Goal: Communication & Community: Participate in discussion

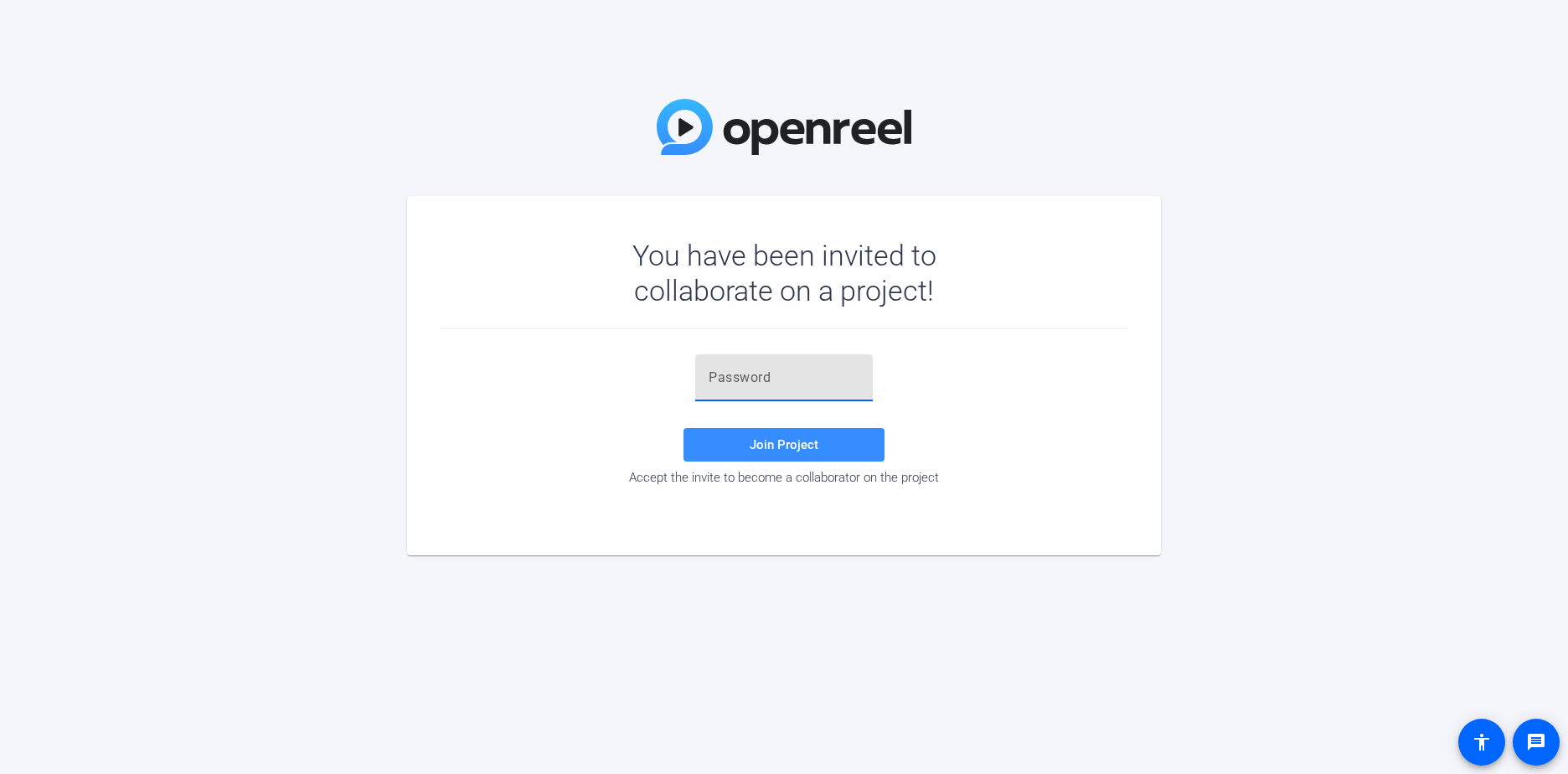
paste input "}ydkr)"
click at [840, 447] on span at bounding box center [783, 445] width 201 height 40
click at [795, 382] on input "}ydkr)" at bounding box center [784, 377] width 151 height 20
type input "}ydkr)"
click at [710, 374] on input "}ydkr)" at bounding box center [784, 377] width 151 height 20
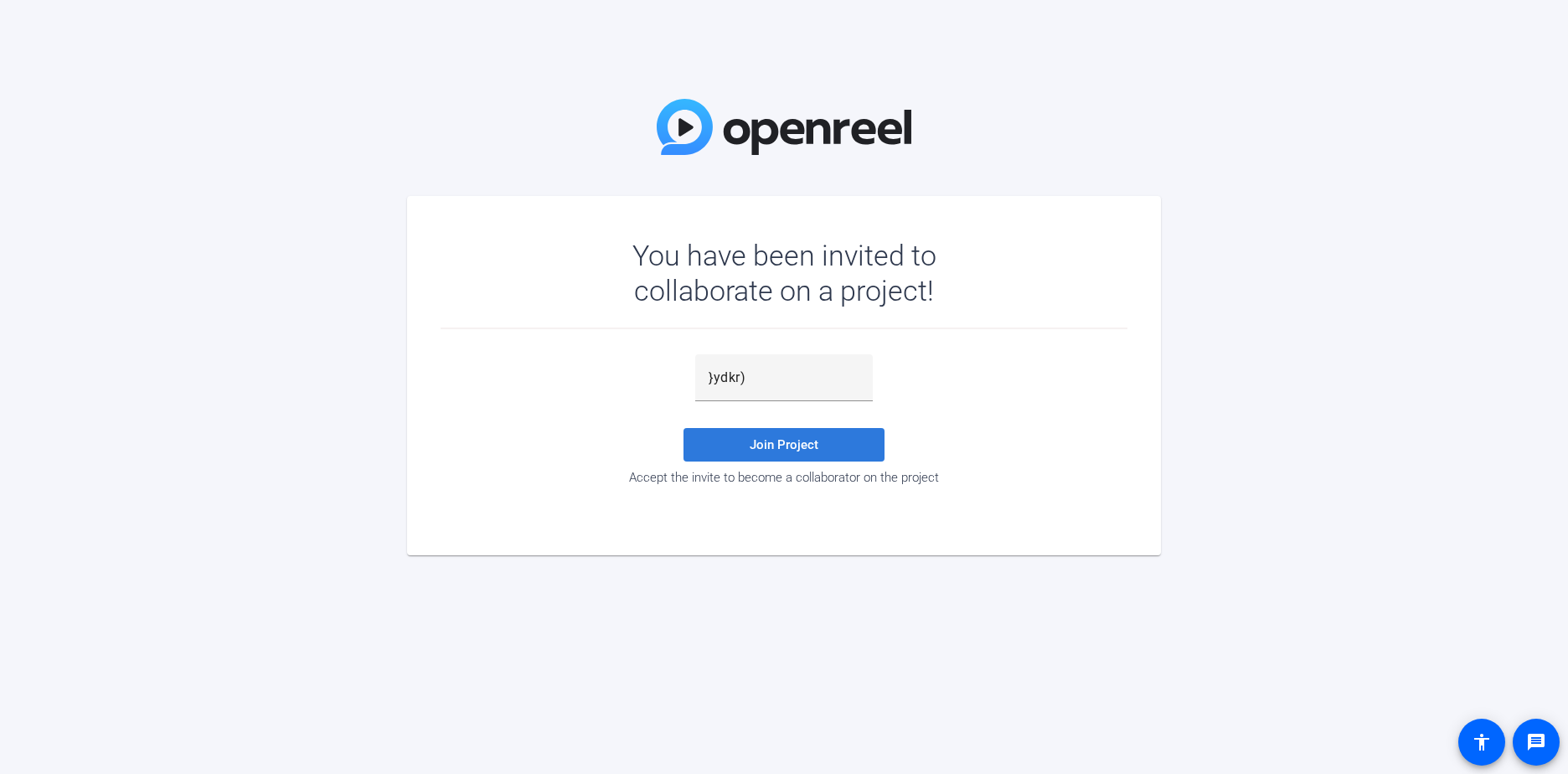
click at [748, 442] on span at bounding box center [783, 445] width 201 height 40
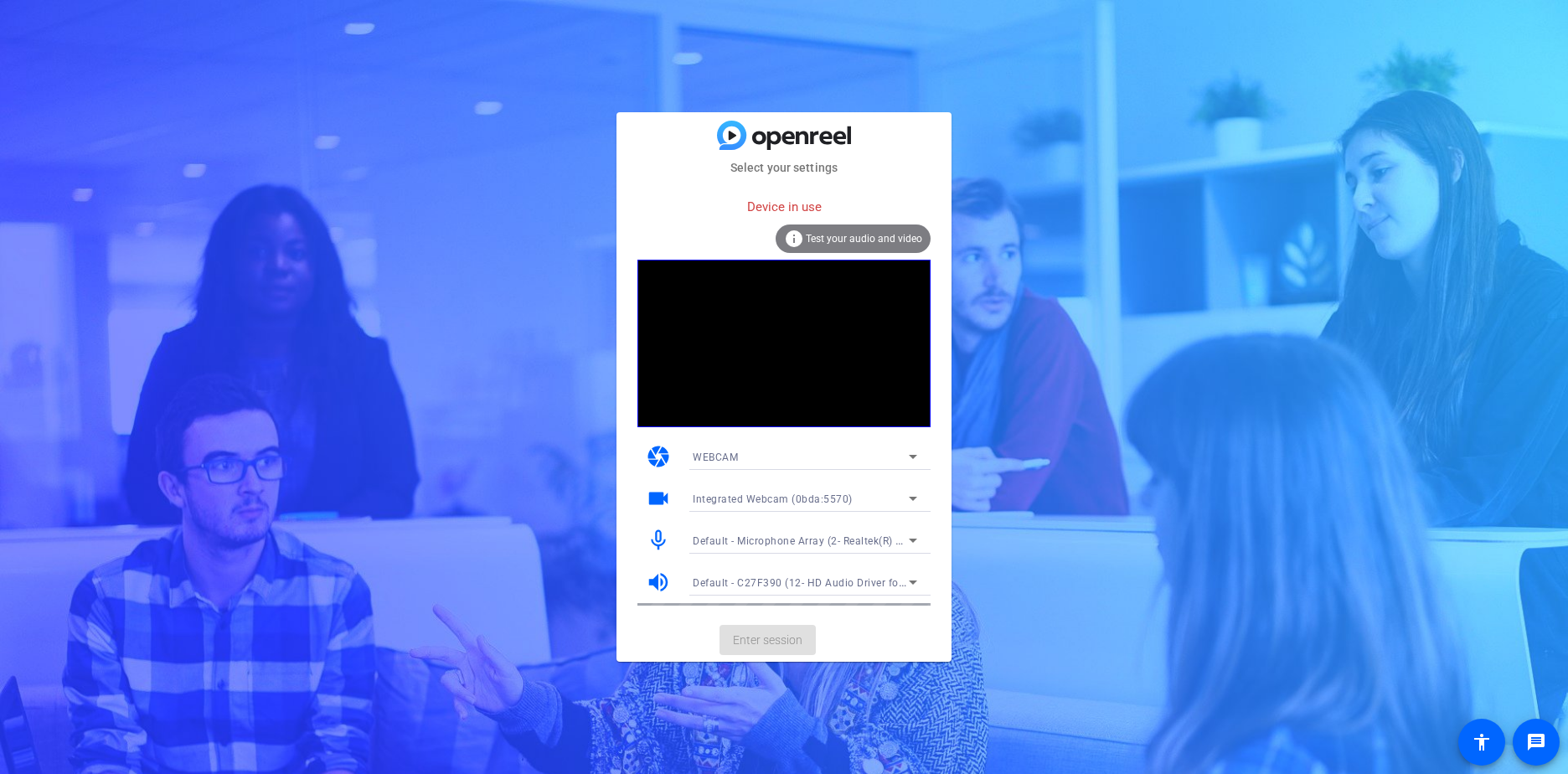
click at [780, 627] on mat-card-actions "Enter session" at bounding box center [784, 640] width 335 height 44
click at [786, 334] on video at bounding box center [784, 343] width 293 height 168
click at [857, 235] on span "Test your audio and video" at bounding box center [864, 238] width 116 height 12
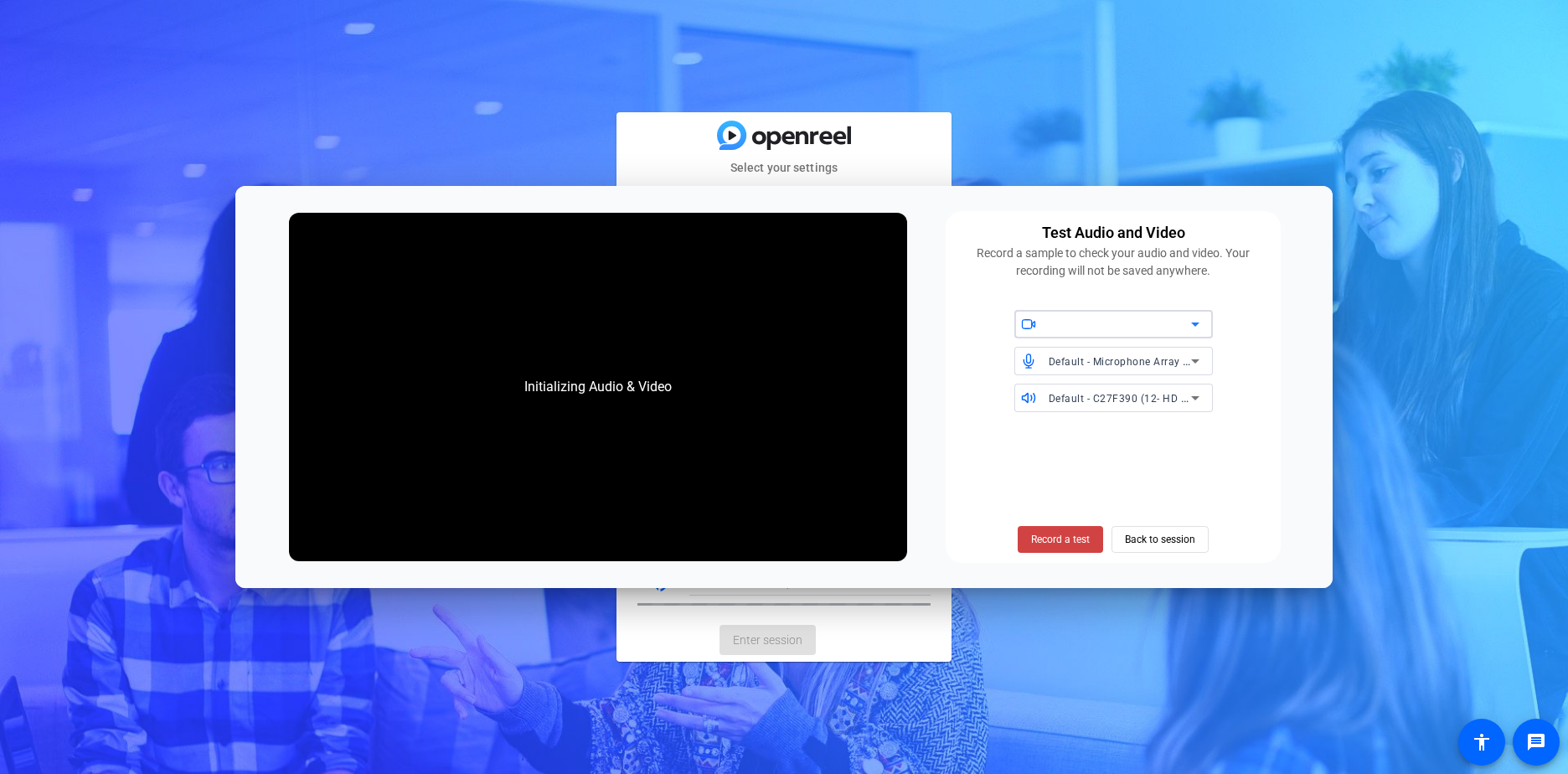
click at [1054, 322] on div at bounding box center [1119, 324] width 142 height 20
drag, startPoint x: 1054, startPoint y: 347, endPoint x: 1054, endPoint y: 357, distance: 10.0
click at [1054, 357] on mat-option "Integrated Webcam (0bda:5570)" at bounding box center [1113, 358] width 199 height 27
click at [1062, 533] on span "Record a test" at bounding box center [1061, 540] width 59 height 15
click at [1171, 539] on span "Back to session" at bounding box center [1160, 539] width 71 height 32
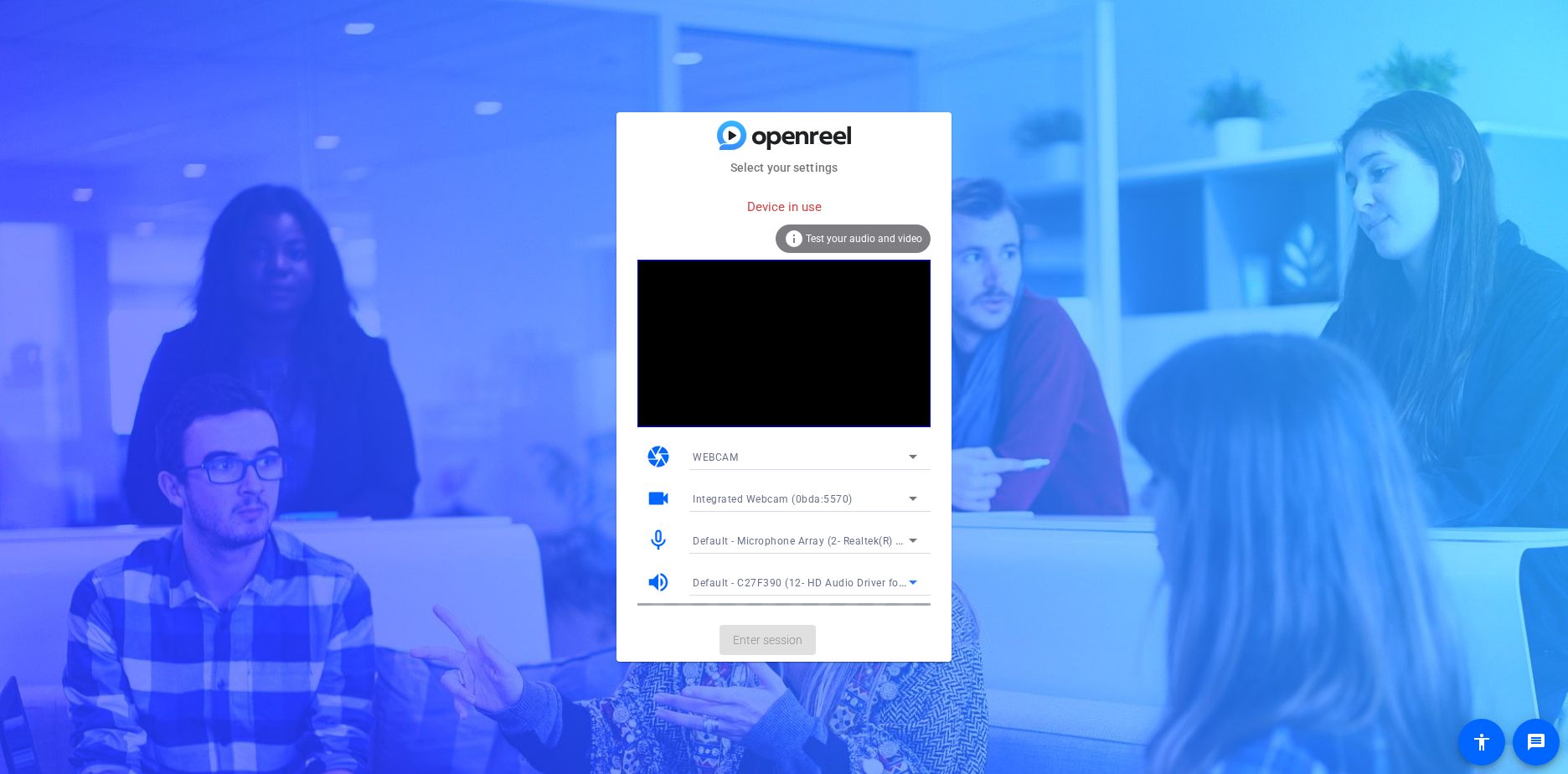
click at [768, 583] on span "Default - C27F390 (12- HD Audio Driver for Display Audio)" at bounding box center [834, 582] width 285 height 14
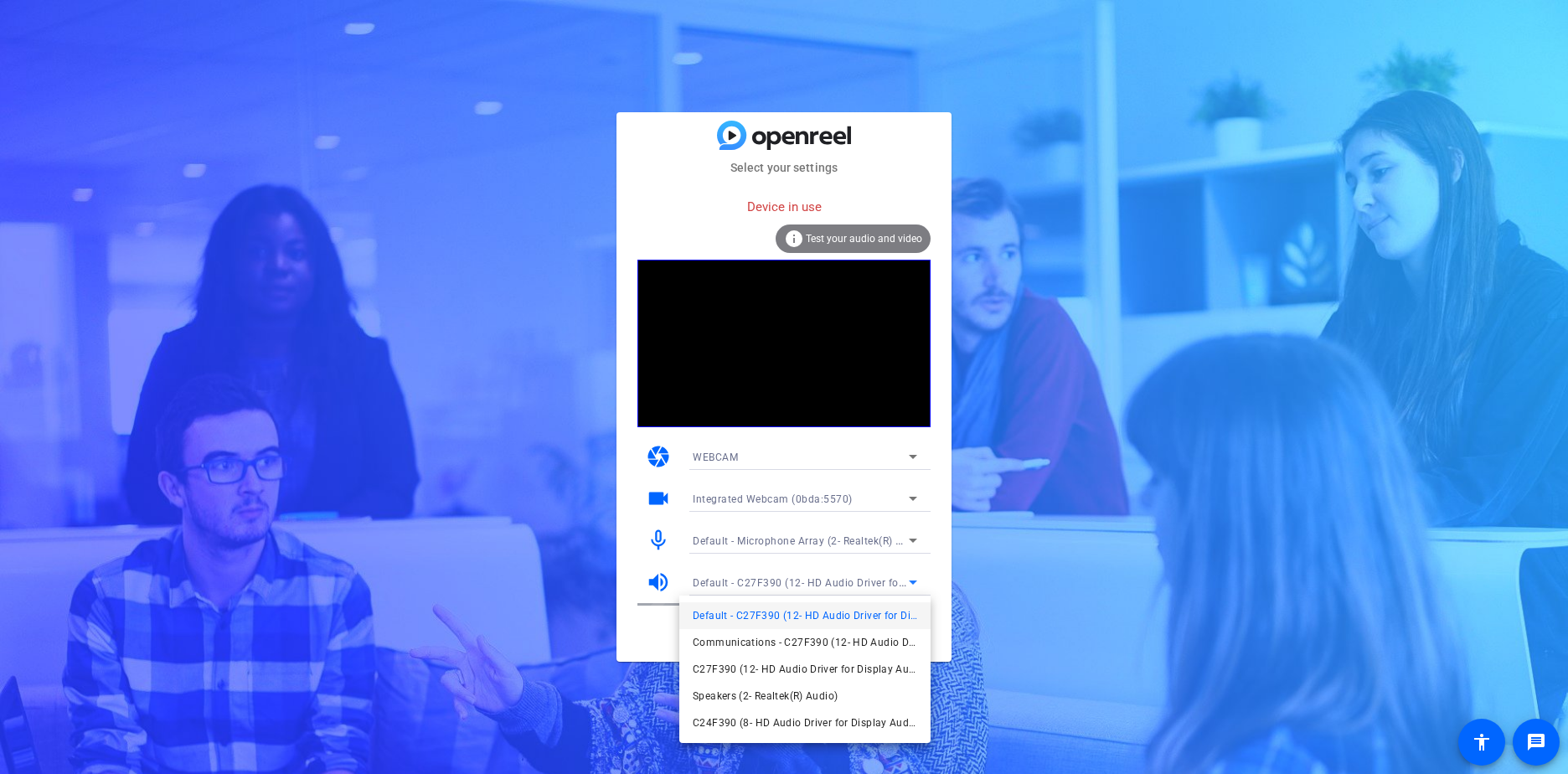
click at [768, 583] on div at bounding box center [784, 387] width 1568 height 774
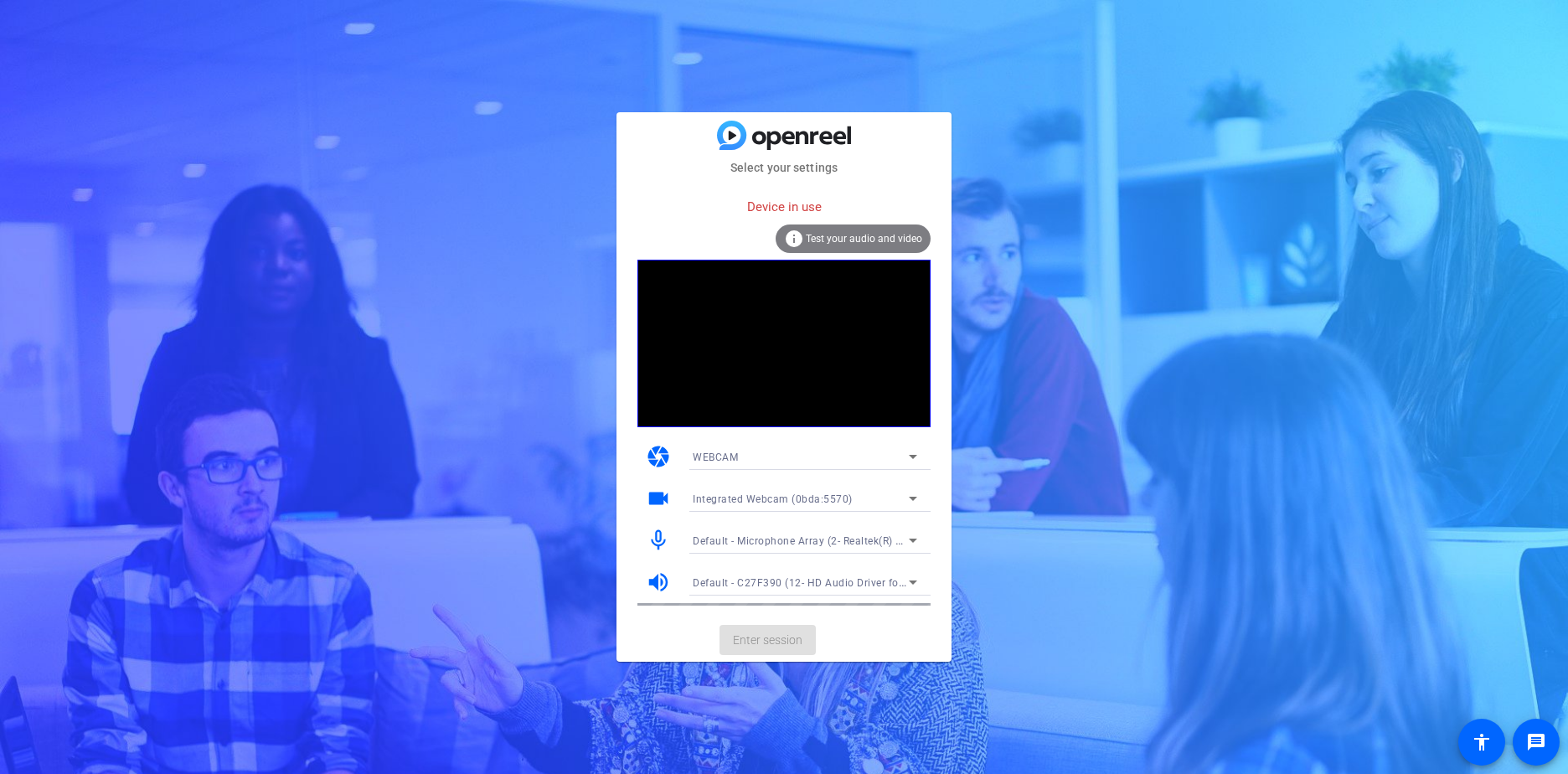
click at [755, 644] on mat-card-actions "Enter session" at bounding box center [784, 640] width 335 height 44
click at [739, 651] on mat-card-actions "Enter session" at bounding box center [784, 640] width 335 height 44
click at [761, 452] on div "WEBCAM" at bounding box center [800, 456] width 216 height 21
click at [761, 451] on div at bounding box center [784, 387] width 1568 height 774
click at [703, 498] on span "Integrated Webcam (0bda:5570)" at bounding box center [772, 499] width 160 height 12
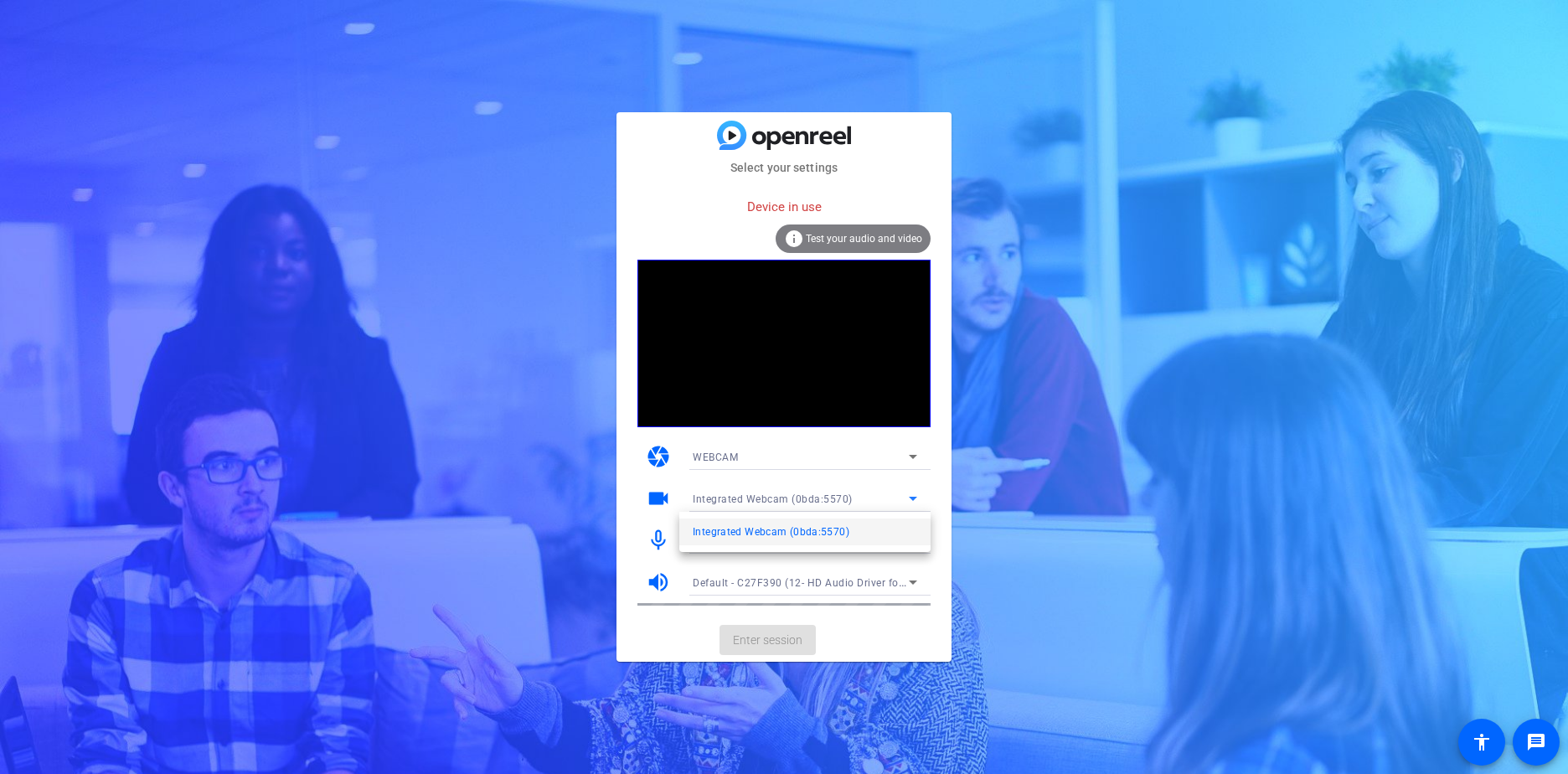
click at [703, 498] on div at bounding box center [784, 387] width 1568 height 774
click at [706, 542] on span "Default - Microphone Array (2- Realtek(R) Audio)" at bounding box center [810, 540] width 235 height 14
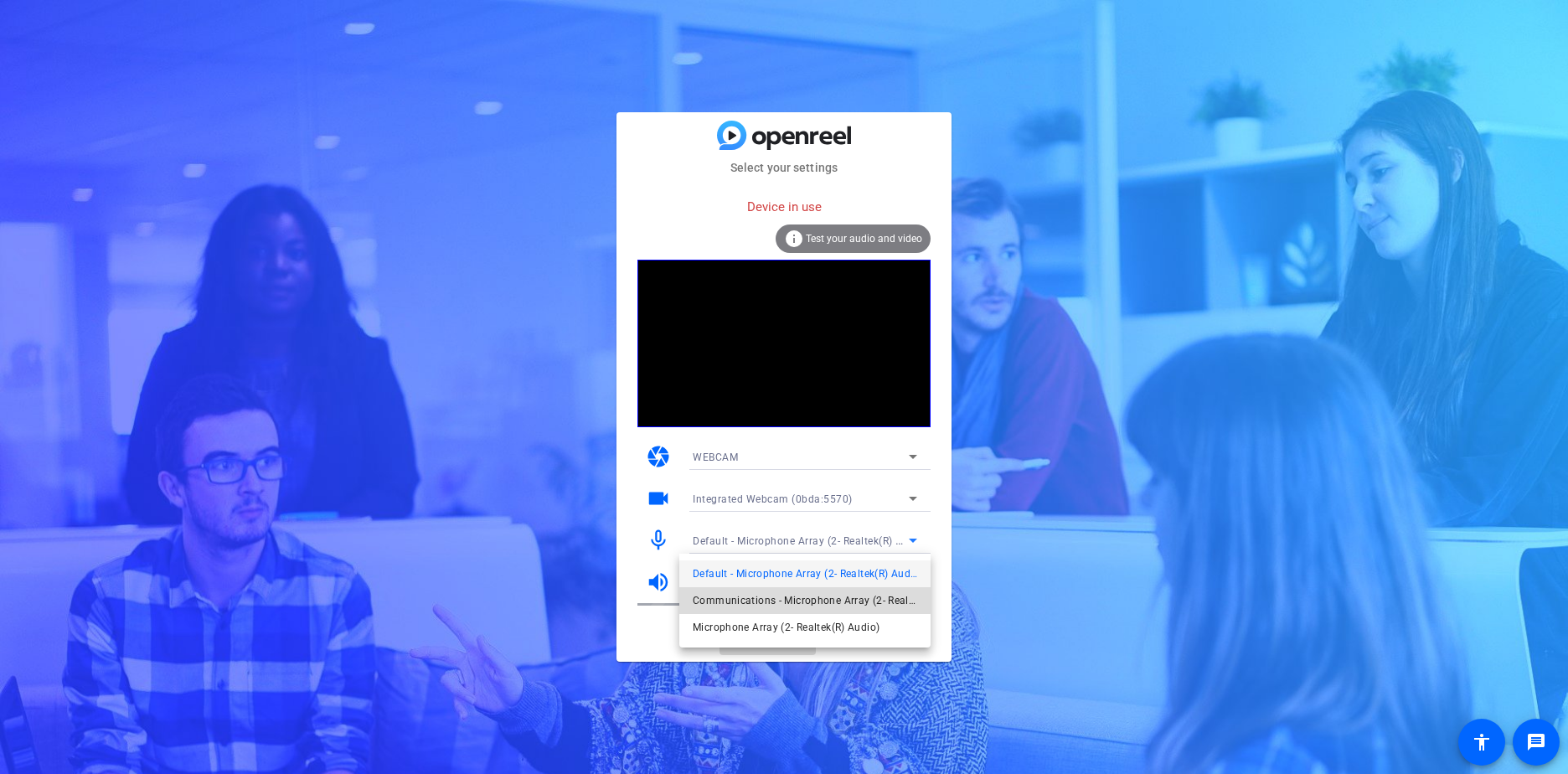
click at [738, 594] on span "Communications - Microphone Array (2- Realtek(R) Audio)" at bounding box center [804, 601] width 224 height 20
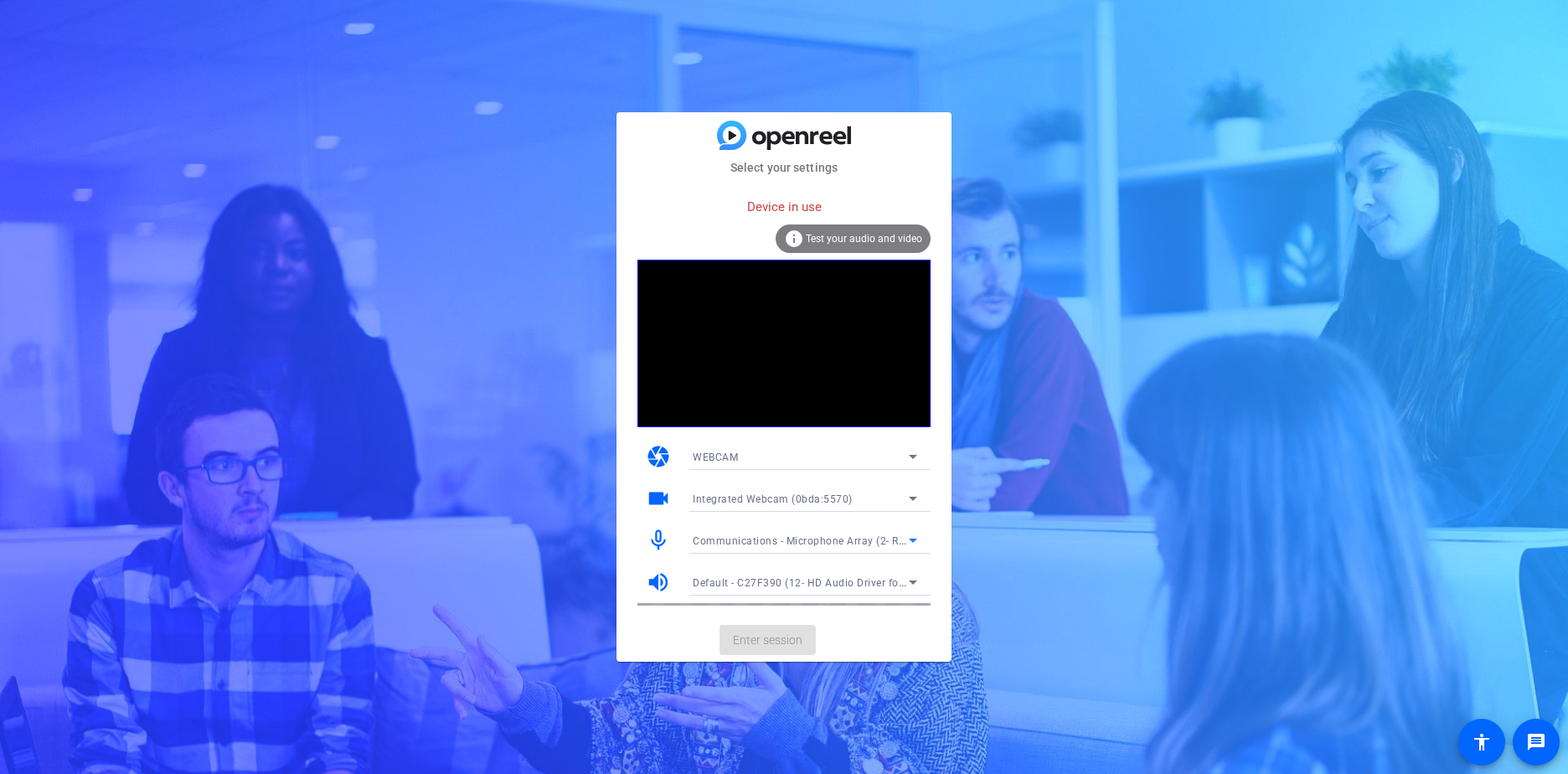
click at [739, 540] on span "Communications - Microphone Array (2- Realtek(R) Audio)" at bounding box center [834, 540] width 285 height 14
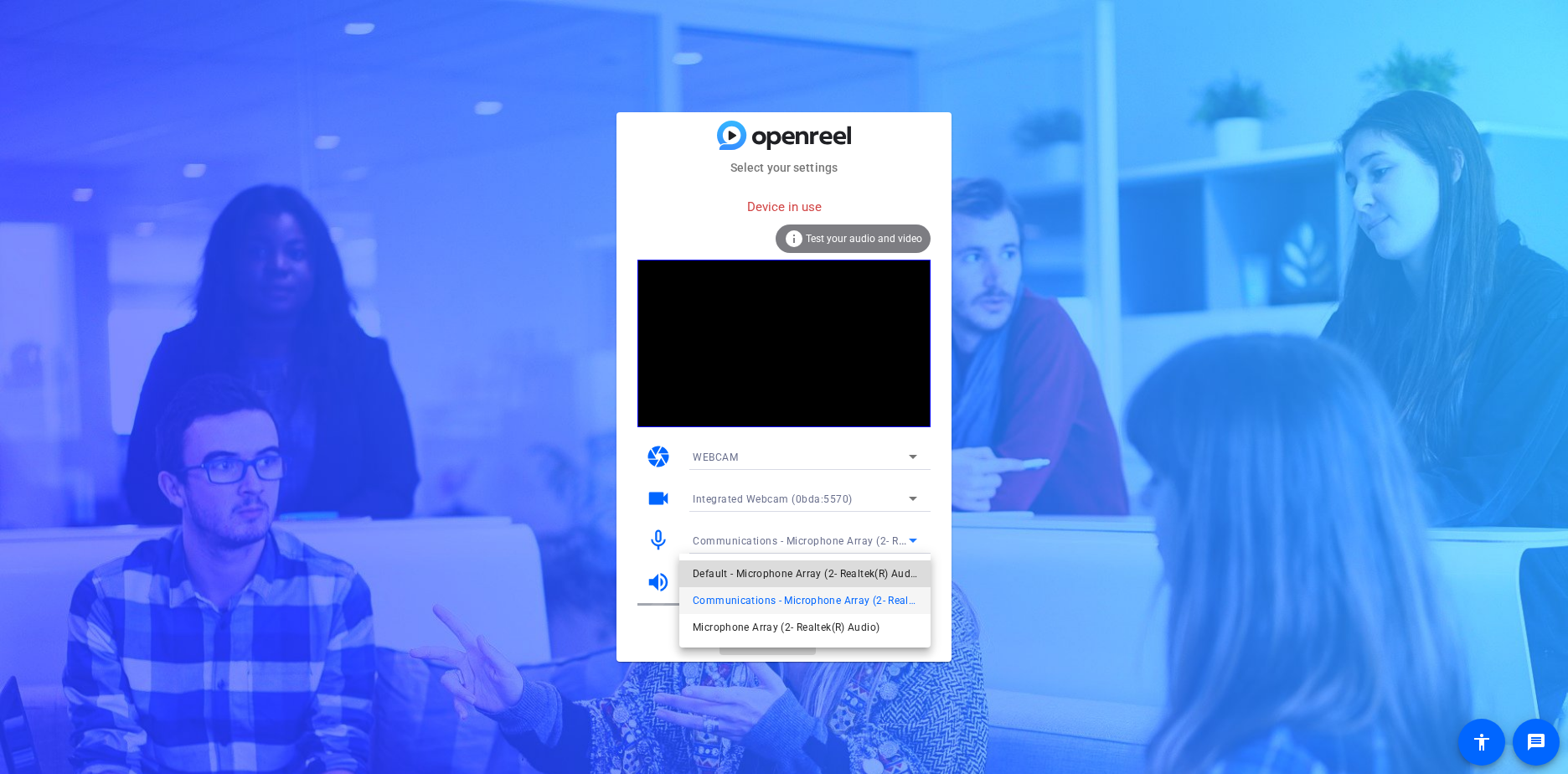
click at [744, 569] on span "Default - Microphone Array (2- Realtek(R) Audio)" at bounding box center [804, 573] width 224 height 20
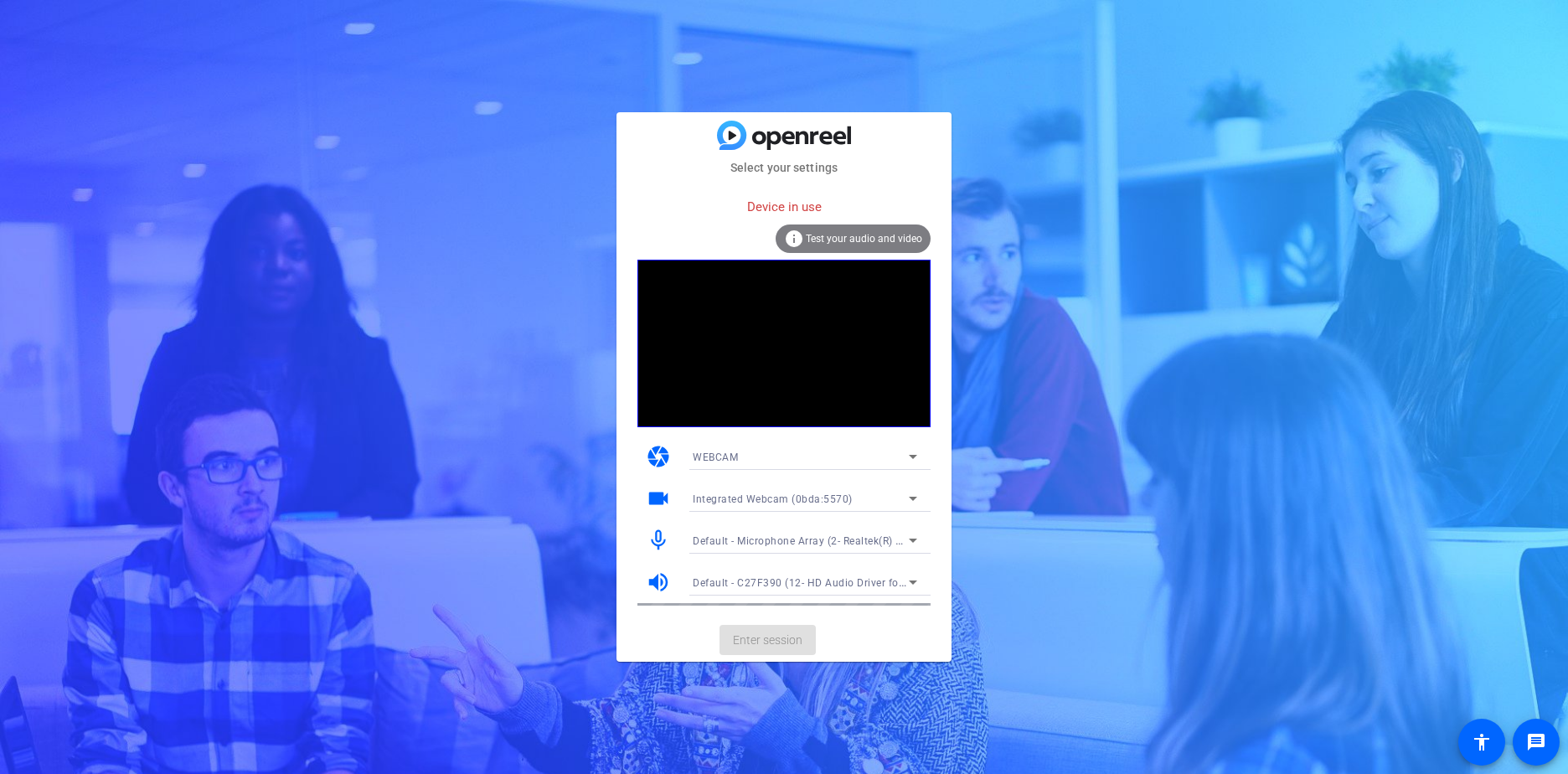
click at [903, 244] on span "Test your audio and video" at bounding box center [864, 238] width 116 height 12
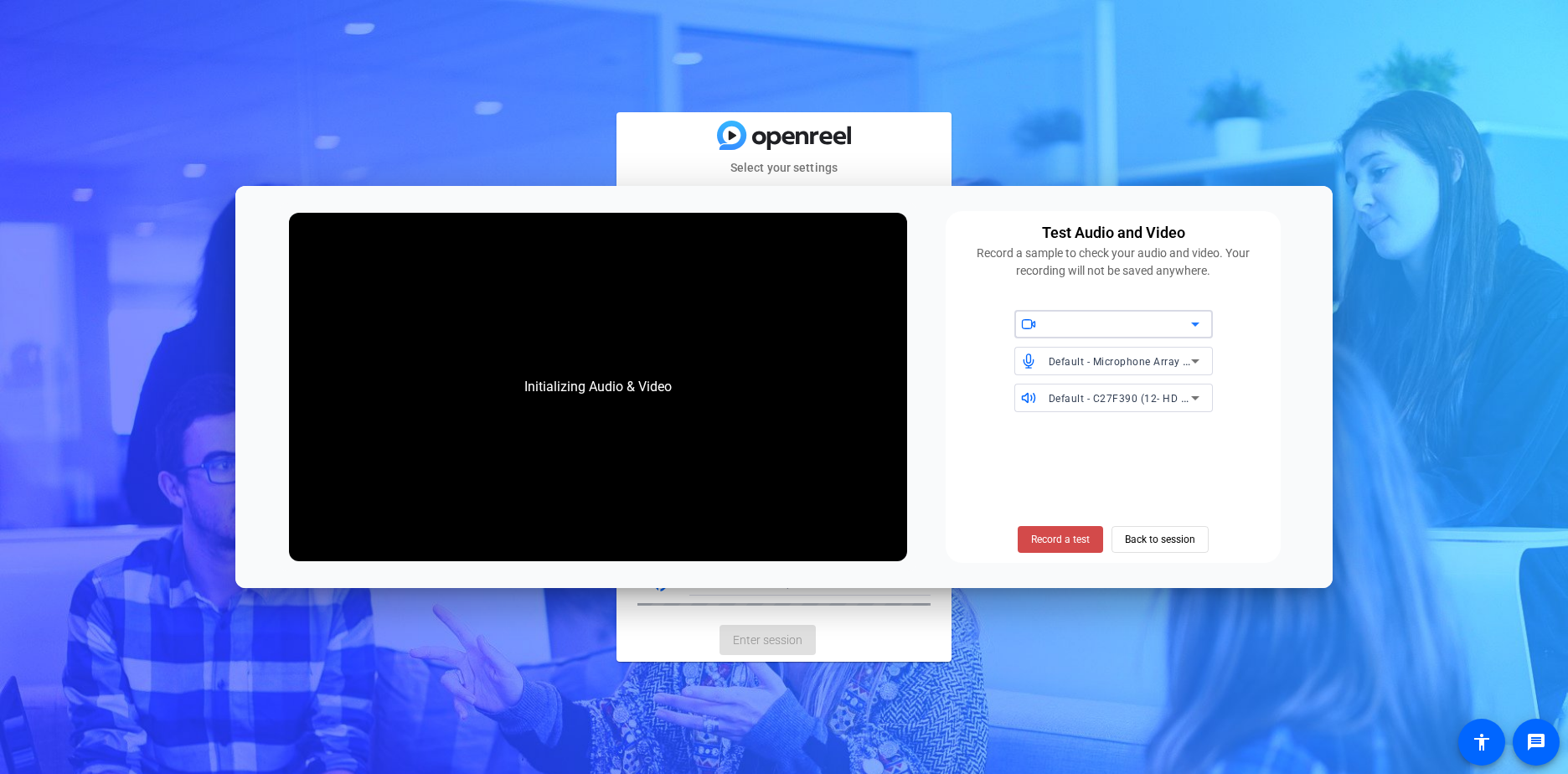
click at [1049, 540] on span "Record a test" at bounding box center [1061, 540] width 59 height 15
click at [1105, 354] on span "Integrated Webcam (0bda:5570)" at bounding box center [1105, 358] width 157 height 20
click at [1053, 542] on span "Record a test" at bounding box center [1061, 540] width 59 height 15
click at [1169, 543] on span "Back to session" at bounding box center [1160, 539] width 71 height 32
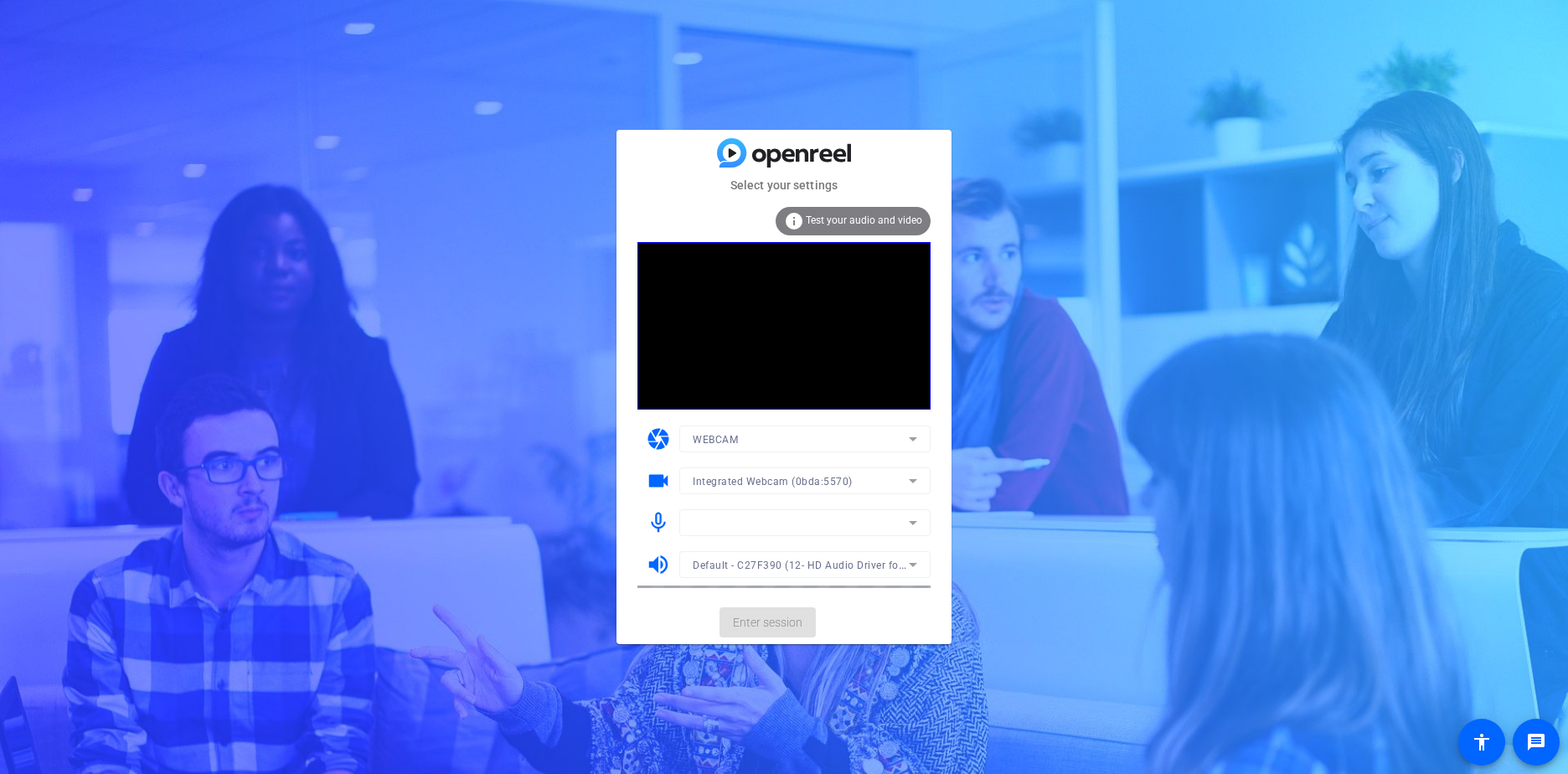
click at [719, 561] on mat-form-field "Default - C27F390 (12- HD Audio Driver for Display Audio)" at bounding box center [805, 564] width 251 height 27
click at [738, 529] on mat-form-field "Default - Microphone Array (2- Realtek(R) Audio)" at bounding box center [805, 522] width 251 height 27
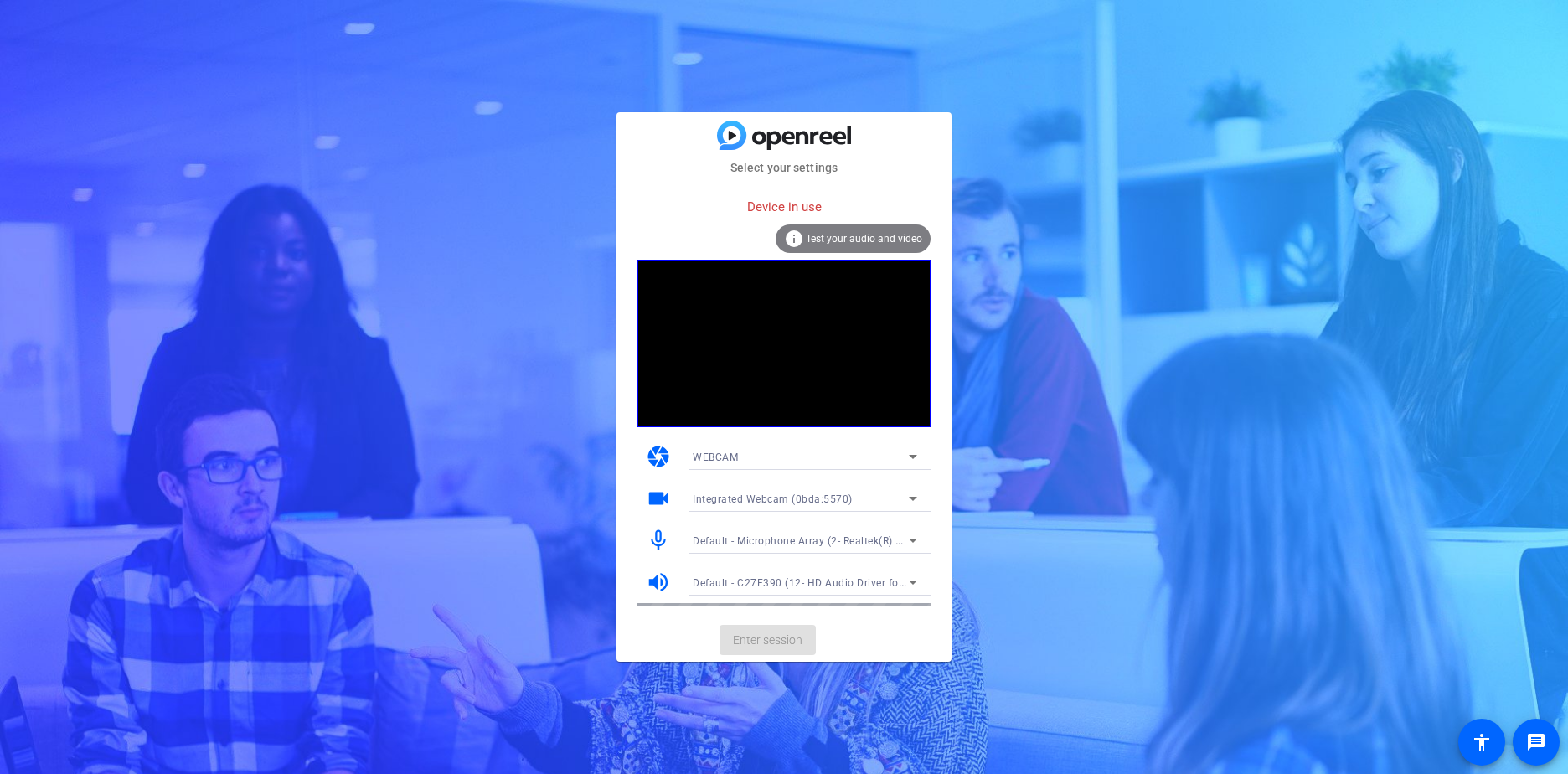
click at [691, 643] on mat-card-actions "Enter session" at bounding box center [784, 640] width 335 height 44
click at [765, 211] on div "Device in use" at bounding box center [784, 207] width 293 height 36
click at [735, 439] on div "camera WEBCAM" at bounding box center [784, 456] width 293 height 42
click at [759, 638] on mat-card-actions "Enter session" at bounding box center [784, 640] width 335 height 44
click at [914, 579] on icon at bounding box center [913, 583] width 20 height 20
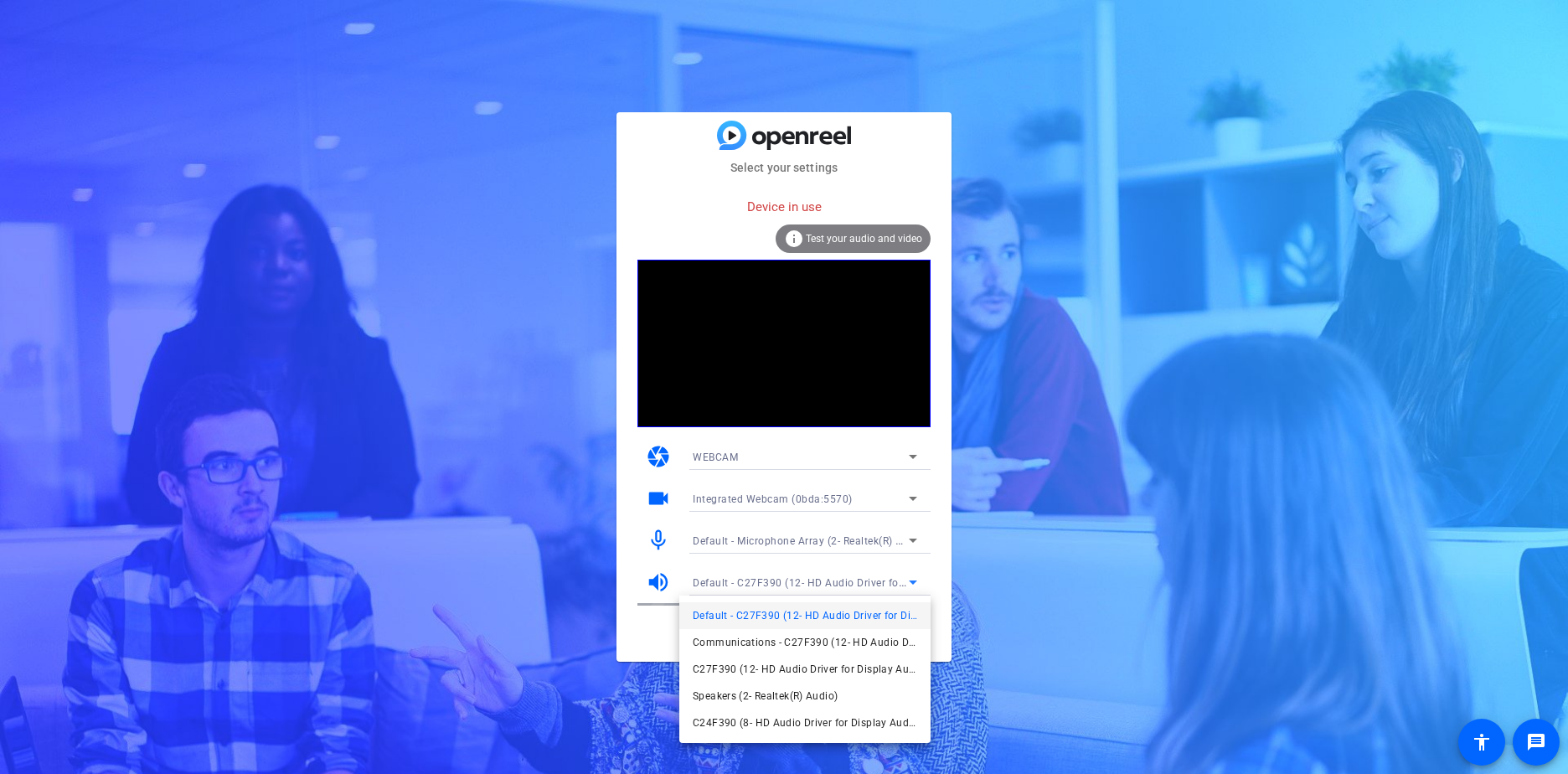
click at [830, 621] on span "Default - C27F390 (12- HD Audio Driver for Display Audio)" at bounding box center [804, 616] width 224 height 20
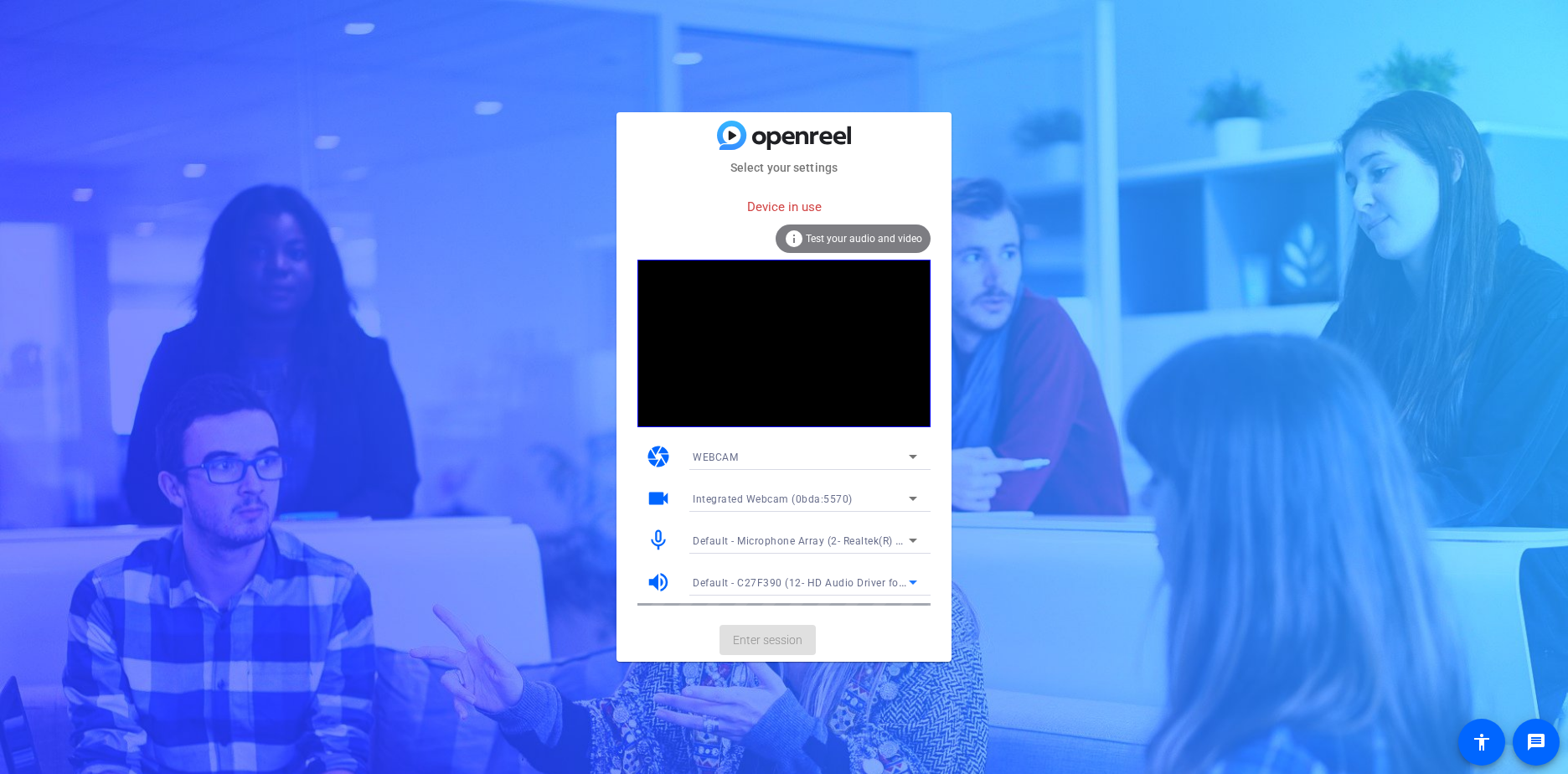
click at [855, 541] on span "Default - Microphone Array (2- Realtek(R) Audio)" at bounding box center [810, 540] width 235 height 14
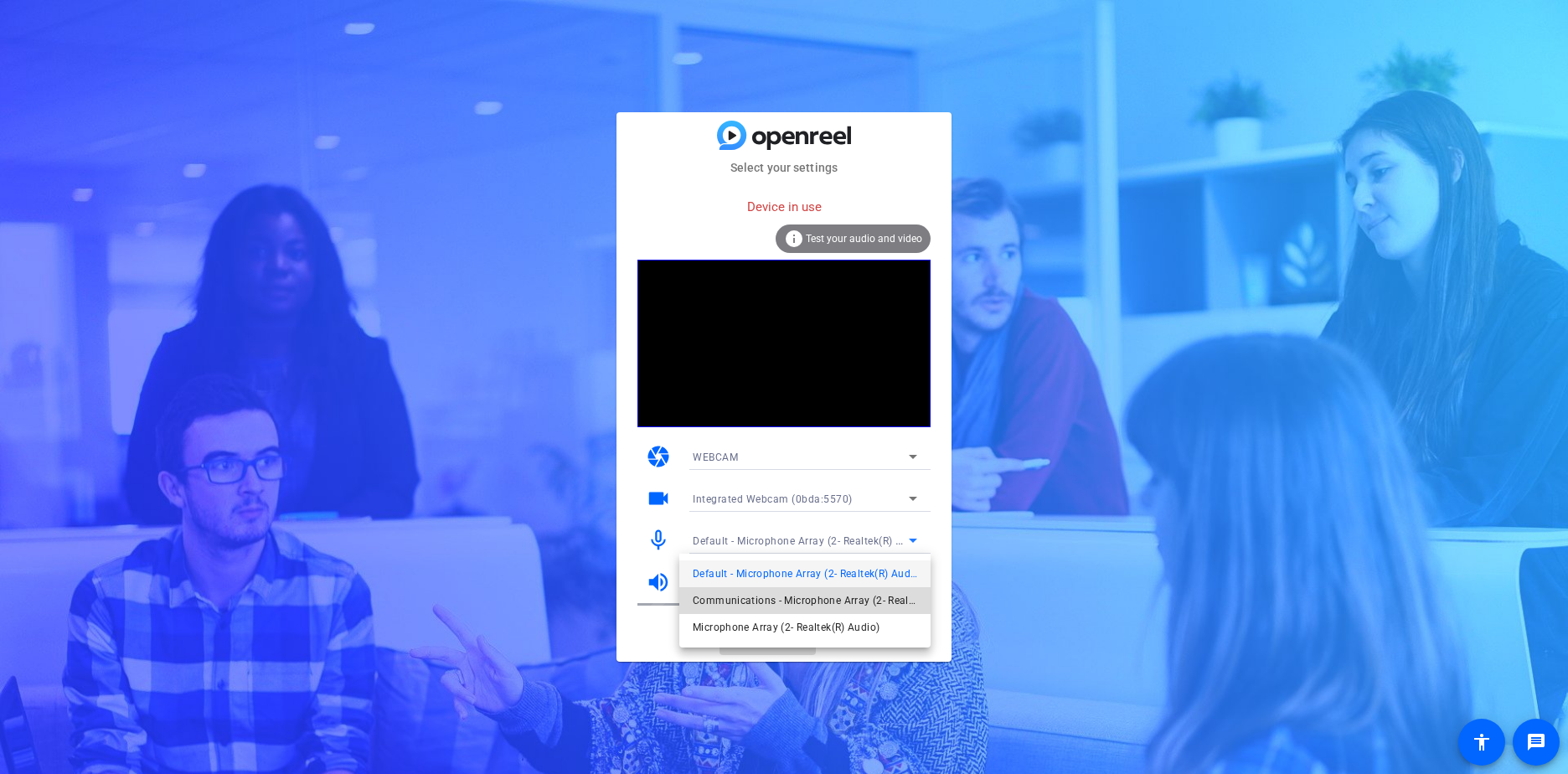
click at [788, 602] on span "Communications - Microphone Array (2- Realtek(R) Audio)" at bounding box center [804, 601] width 224 height 20
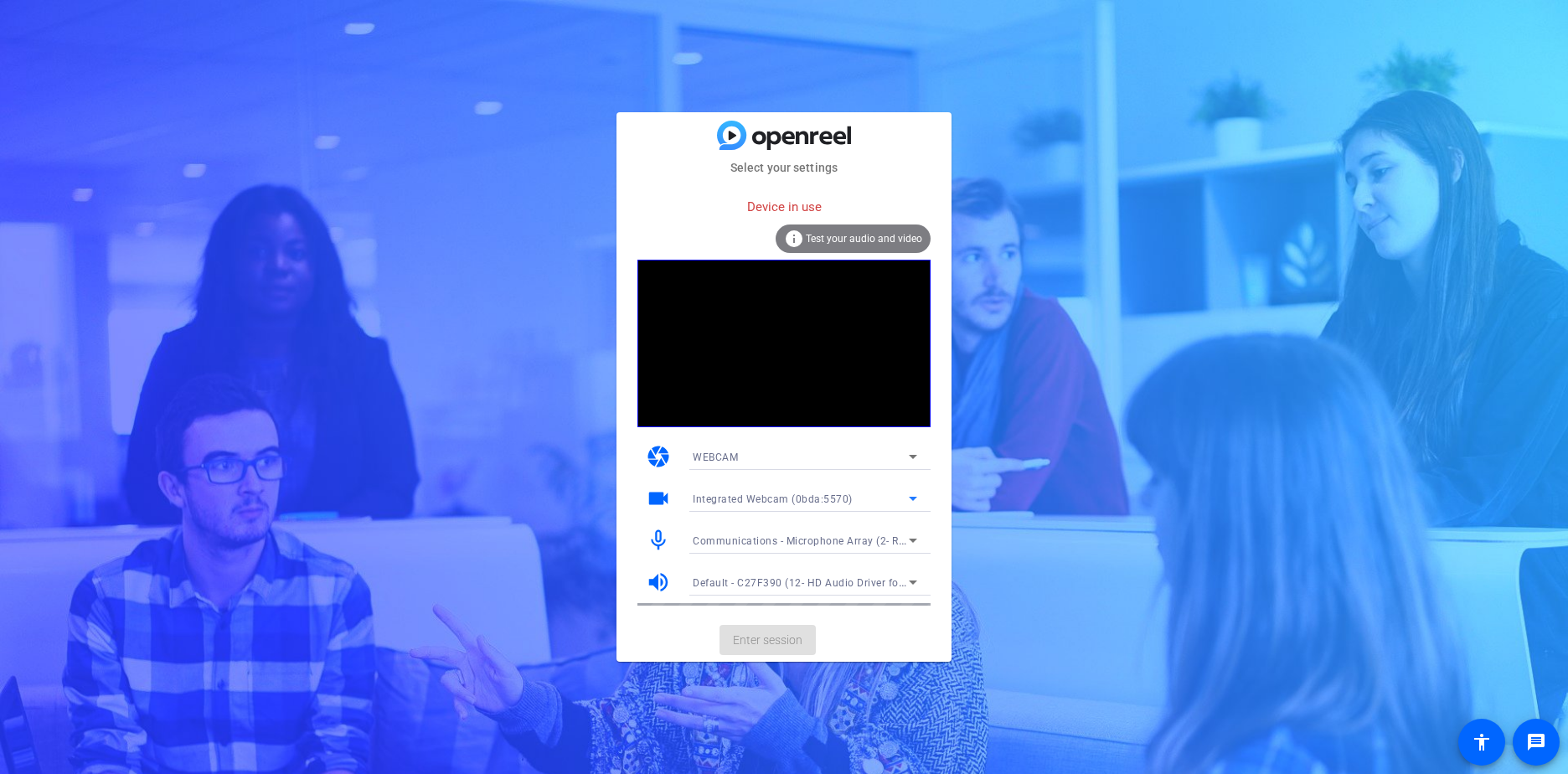
click at [799, 496] on span "Integrated Webcam (0bda:5570)" at bounding box center [772, 499] width 160 height 12
click at [786, 528] on span "Integrated Webcam (0bda:5570)" at bounding box center [770, 532] width 157 height 20
click at [768, 460] on div "WEBCAM" at bounding box center [800, 456] width 216 height 21
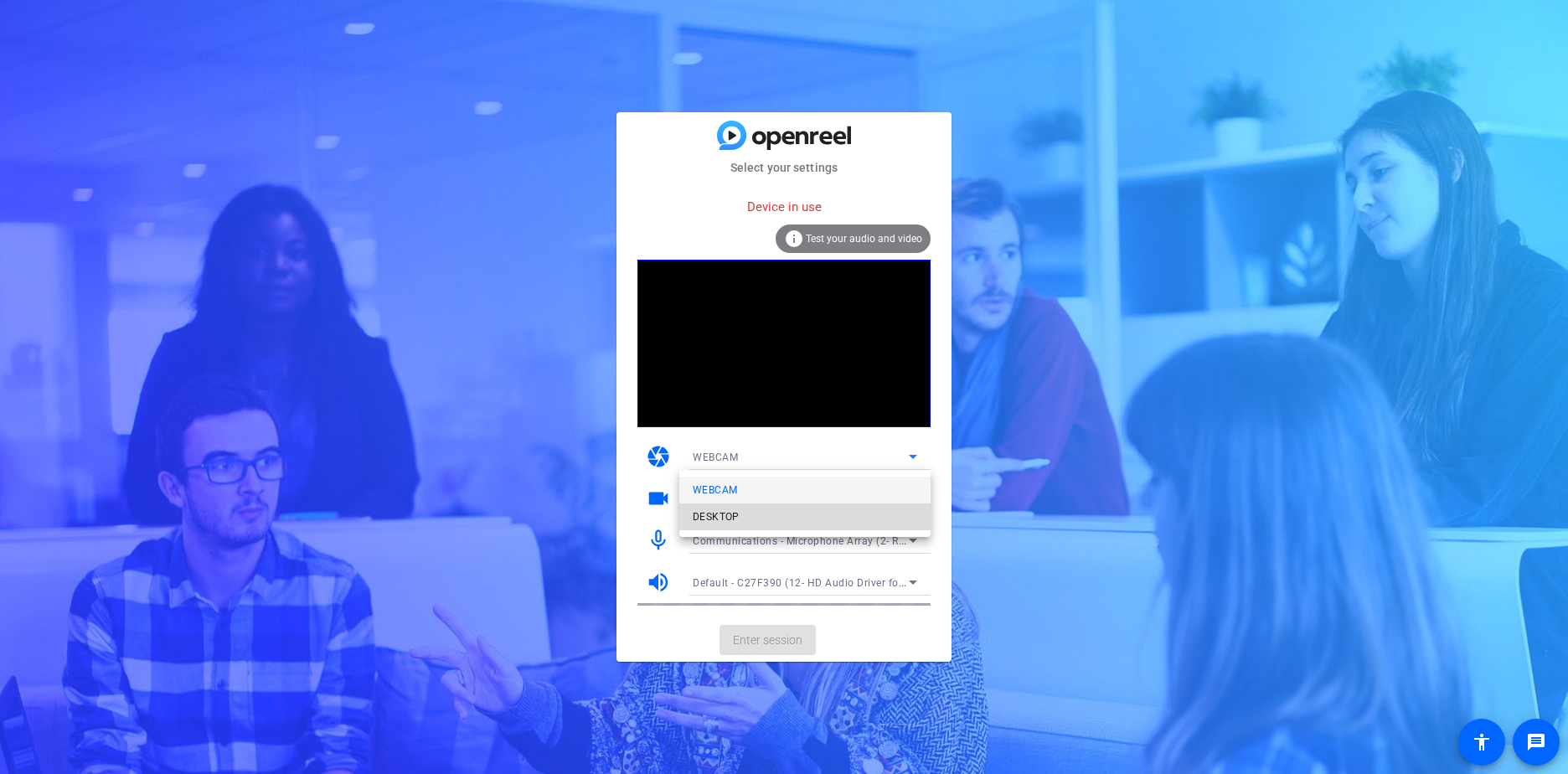
click at [725, 512] on span "DESKTOP" at bounding box center [715, 517] width 47 height 20
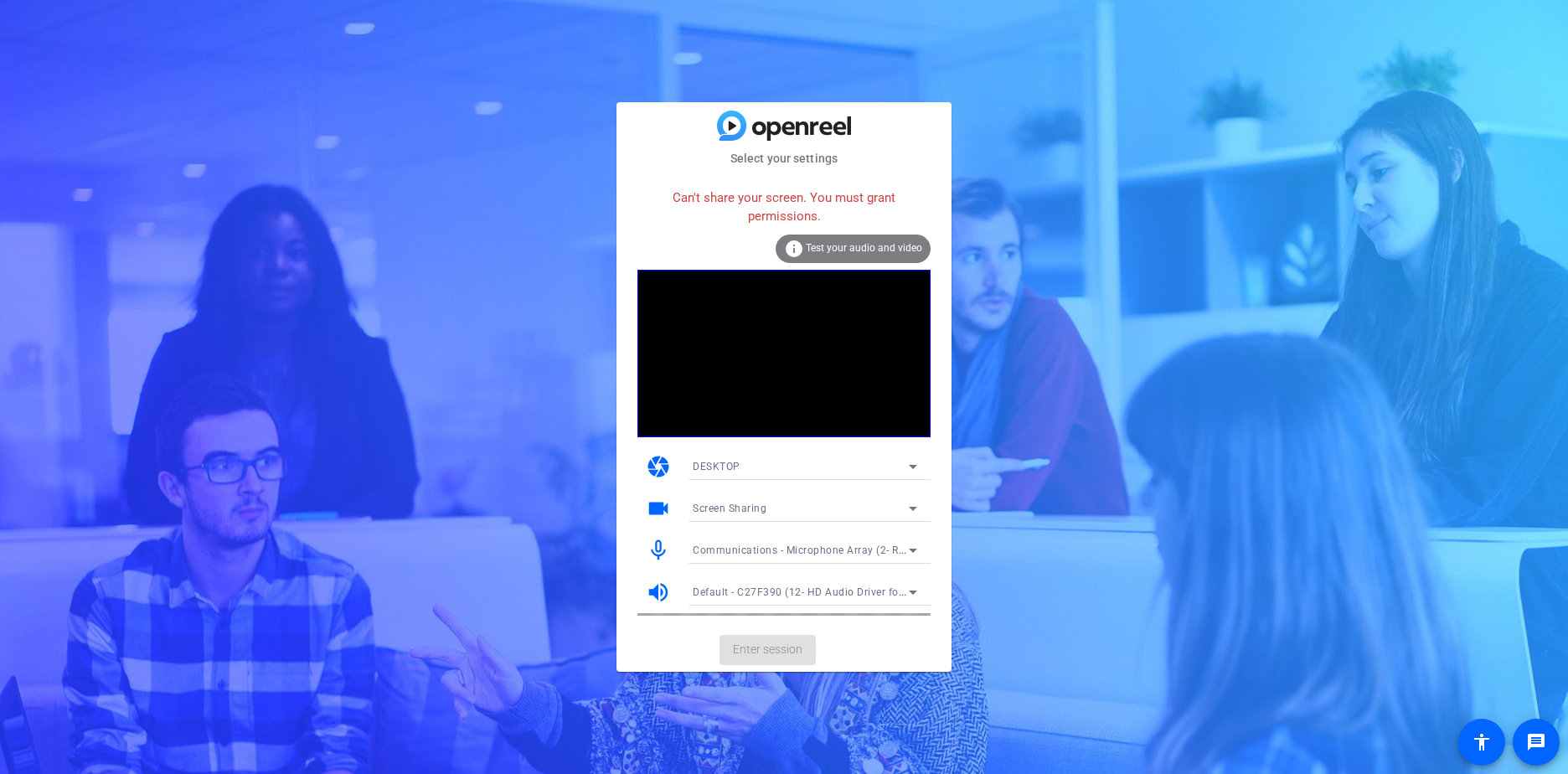
click at [742, 461] on div "DESKTOP" at bounding box center [800, 465] width 216 height 21
click at [741, 464] on div at bounding box center [784, 387] width 1568 height 774
click at [721, 464] on span "DESKTOP" at bounding box center [716, 466] width 48 height 12
click at [729, 523] on span "DESKTOP" at bounding box center [715, 527] width 47 height 20
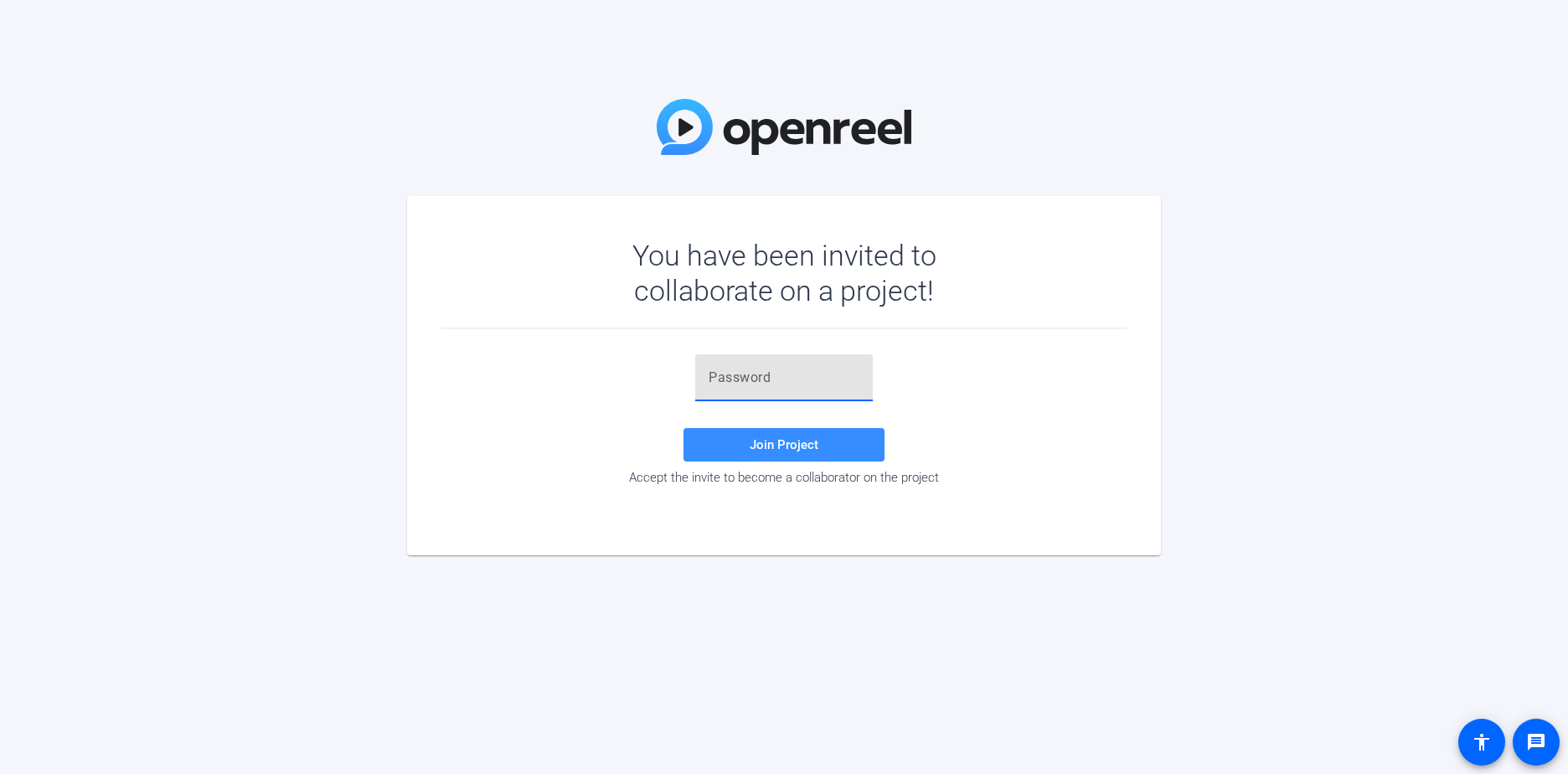
click at [782, 380] on input "text" at bounding box center [784, 377] width 151 height 20
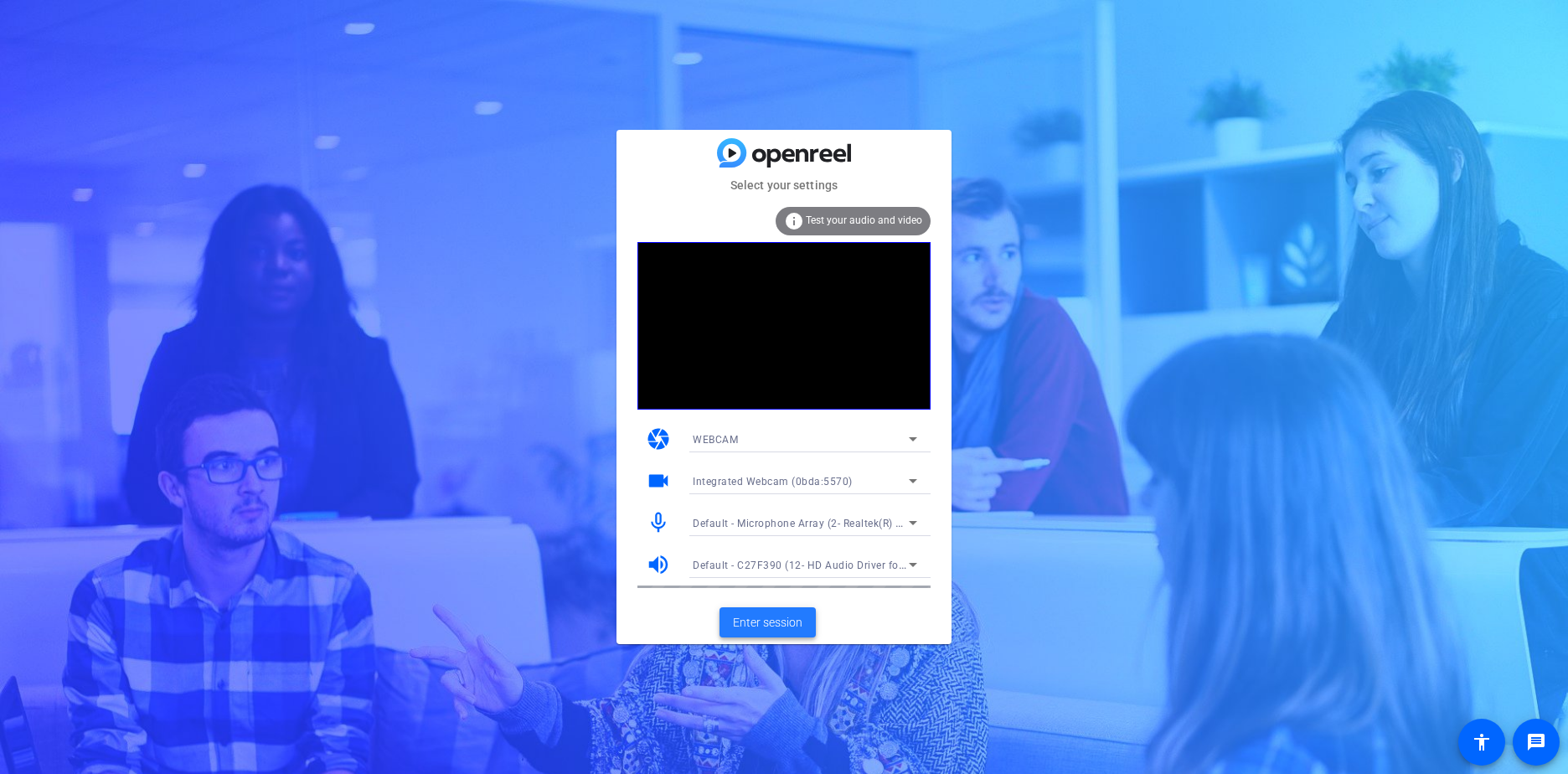
click at [792, 619] on span "Enter session" at bounding box center [768, 622] width 70 height 17
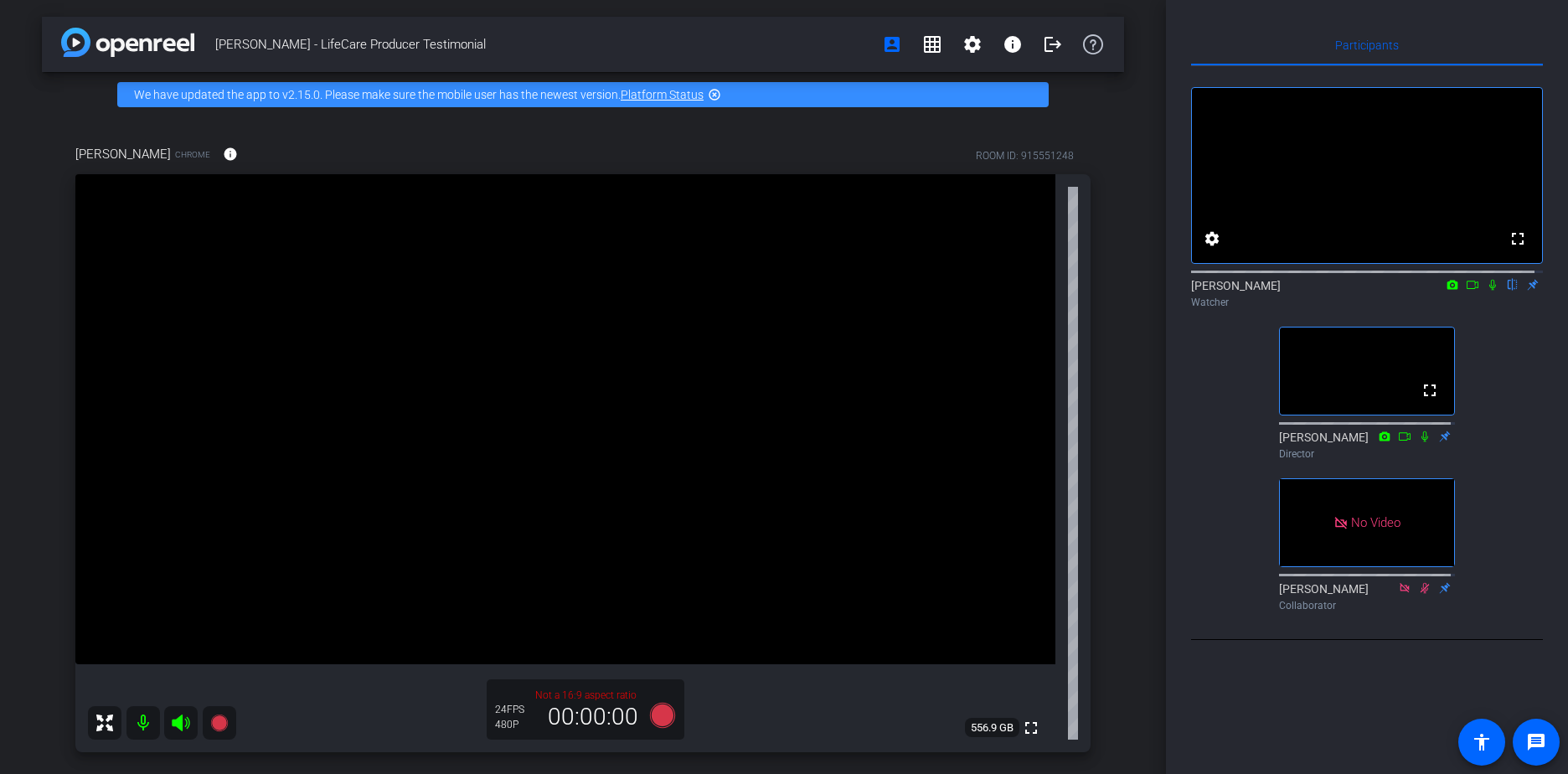
click at [179, 724] on div at bounding box center [162, 723] width 148 height 34
click at [173, 718] on div at bounding box center [162, 723] width 148 height 34
click at [1489, 290] on icon at bounding box center [1492, 285] width 6 height 11
click at [1482, 278] on div at bounding box center [1367, 270] width 352 height 14
click at [1488, 290] on icon at bounding box center [1493, 285] width 9 height 11
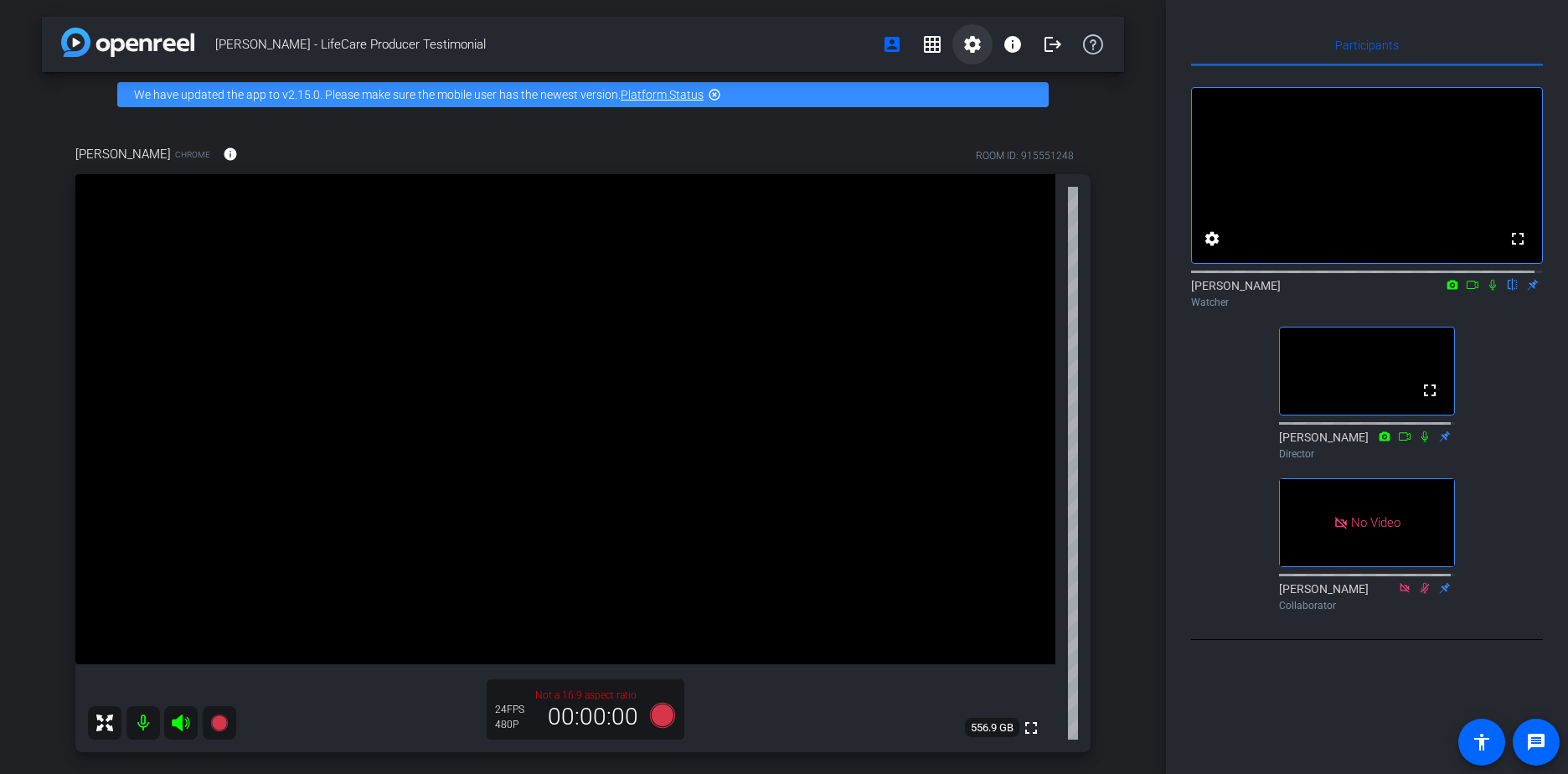
click at [964, 44] on mat-icon "settings" at bounding box center [973, 44] width 20 height 20
click at [964, 44] on div at bounding box center [784, 387] width 1568 height 774
click at [889, 40] on mat-icon "account_box" at bounding box center [892, 44] width 20 height 20
click at [716, 93] on mat-icon "highlight_off" at bounding box center [714, 94] width 14 height 14
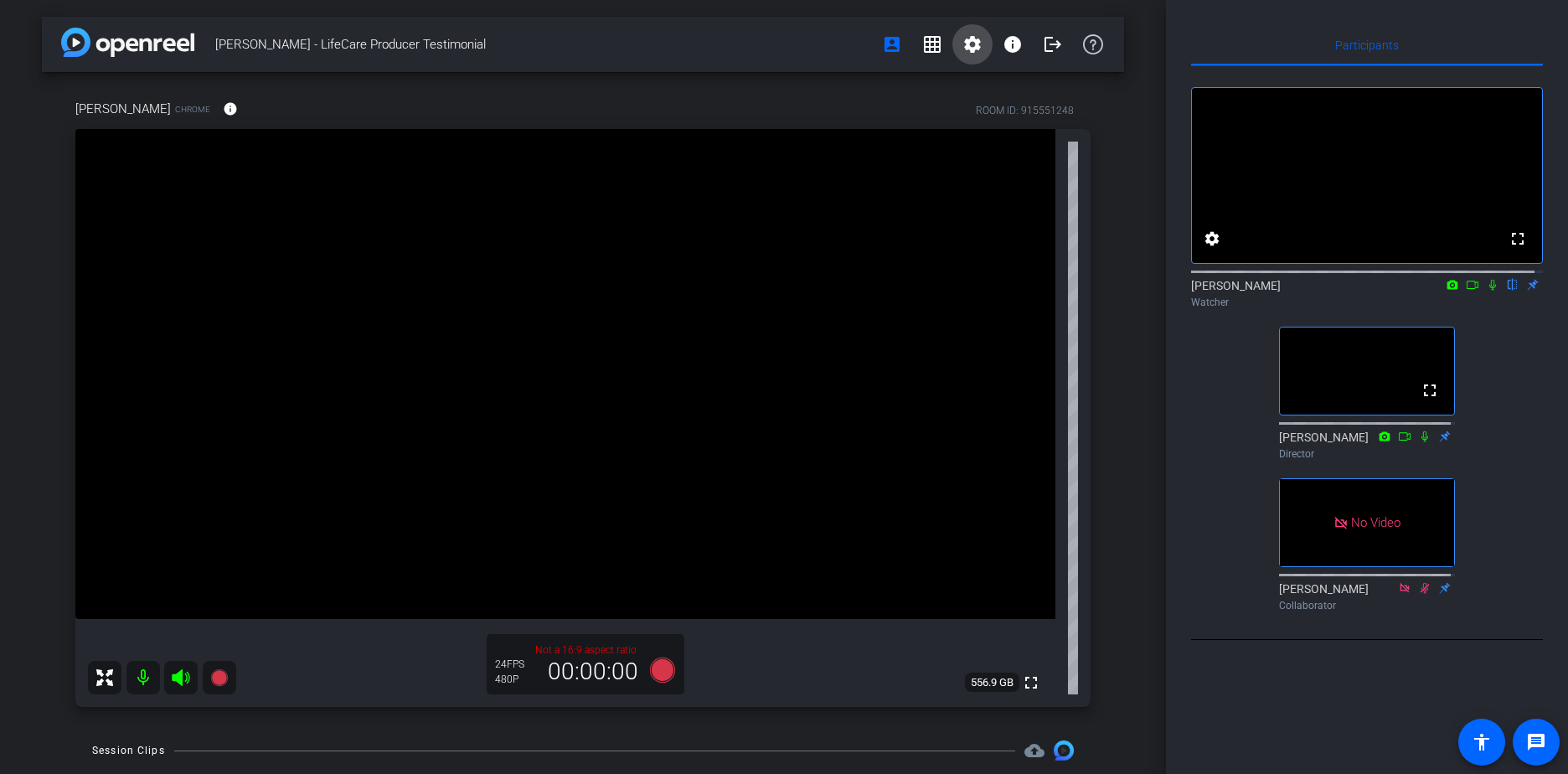
click at [967, 42] on mat-icon "settings" at bounding box center [973, 44] width 20 height 20
click at [963, 49] on div at bounding box center [784, 387] width 1568 height 774
click at [887, 47] on mat-icon "account_box" at bounding box center [892, 44] width 20 height 20
click at [882, 41] on mat-icon "account_box" at bounding box center [892, 44] width 20 height 20
click at [872, 38] on span at bounding box center [892, 45] width 40 height 40
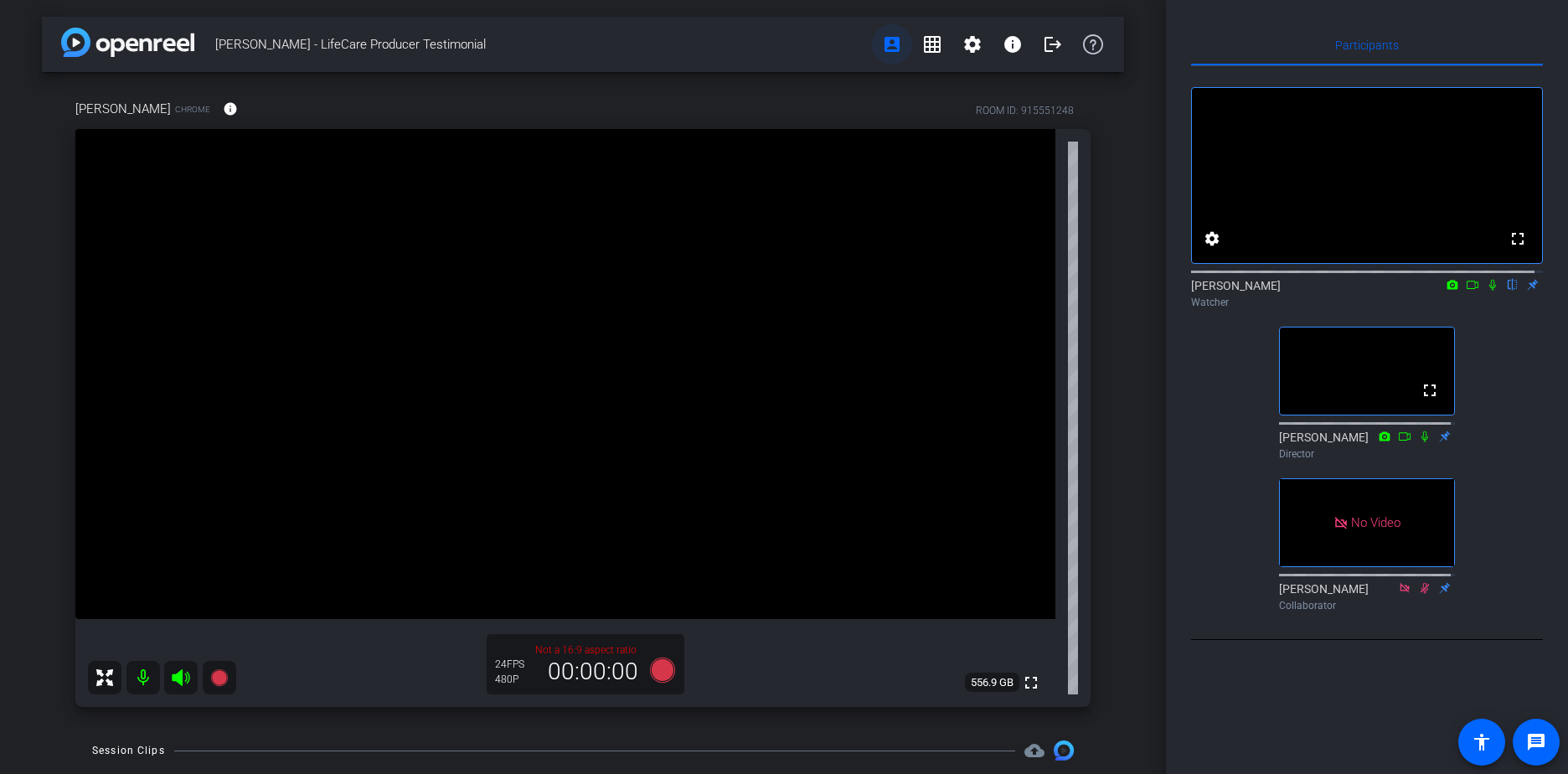
click at [882, 53] on mat-icon "account_box" at bounding box center [892, 44] width 20 height 20
click at [93, 104] on span "[PERSON_NAME]" at bounding box center [123, 109] width 95 height 18
click at [286, 48] on span "[PERSON_NAME] - LifeCare Producer Testimonial" at bounding box center [543, 44] width 657 height 34
click at [922, 41] on mat-icon "grid_on" at bounding box center [932, 44] width 20 height 20
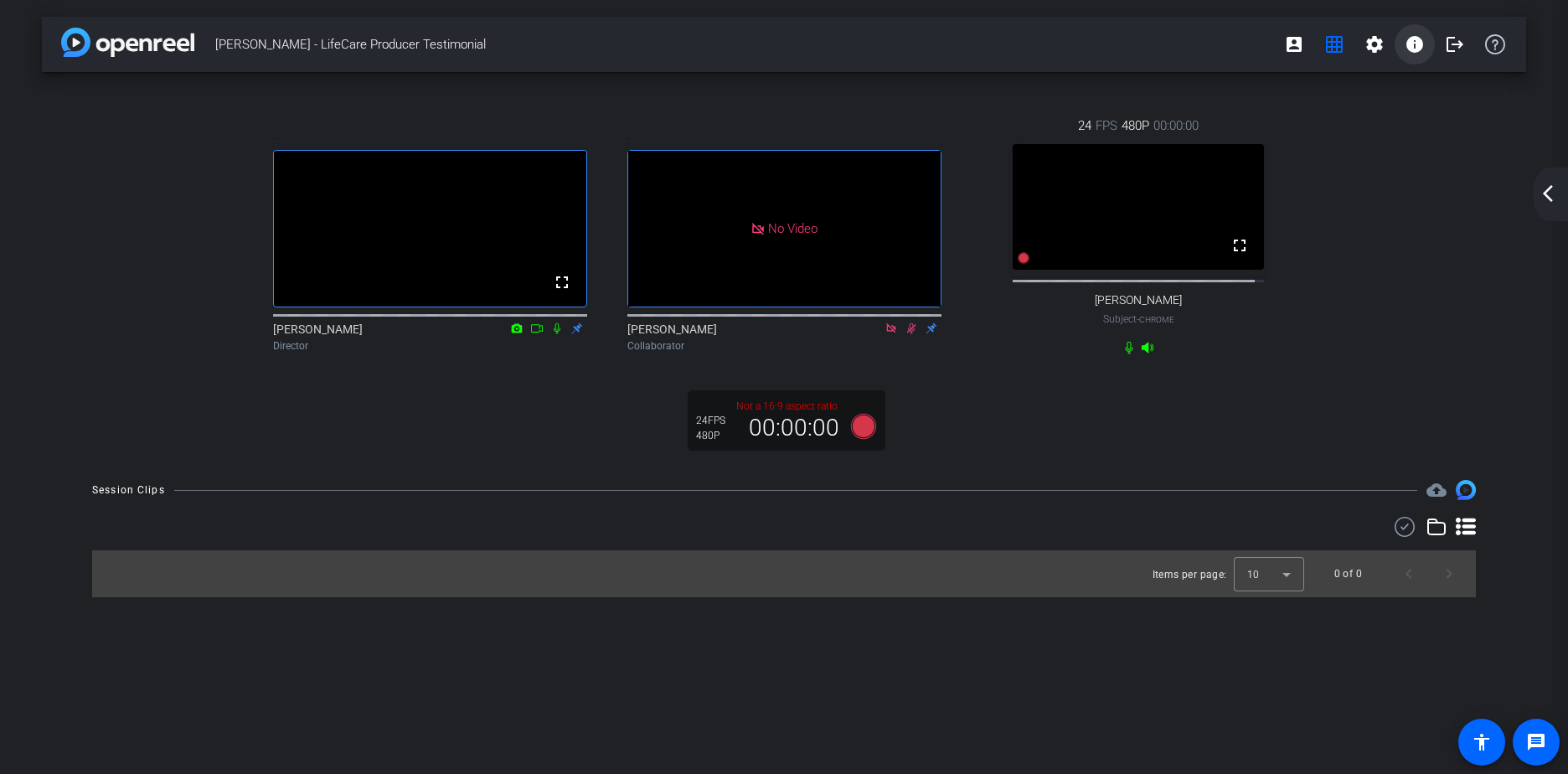
click at [1415, 51] on mat-icon "info" at bounding box center [1414, 44] width 20 height 20
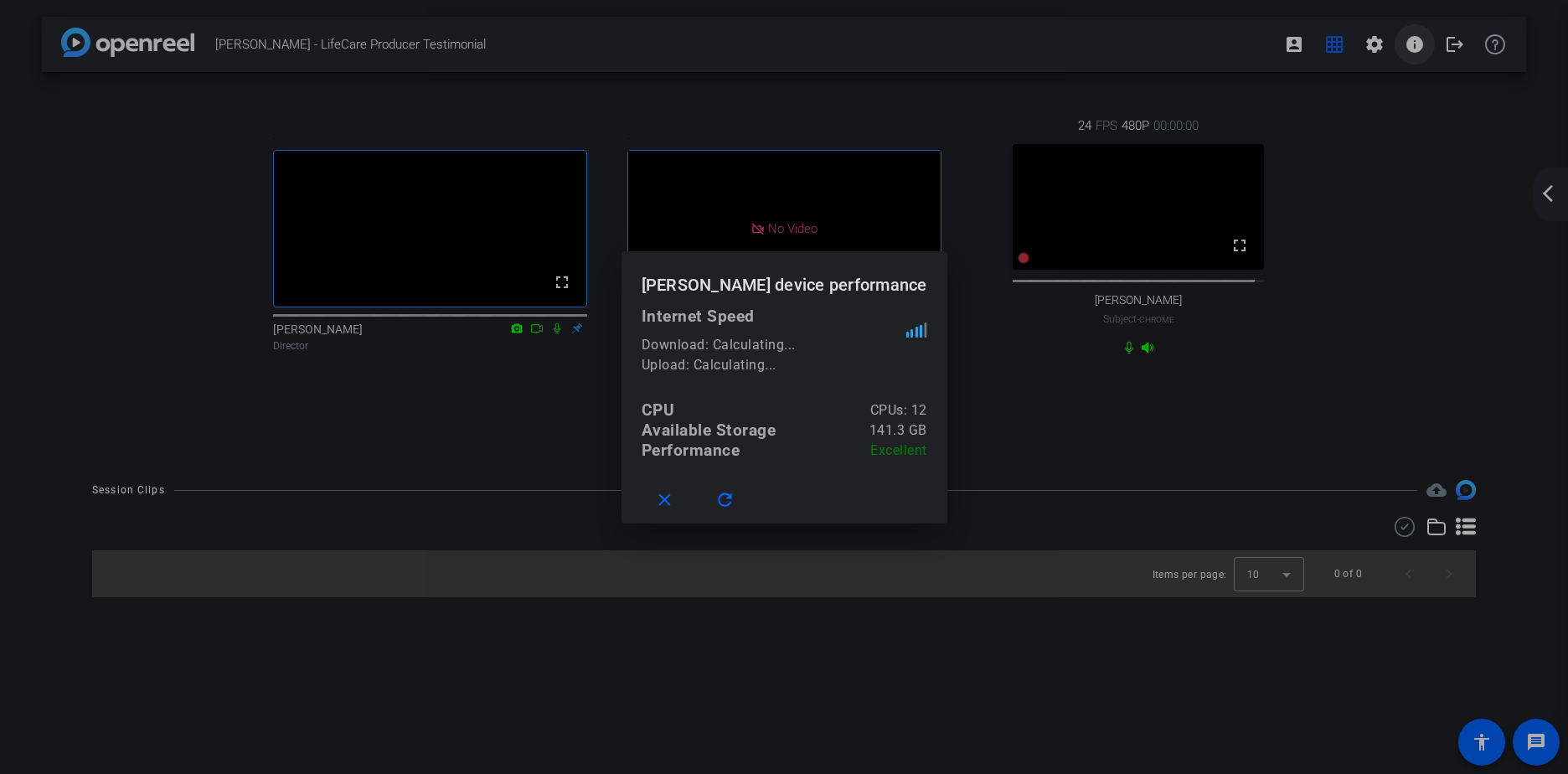
click at [1415, 51] on div at bounding box center [784, 387] width 1568 height 774
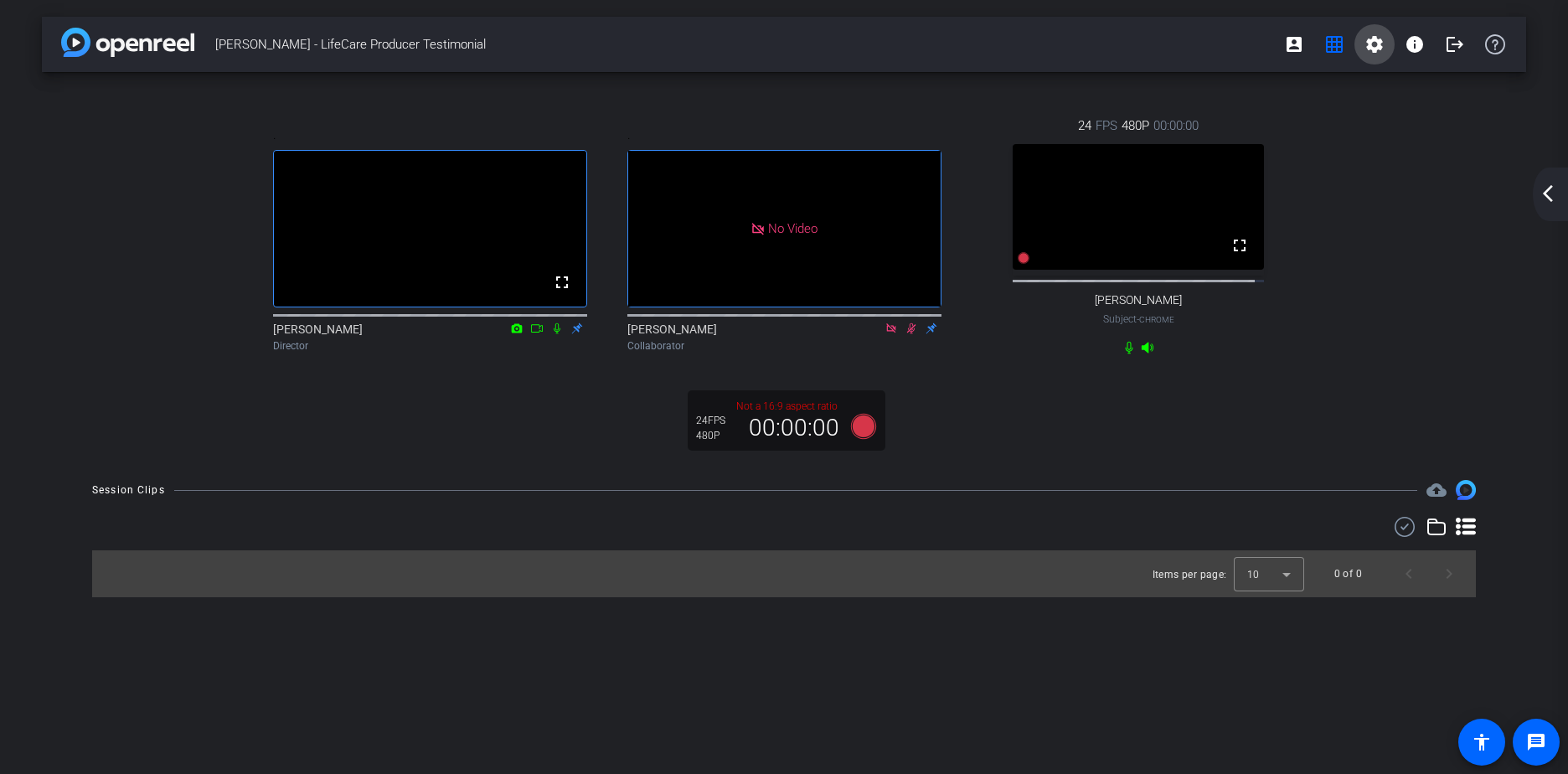
click at [1367, 44] on mat-icon "settings" at bounding box center [1375, 44] width 20 height 20
click at [1367, 44] on div at bounding box center [784, 387] width 1568 height 774
click at [1538, 183] on div "arrow_back_ios_new arrow_forward_ios" at bounding box center [1550, 194] width 35 height 54
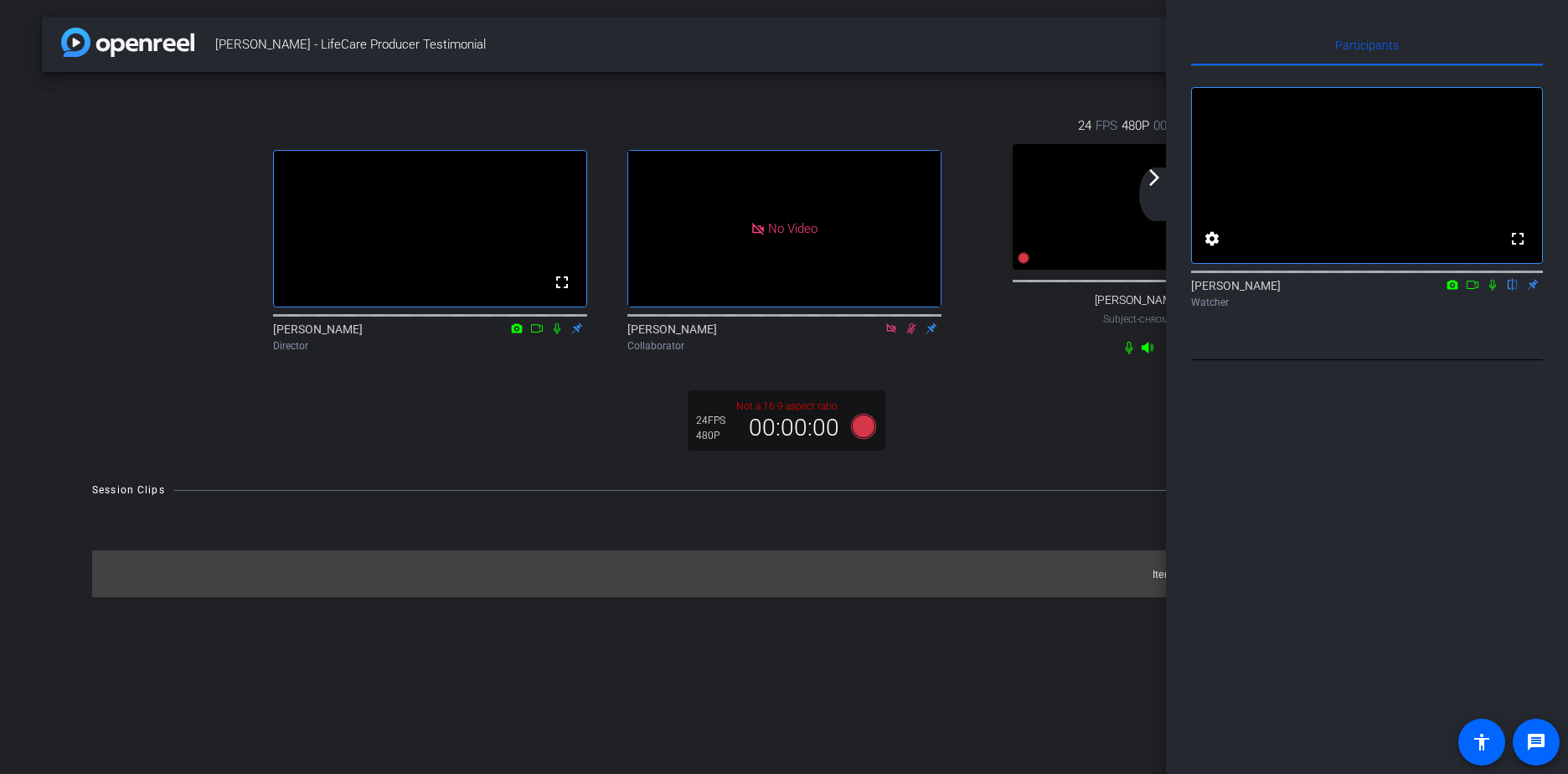
click at [1296, 613] on div "Participants fullscreen settings Lynda V Banerjee flip Watcher Select Source Te…" at bounding box center [1367, 387] width 402 height 774
click at [1266, 308] on div "Lynda V Banerjee flip Watcher" at bounding box center [1367, 294] width 352 height 33
click at [1515, 291] on mat-icon "flip" at bounding box center [1512, 284] width 20 height 15
click at [1513, 291] on mat-icon "flip" at bounding box center [1512, 284] width 20 height 15
click at [1487, 360] on div "fullscreen settings Lynda V Banerjee flip Watcher" at bounding box center [1367, 213] width 352 height 294
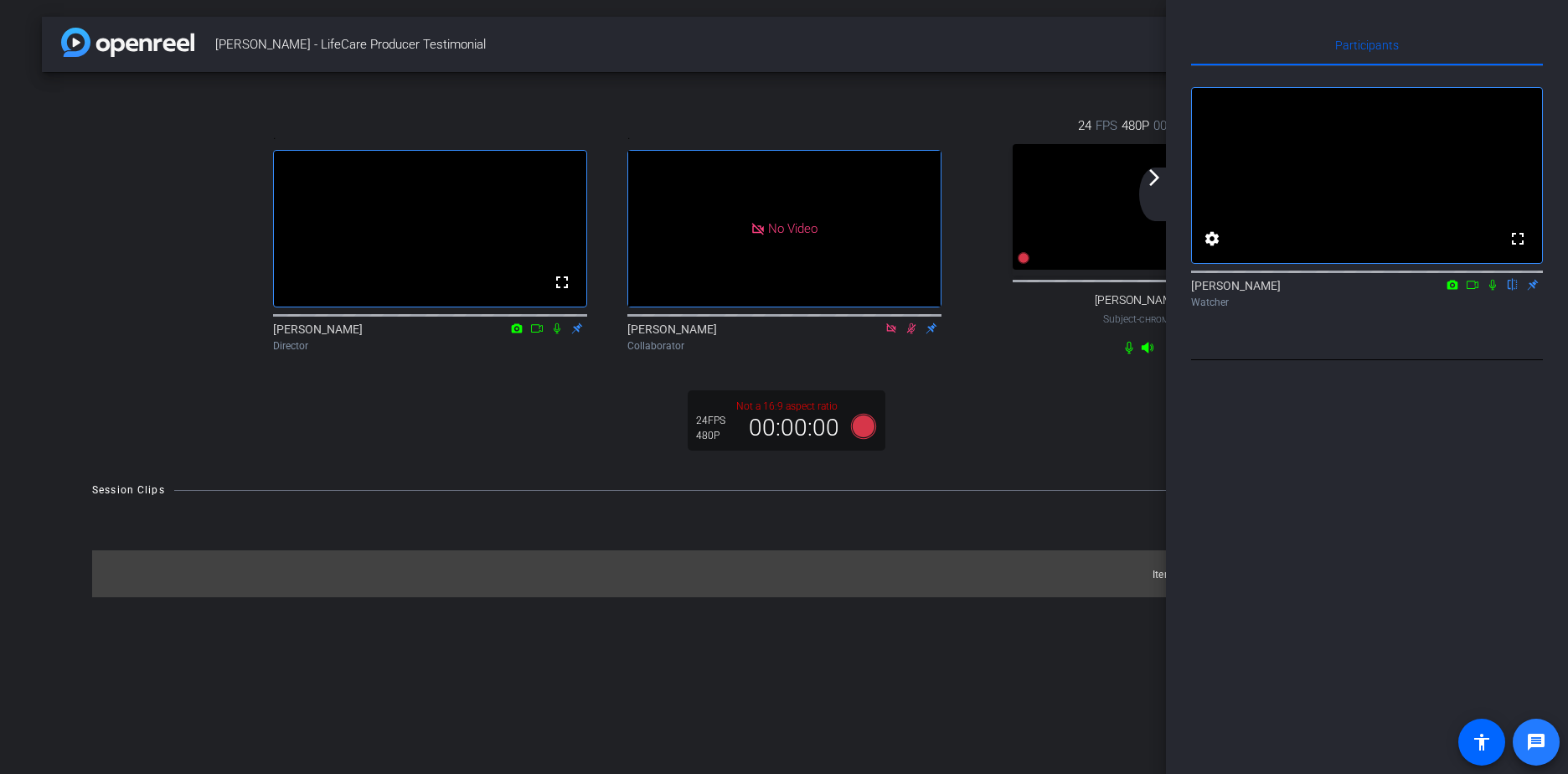
click at [1545, 753] on span at bounding box center [1536, 742] width 40 height 40
click at [864, 104] on div ". fullscreen Yathurshan Sivasothy Director . No Video Rohan Raj Collaborator 24…" at bounding box center [783, 235] width 1417 height 293
click at [1543, 743] on mat-icon "message" at bounding box center [1536, 742] width 20 height 20
click at [304, 86] on div ". fullscreen Yathurshan Sivasothy Director . No Video Rohan Raj Collaborator 24…" at bounding box center [784, 267] width 1484 height 391
click at [1078, 382] on div "24 FPS 480P 00:00:00 fullscreen Brad Fiene Subject - Chrome" at bounding box center [1138, 235] width 354 height 293
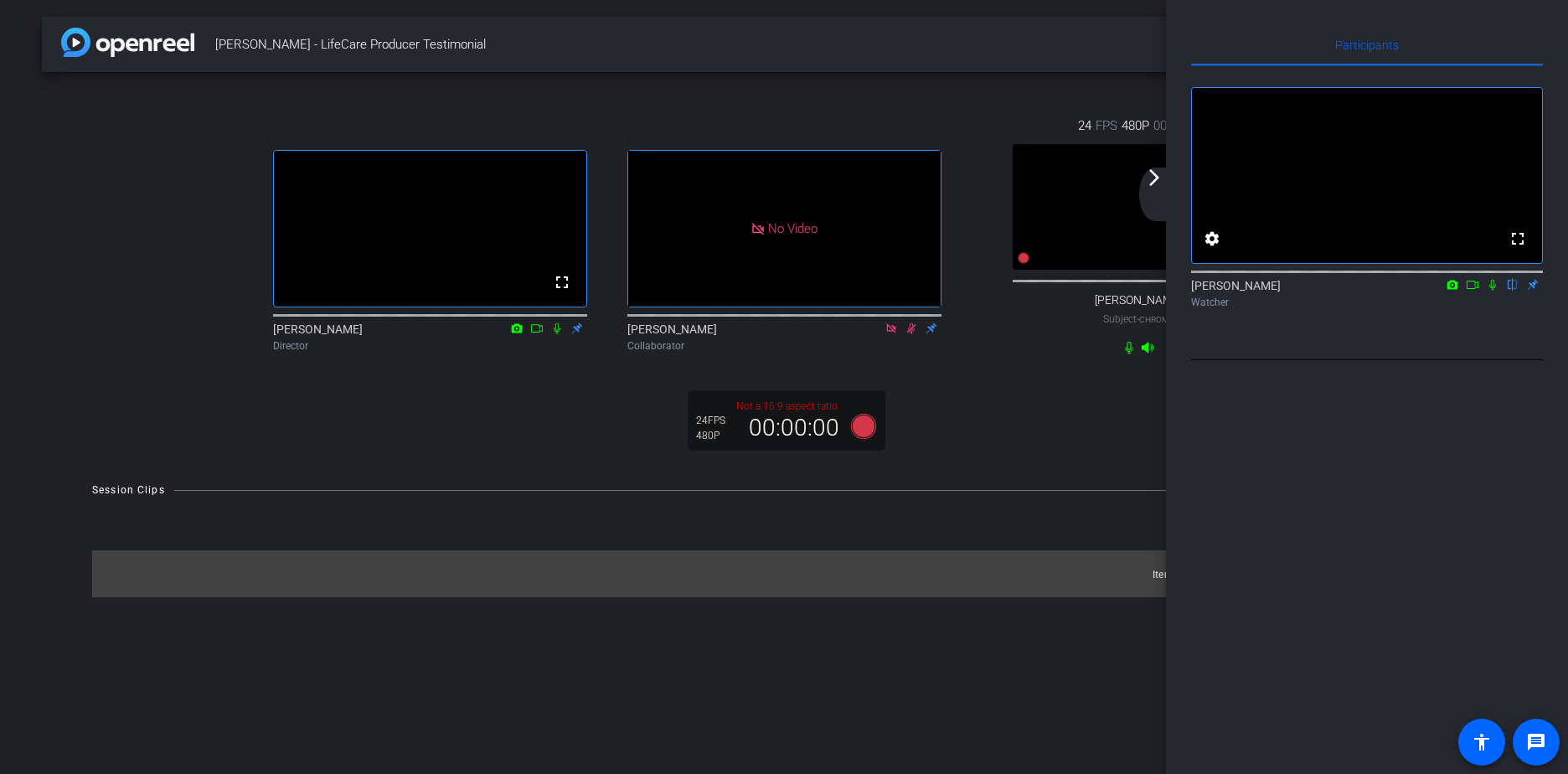
click at [1498, 290] on icon at bounding box center [1492, 284] width 14 height 12
click at [1495, 290] on icon at bounding box center [1492, 284] width 14 height 12
drag, startPoint x: 1495, startPoint y: 306, endPoint x: 1140, endPoint y: 426, distance: 374.7
click at [1135, 382] on div "24 FPS 480P 00:00:00 fullscreen Brad Fiene Subject - Chrome" at bounding box center [1138, 235] width 354 height 293
click at [1217, 249] on mat-icon "settings" at bounding box center [1212, 239] width 20 height 20
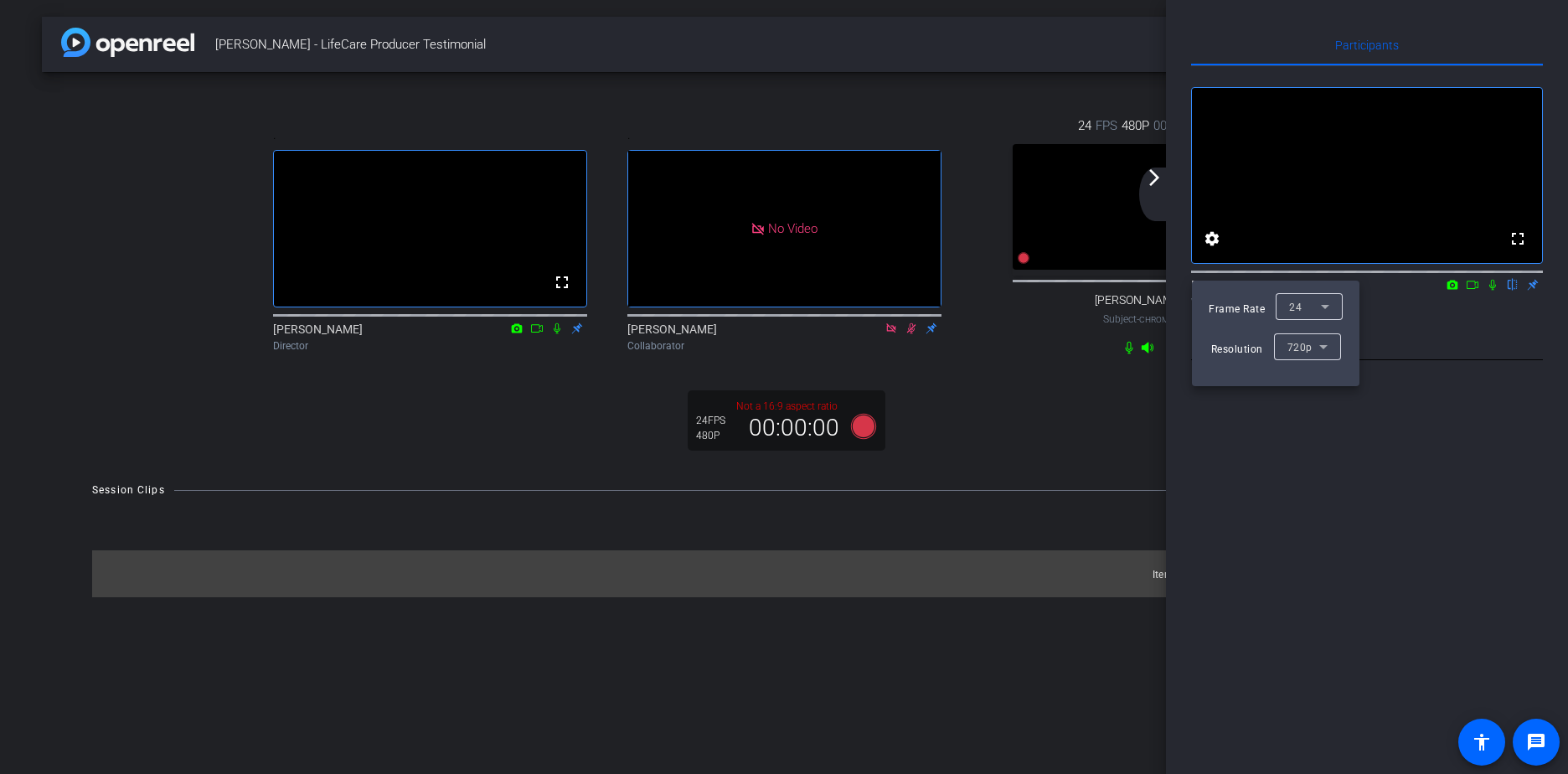
click at [1217, 256] on div at bounding box center [784, 387] width 1568 height 774
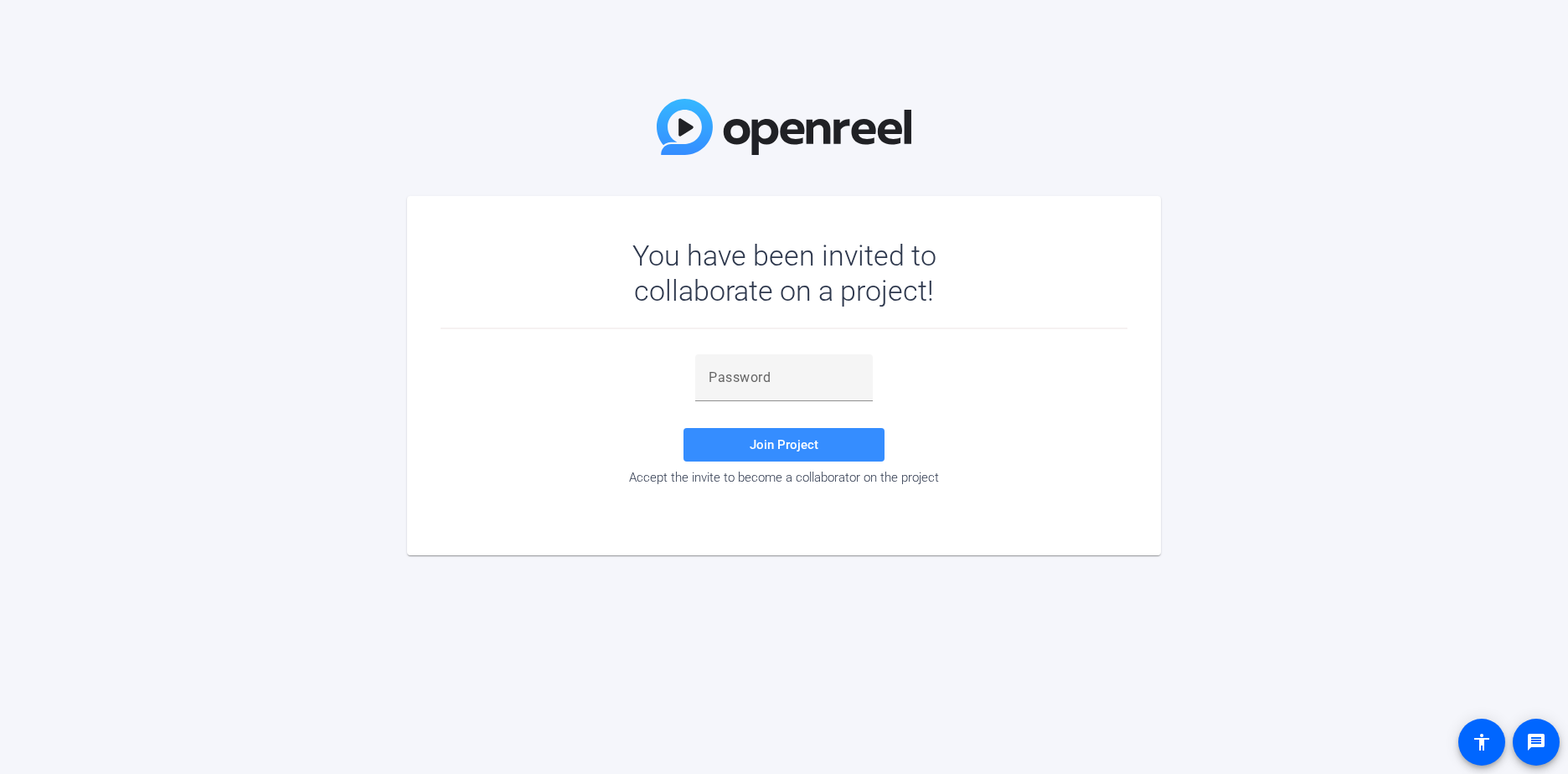
drag, startPoint x: 228, startPoint y: 470, endPoint x: 310, endPoint y: 422, distance: 95.0
click at [230, 470] on div "You have been invited to collaborate on a project! Join Project Accept the invi…" at bounding box center [784, 387] width 1568 height 774
paste input "https://capture.openreel.com/collaborator/invite/lbanerjee@jhancock.com/32a6b8b…"
type input "https://capture.openreel.com/collaborator/invite/lbanerjee@jhancock.com/32a6b8b…"
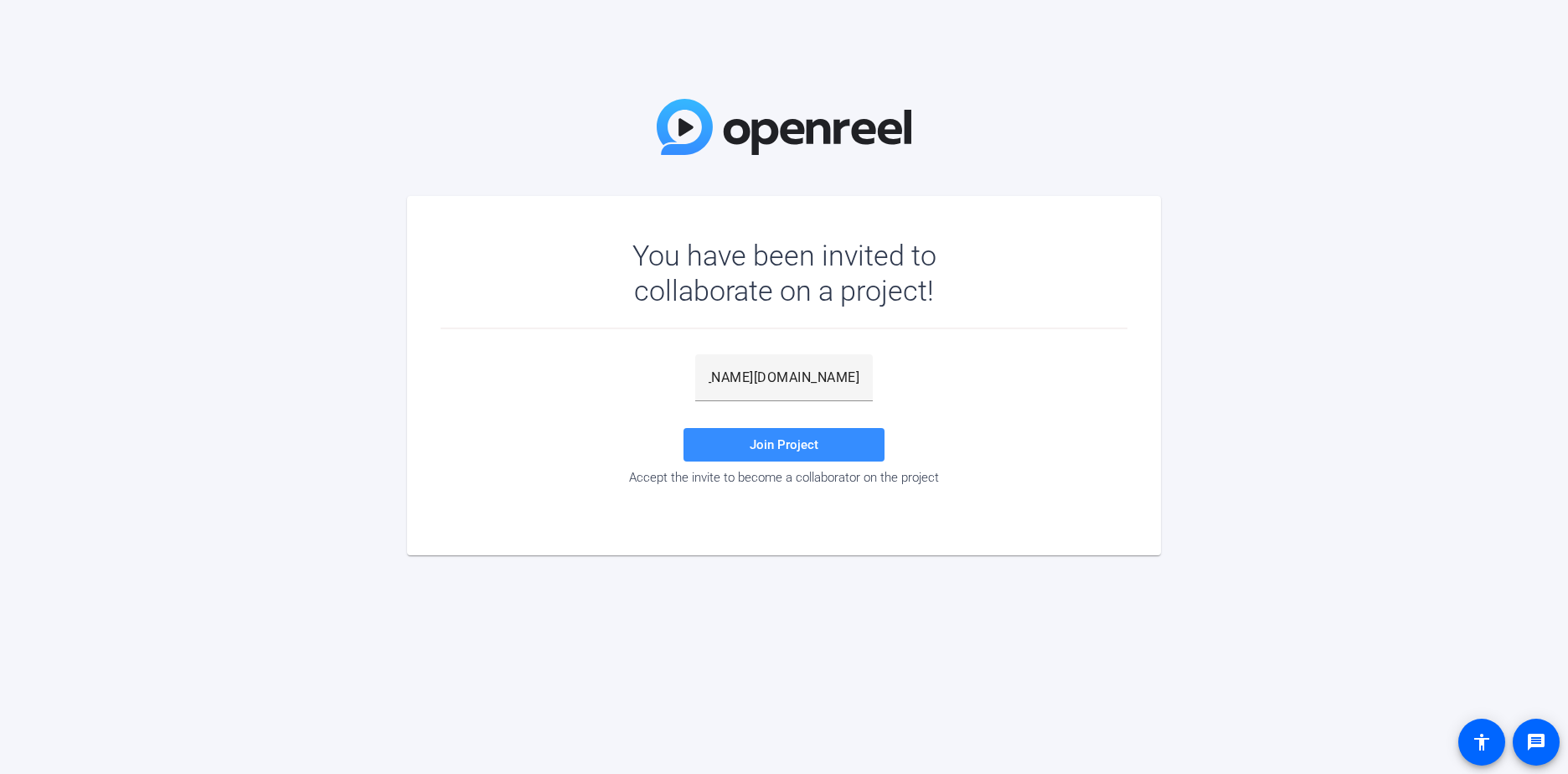
scroll to position [0, 0]
click at [797, 383] on input "https://capture.openreel.com/collaborator/invite/lbanerjee@jhancock.com/32a6b8b…" at bounding box center [784, 377] width 151 height 20
drag, startPoint x: 862, startPoint y: 376, endPoint x: 670, endPoint y: 387, distance: 192.3
click at [670, 387] on div "https://capture.openreel.com/collaborator/invite/lbanerjee@jhancock.com/32a6b8b…" at bounding box center [784, 420] width 687 height 131
drag, startPoint x: 0, startPoint y: 0, endPoint x: 657, endPoint y: 389, distance: 763.5
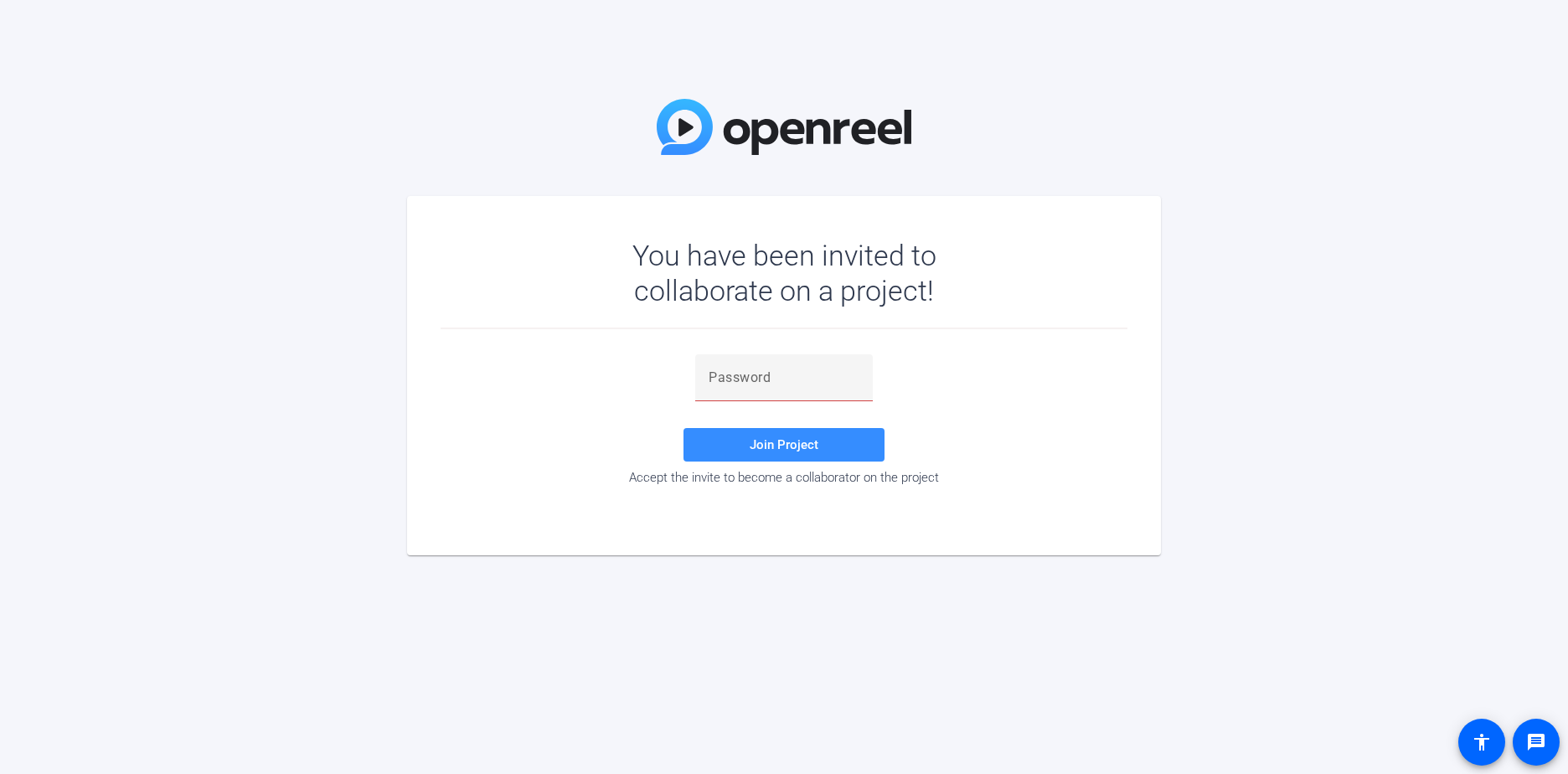
click at [657, 389] on div "Join Project Accept the invite to become a collaborator on the project" at bounding box center [784, 420] width 687 height 131
drag, startPoint x: 692, startPoint y: 383, endPoint x: 707, endPoint y: 387, distance: 15.5
click at [707, 387] on div at bounding box center [784, 377] width 178 height 47
paste input "}ydkr)"
type input "}ydkr)"
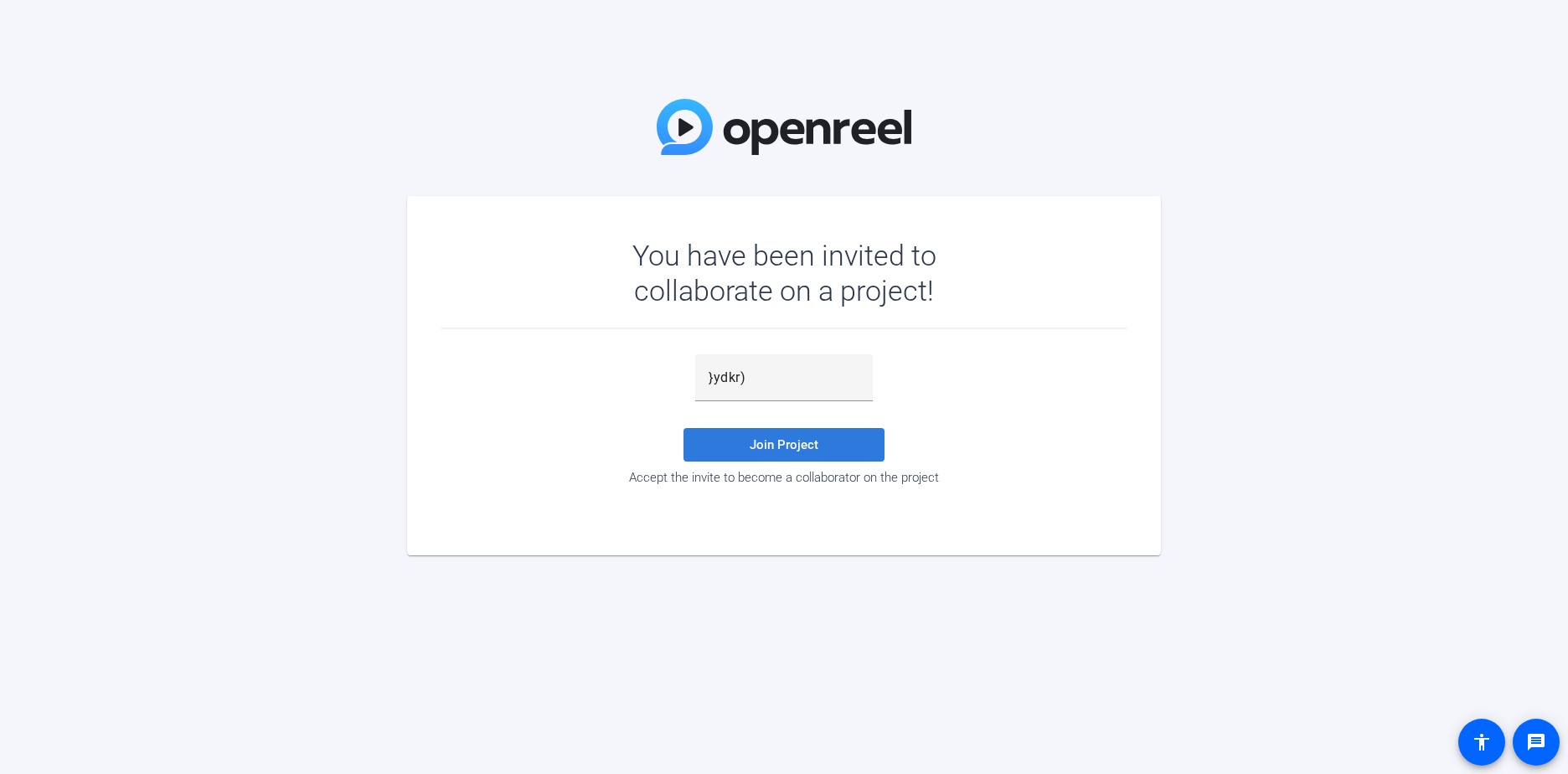
click at [768, 448] on span "Join Project" at bounding box center [783, 444] width 69 height 15
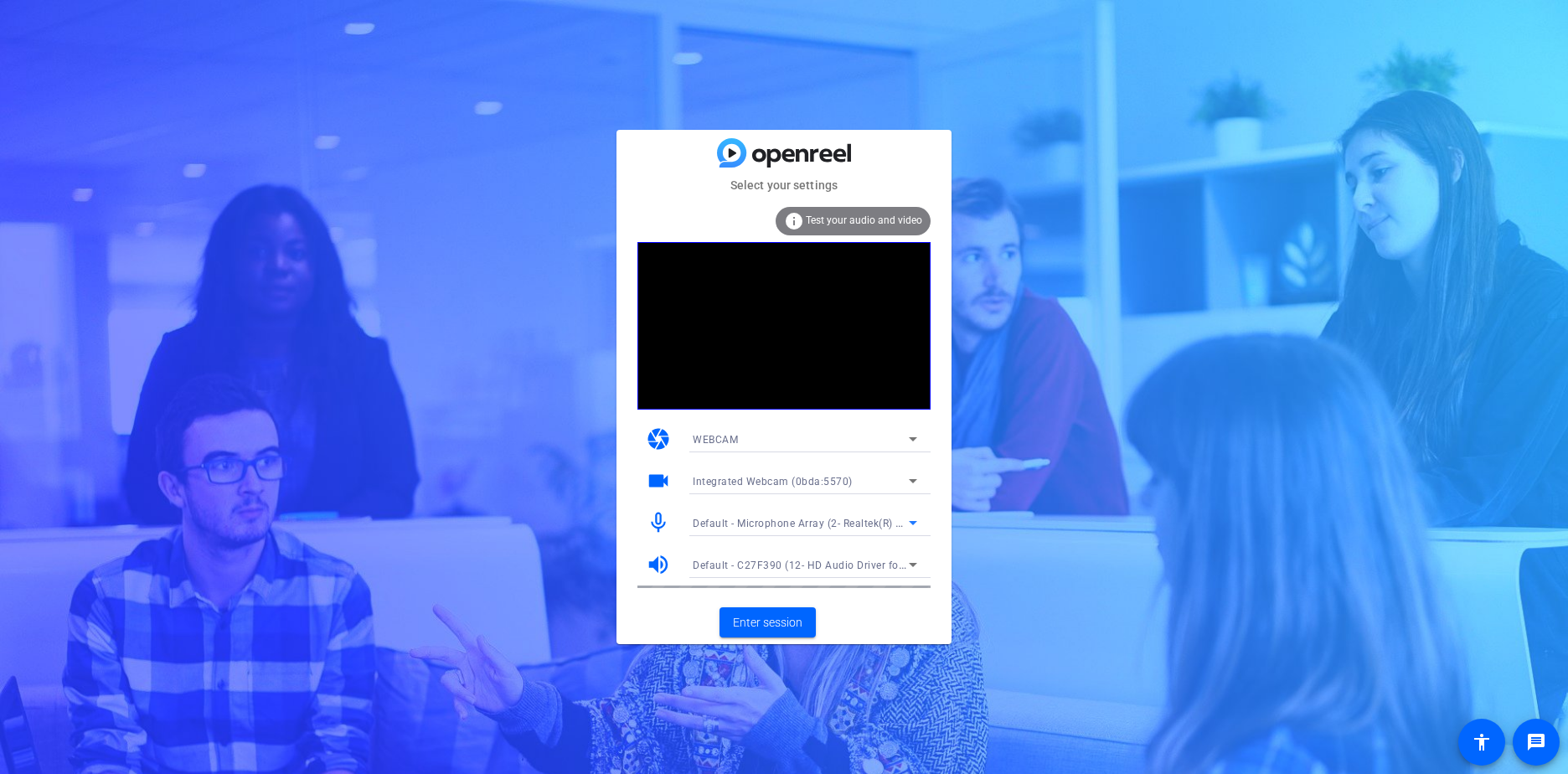
click at [807, 522] on span "Default - Microphone Array (2- Realtek(R) Audio)" at bounding box center [810, 522] width 235 height 14
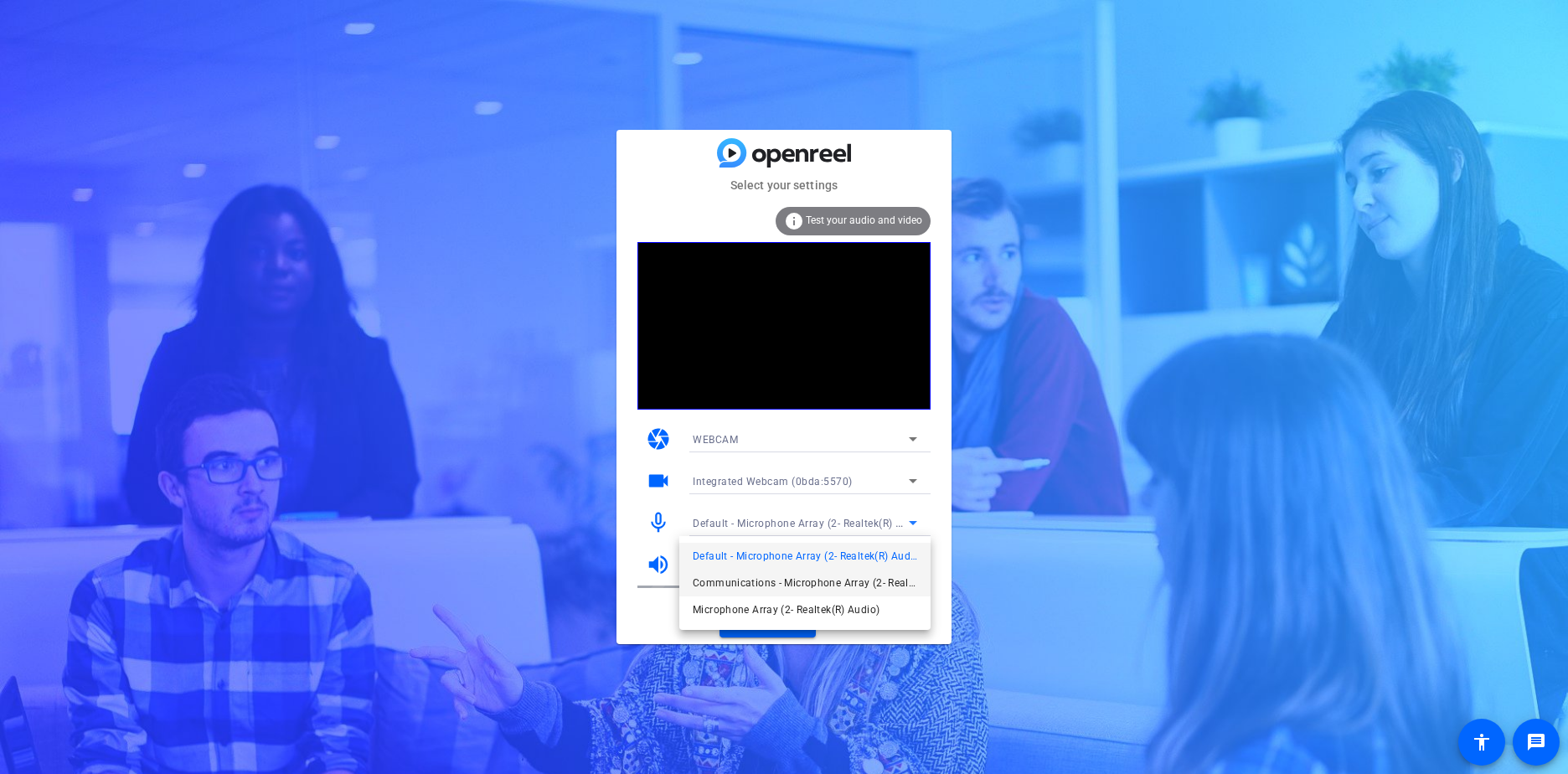
click at [778, 581] on span "Communications - Microphone Array (2- Realtek(R) Audio)" at bounding box center [804, 583] width 224 height 20
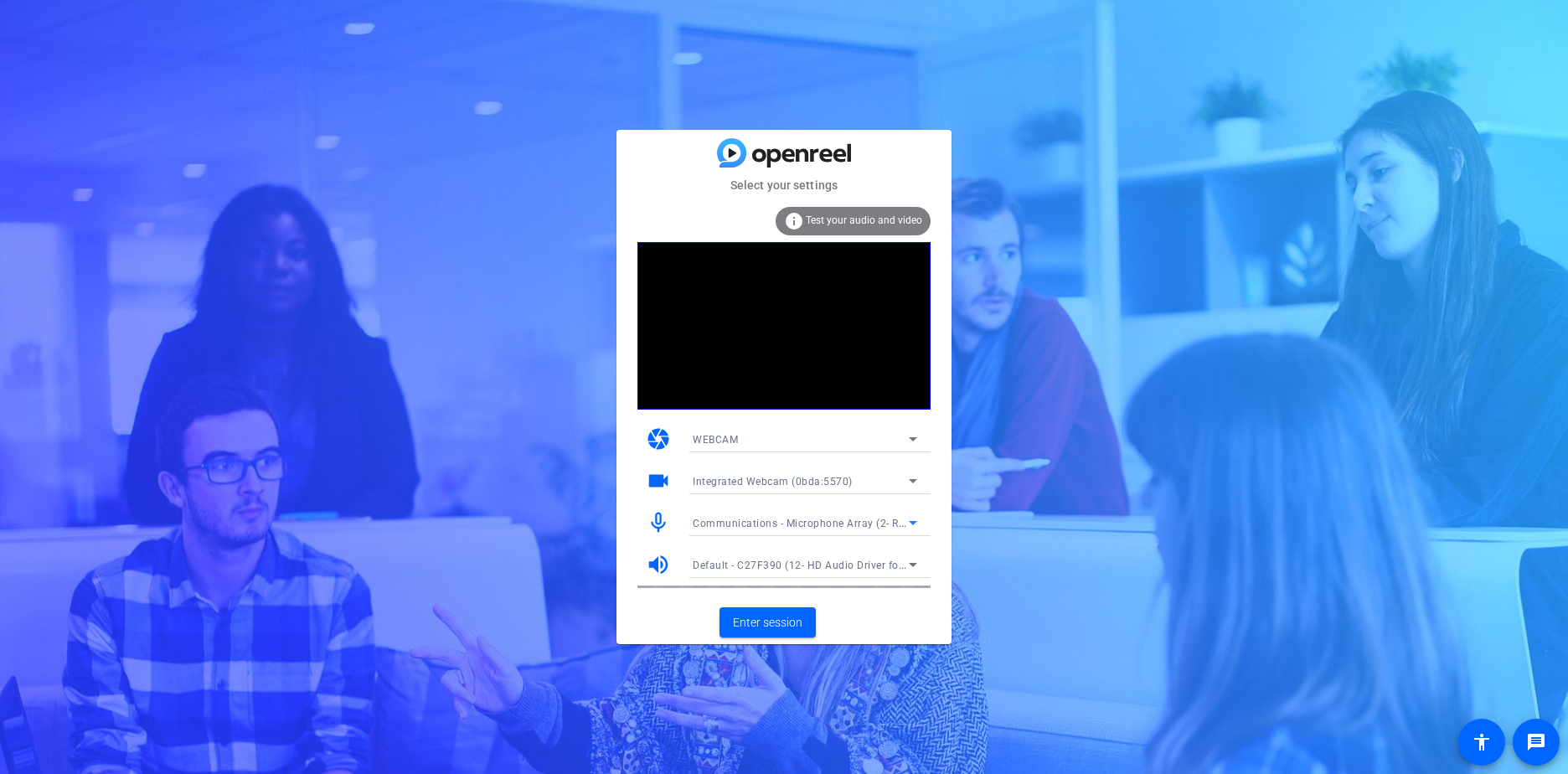
click at [787, 529] on span "Communications - Microphone Array (2- Realtek(R) Audio)" at bounding box center [834, 522] width 285 height 14
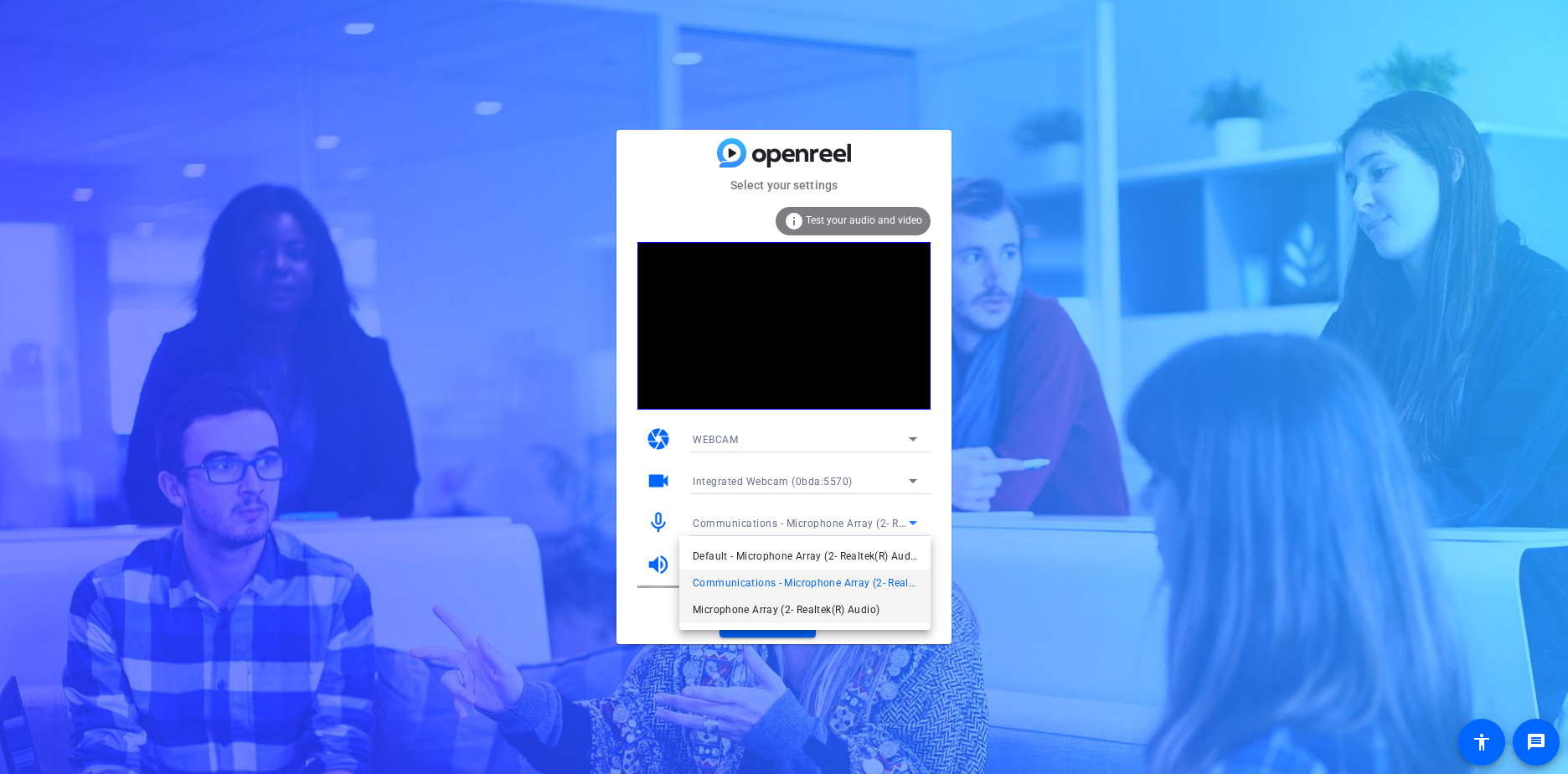
click at [746, 609] on span "Microphone Array (2- Realtek(R) Audio)" at bounding box center [786, 610] width 187 height 20
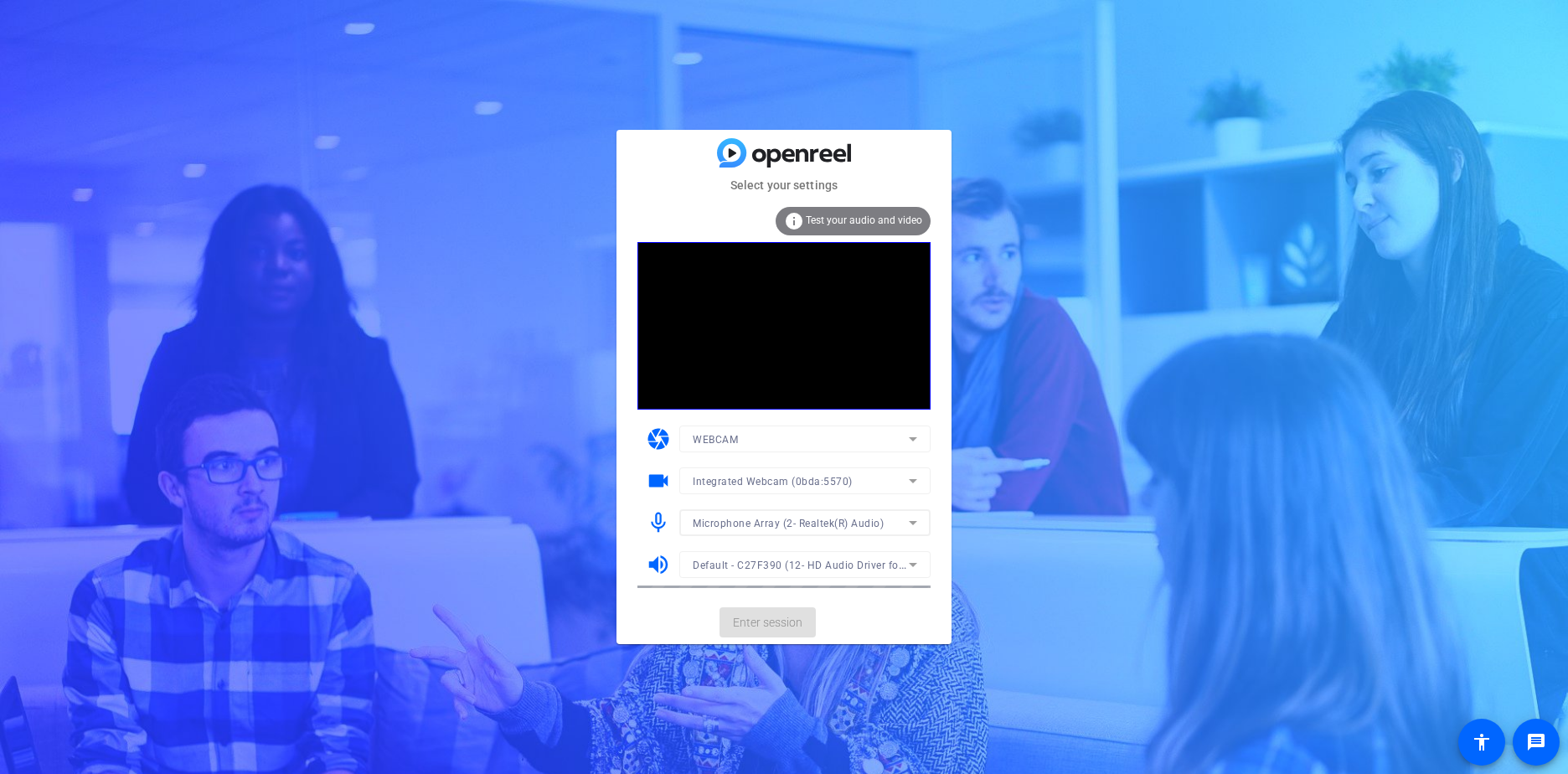
click at [745, 613] on mat-card-actions "Enter session" at bounding box center [784, 623] width 335 height 44
click at [762, 610] on span at bounding box center [767, 622] width 96 height 40
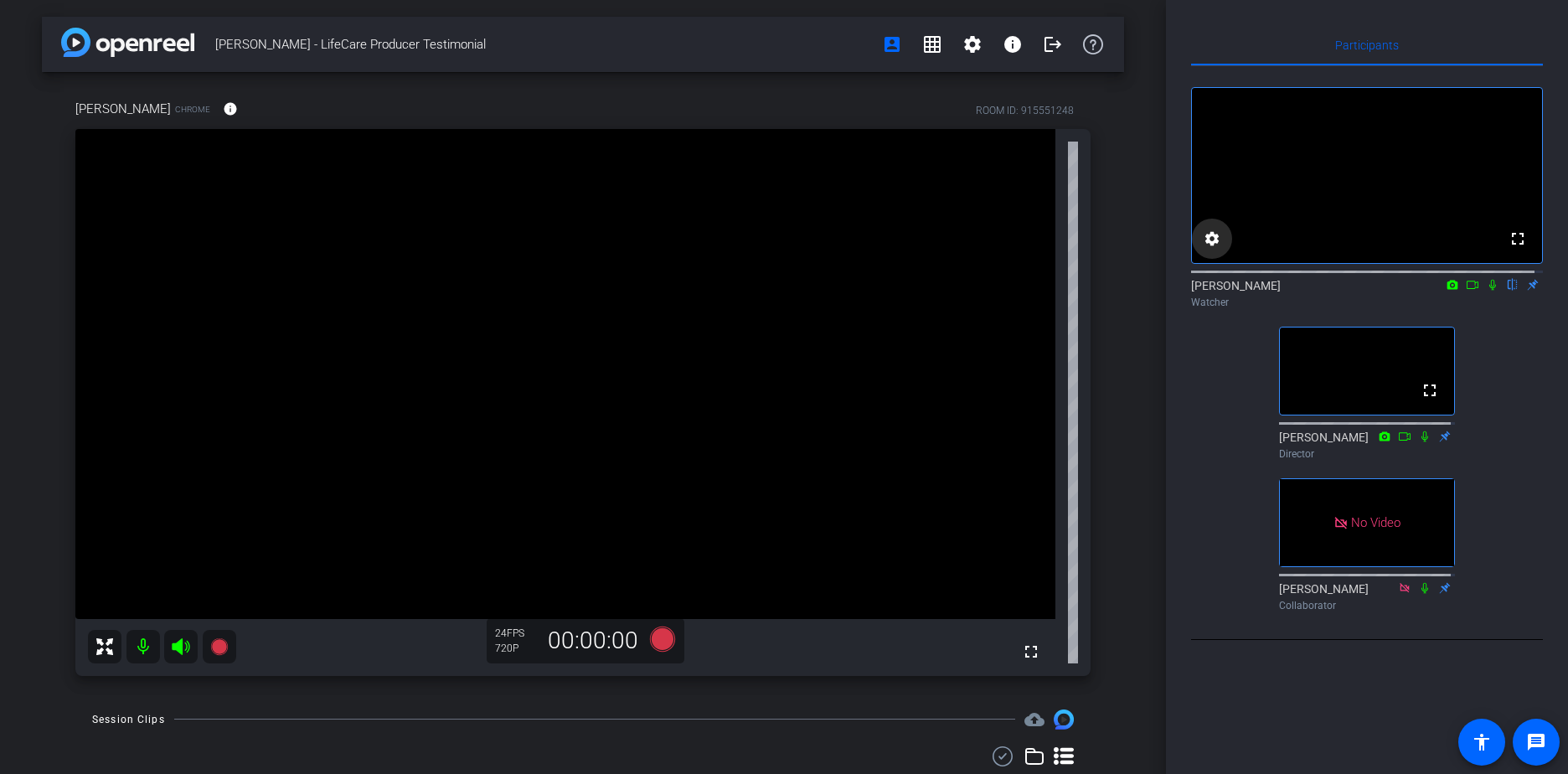
click at [1215, 249] on mat-icon "settings" at bounding box center [1212, 239] width 20 height 20
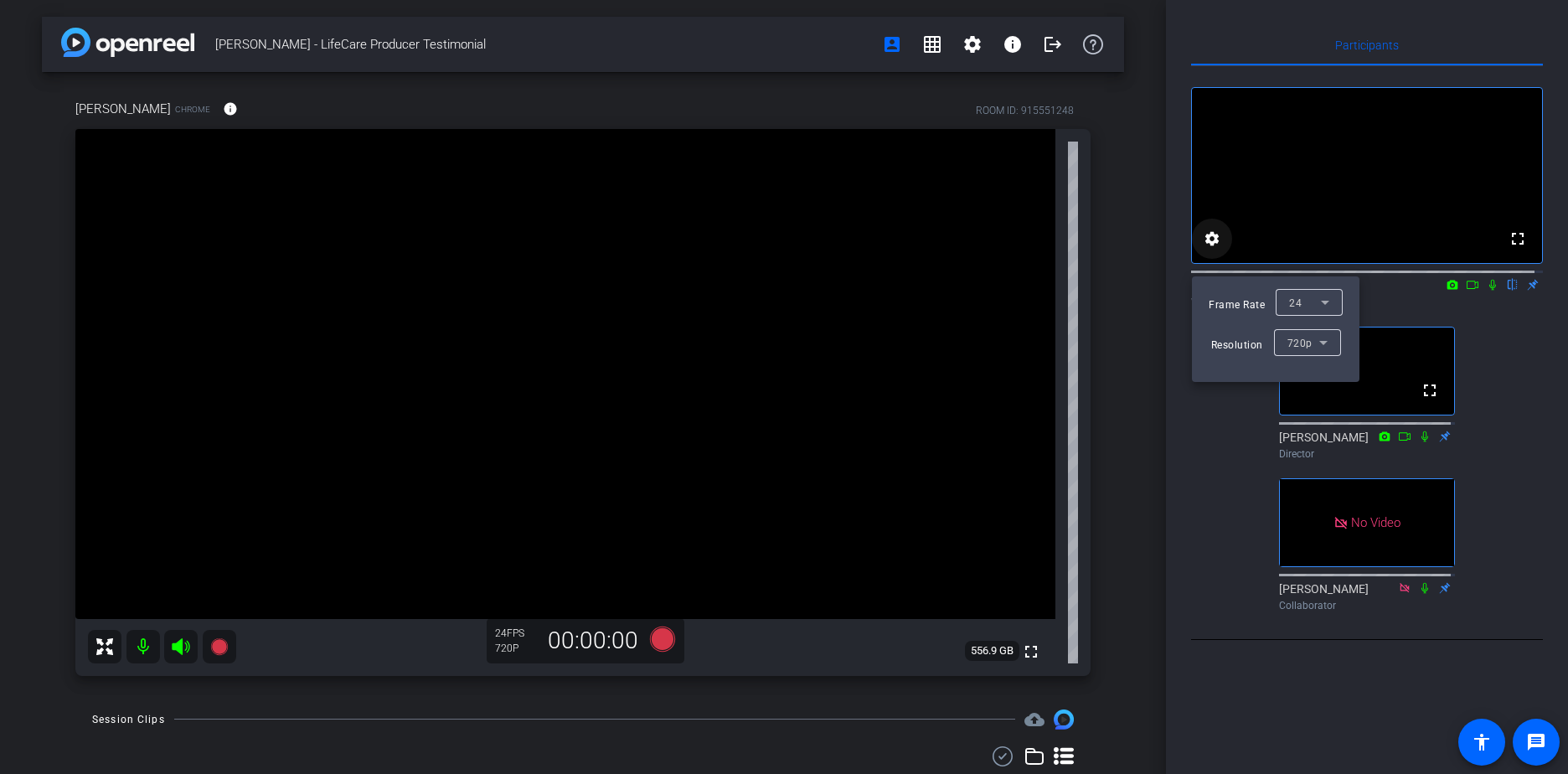
click at [1215, 255] on div at bounding box center [784, 387] width 1568 height 774
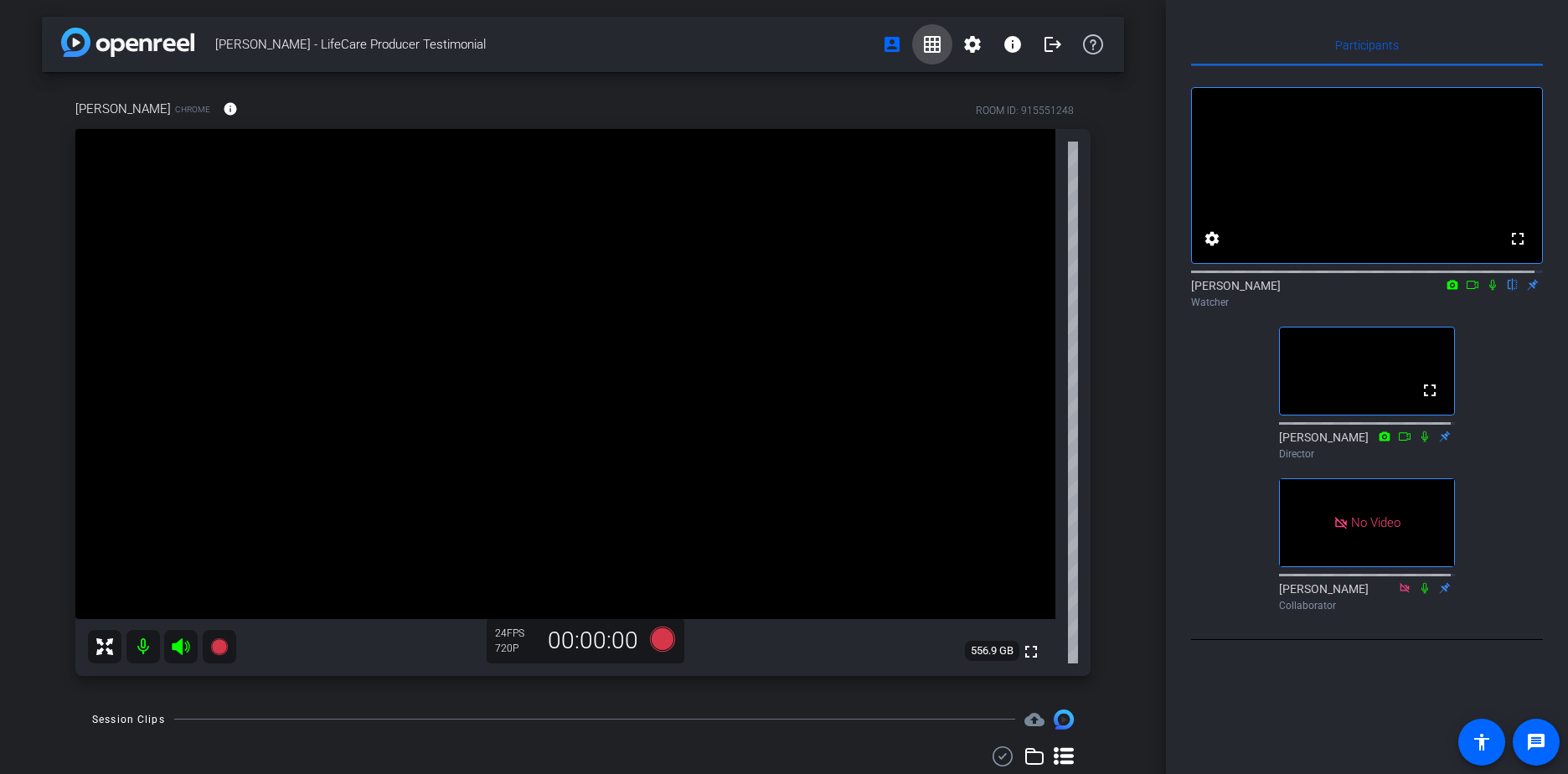
click at [934, 44] on span at bounding box center [932, 45] width 40 height 40
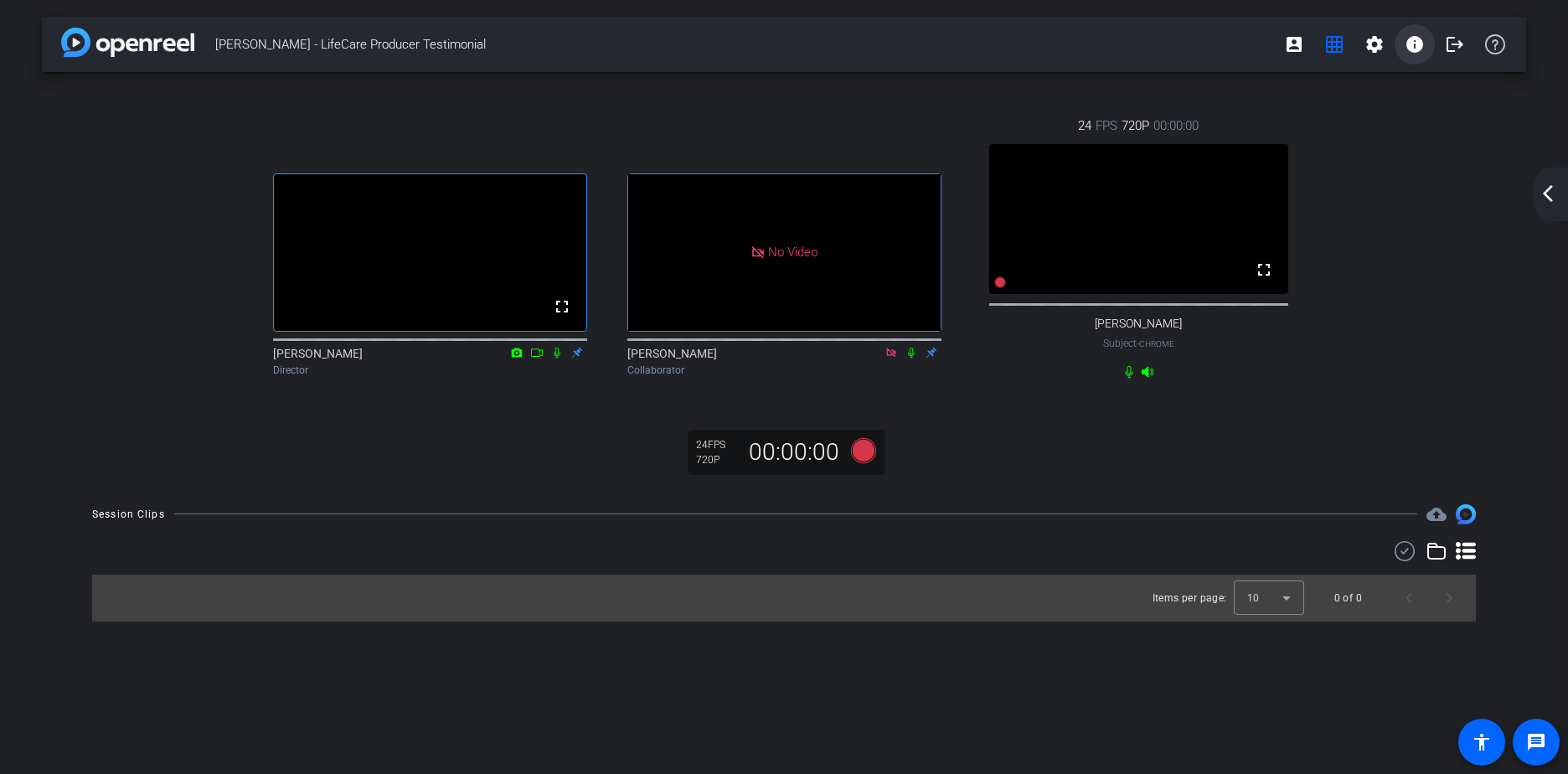
click at [1421, 45] on mat-icon "info" at bounding box center [1414, 44] width 20 height 20
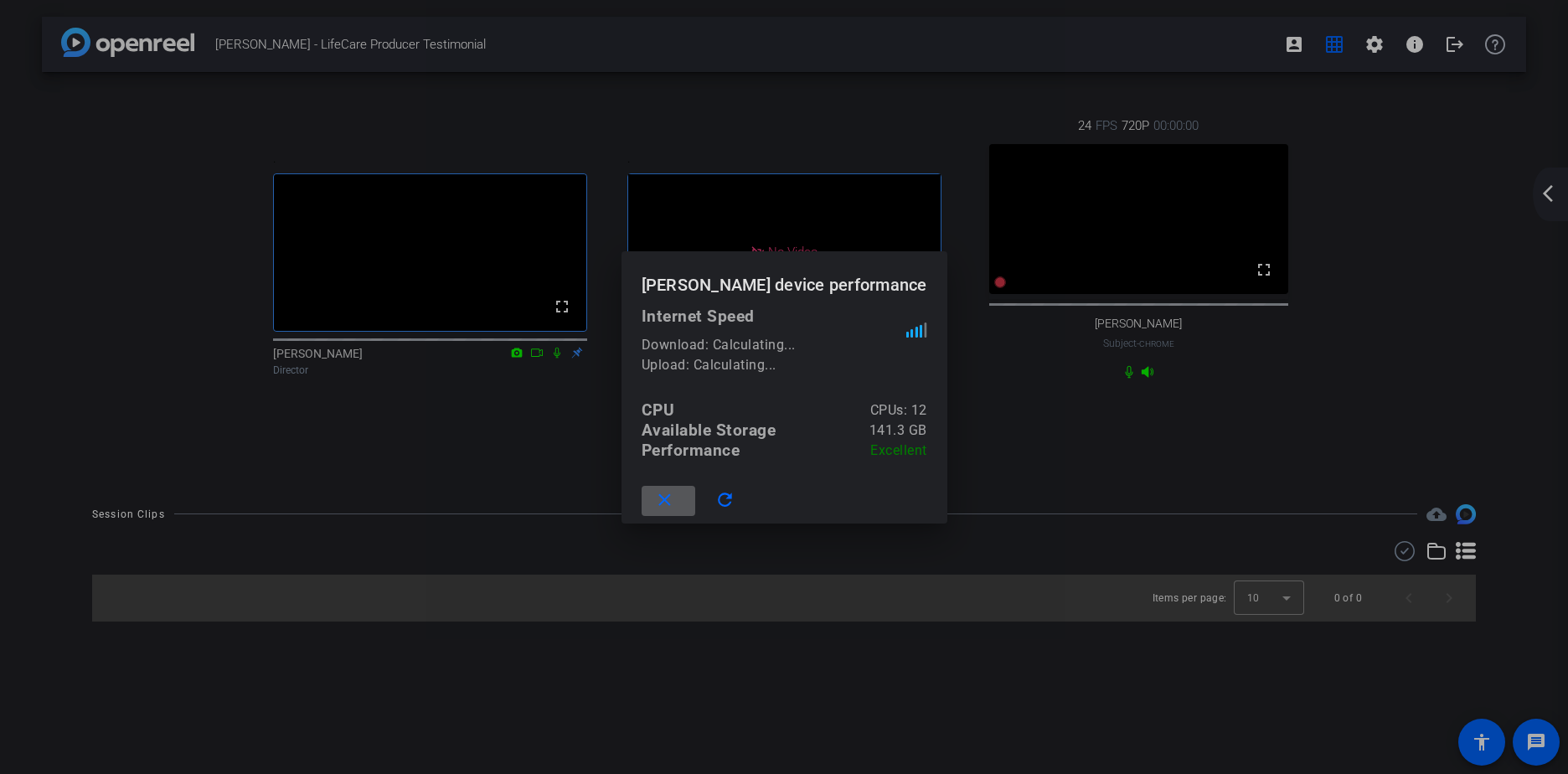
click at [1418, 45] on div at bounding box center [784, 387] width 1568 height 774
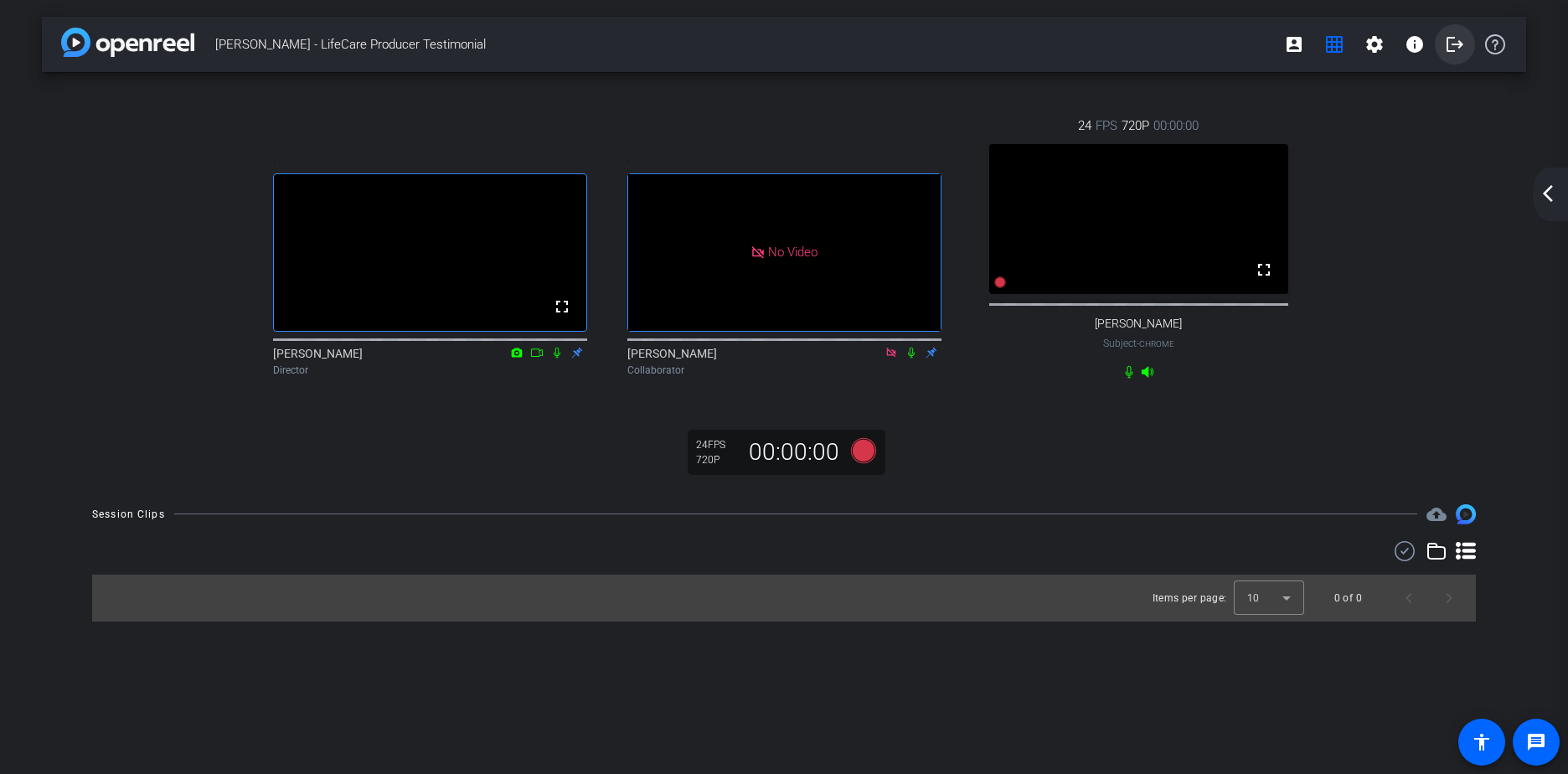
click at [1454, 49] on mat-icon "logout" at bounding box center [1454, 44] width 20 height 20
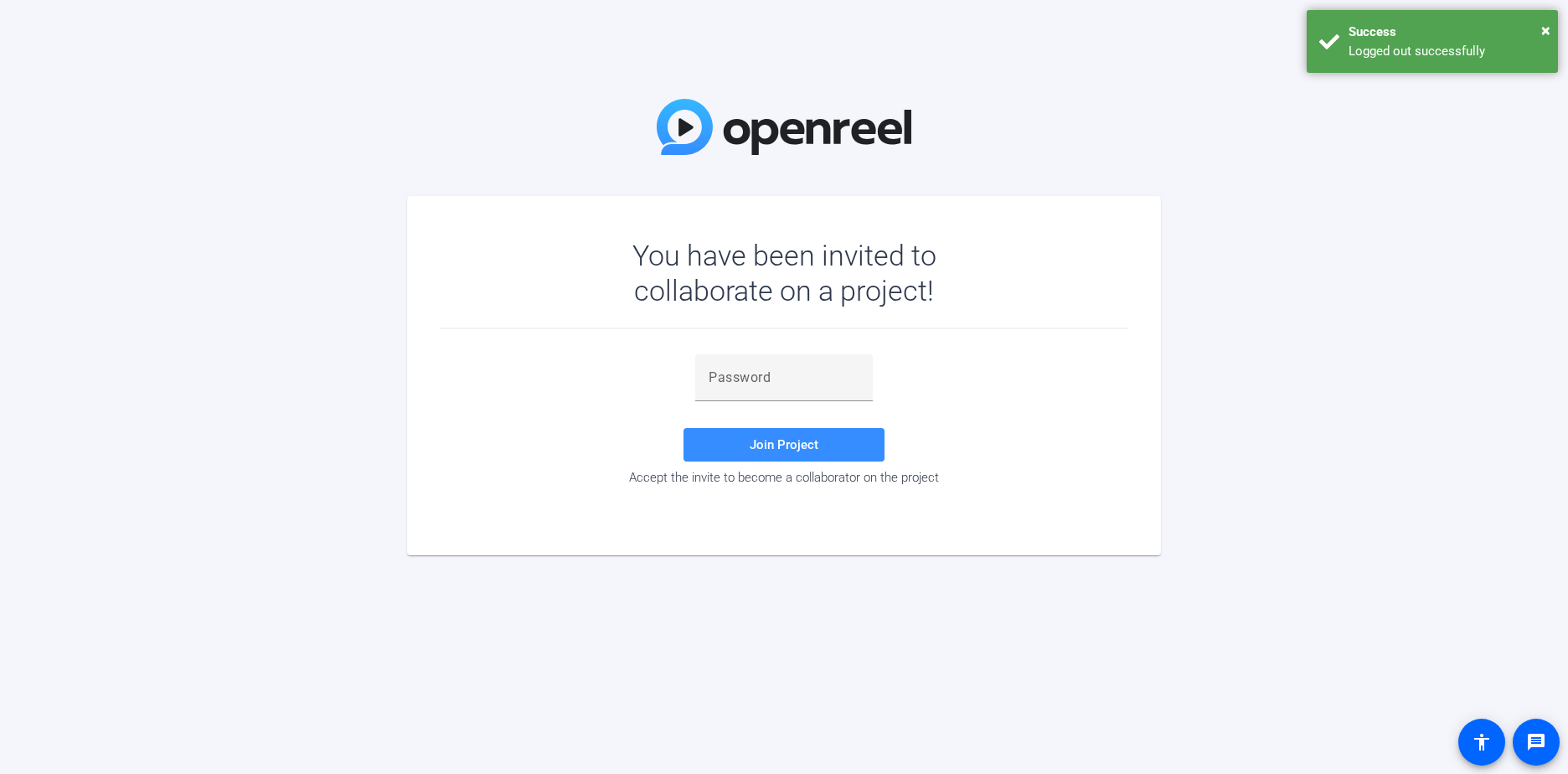
click at [1453, 49] on div "Logged out successfully" at bounding box center [1446, 51] width 197 height 19
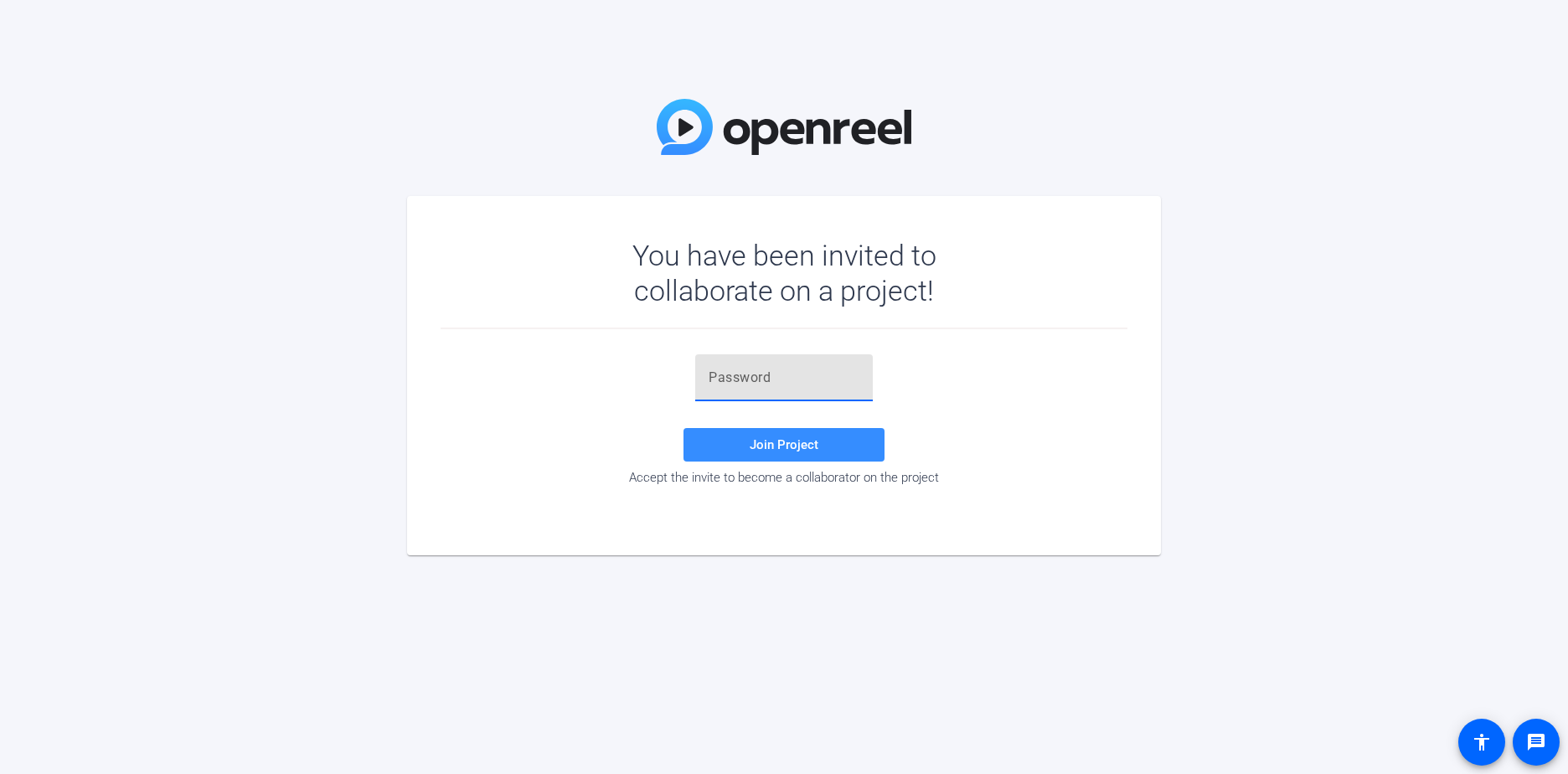
paste input "}ydkr)"
type input "}ydkr)"
drag, startPoint x: 774, startPoint y: 448, endPoint x: 768, endPoint y: 459, distance: 12.5
click at [769, 458] on button "Join Project" at bounding box center [783, 444] width 201 height 34
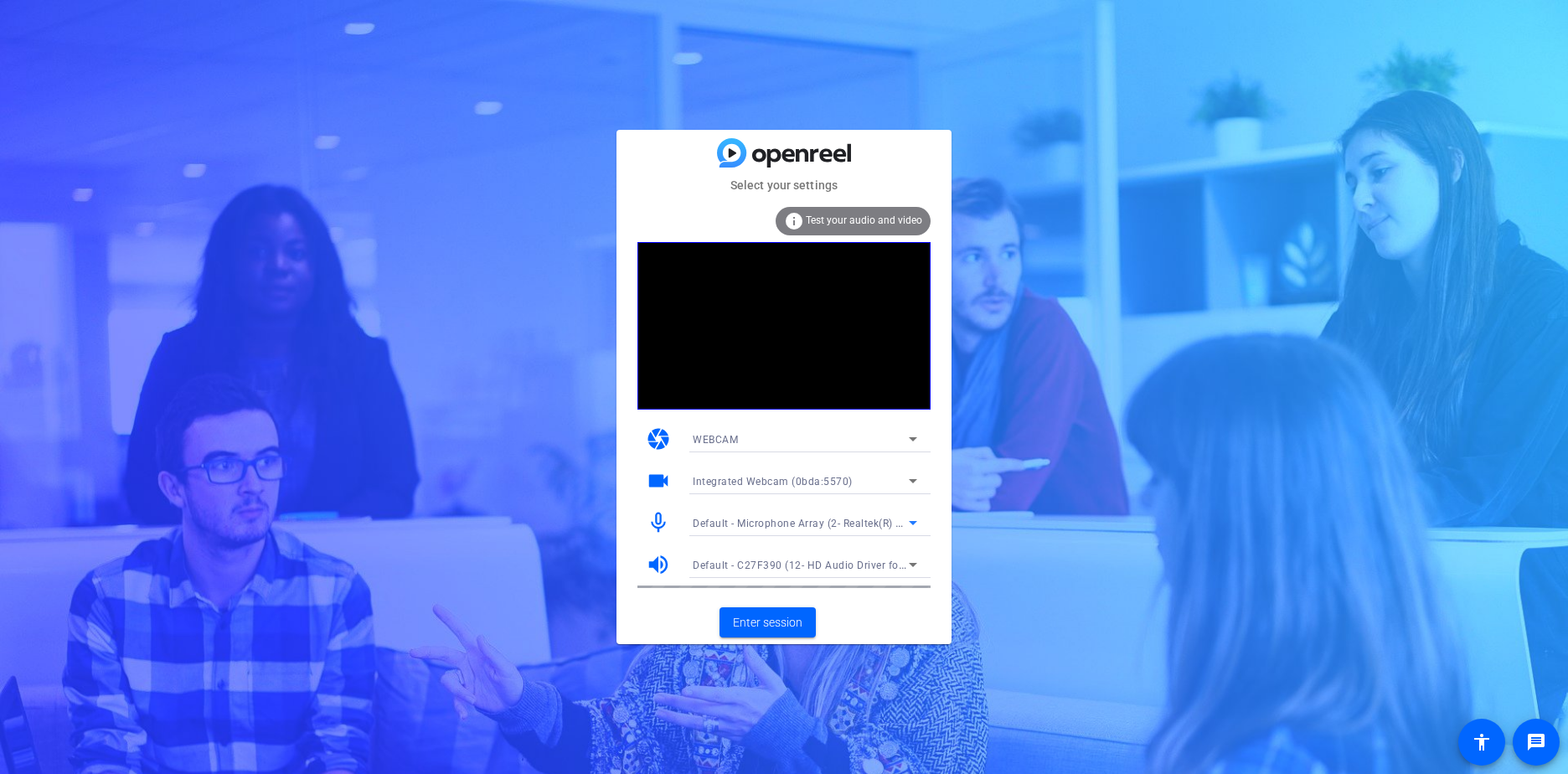
click at [802, 519] on span "Default - Microphone Array (2- Realtek(R) Audio)" at bounding box center [810, 522] width 235 height 14
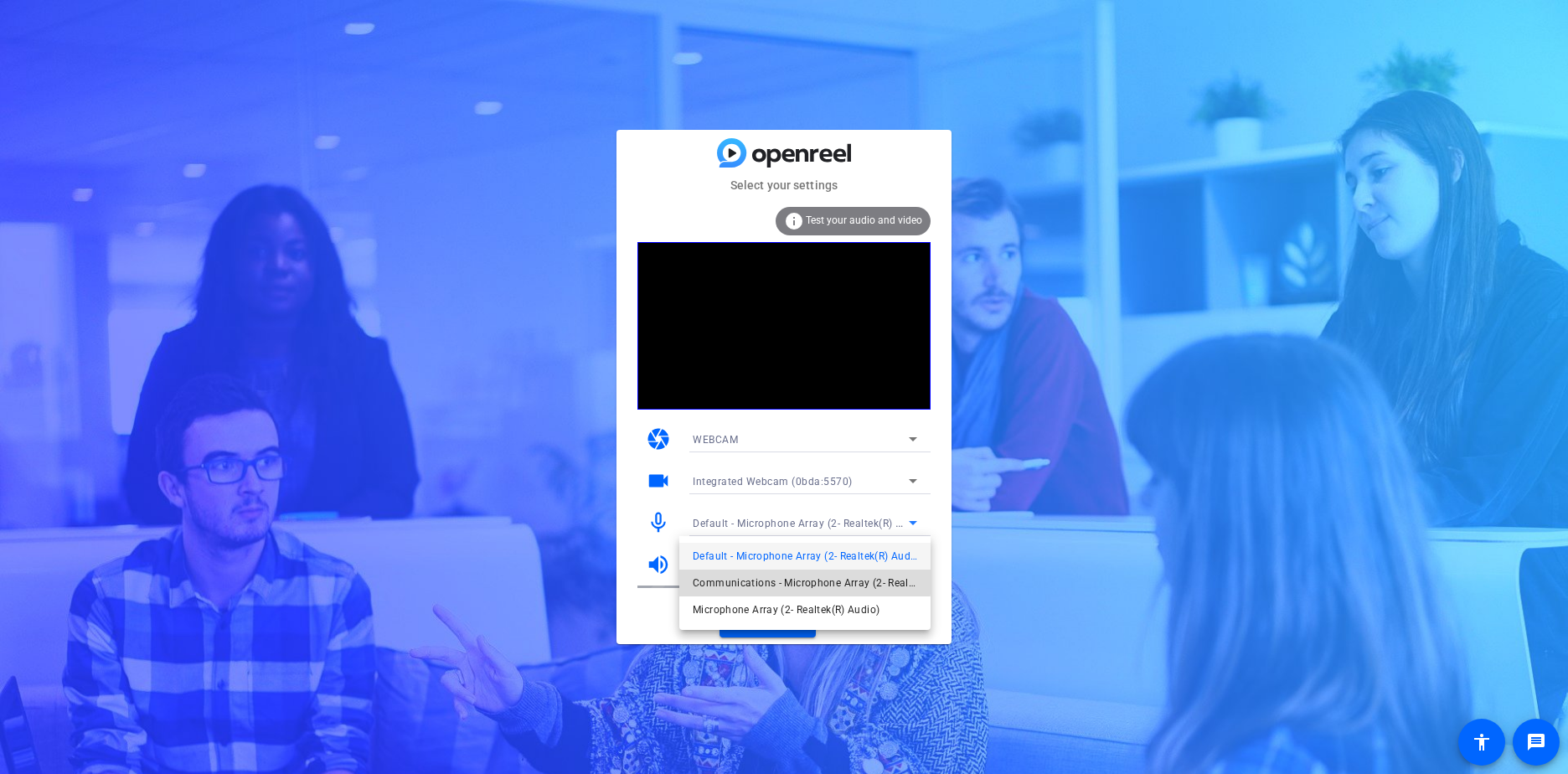
click at [756, 576] on span "Communications - Microphone Array (2- Realtek(R) Audio)" at bounding box center [804, 583] width 224 height 20
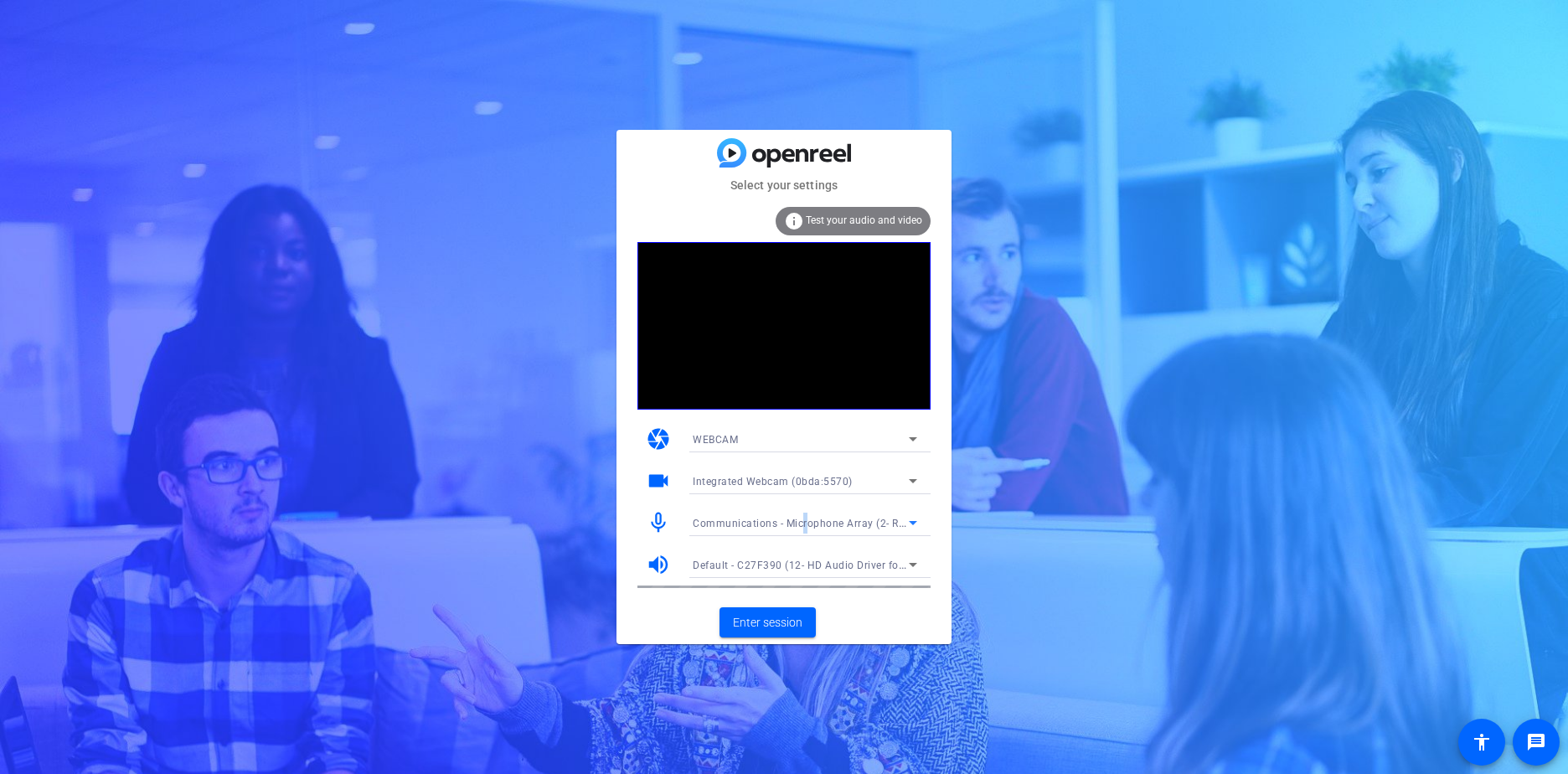
click at [804, 526] on span "Communications - Microphone Array (2- Realtek(R) Audio)" at bounding box center [834, 522] width 285 height 14
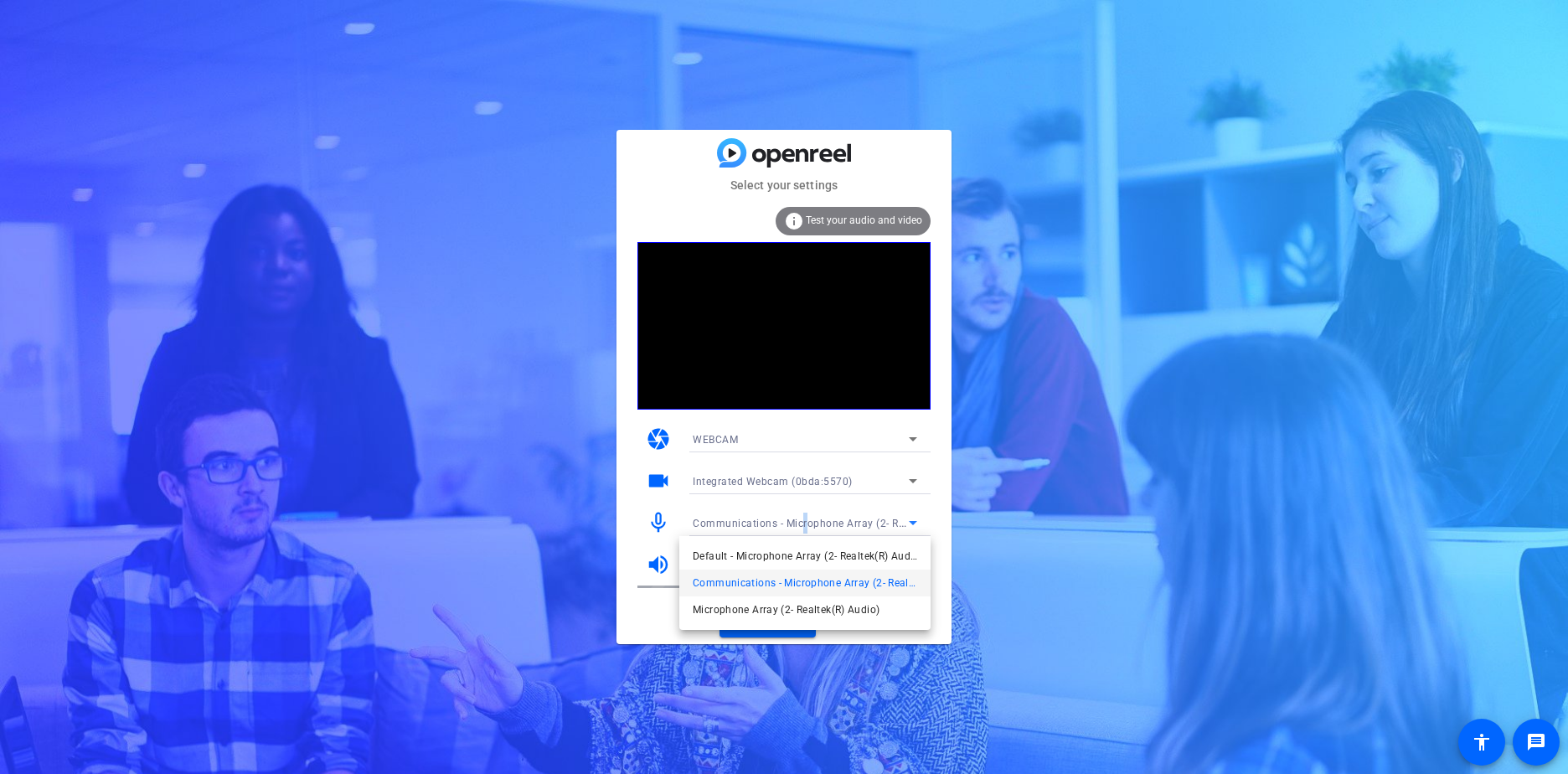
drag, startPoint x: 804, startPoint y: 526, endPoint x: 778, endPoint y: 548, distance: 34.1
click at [778, 548] on span "Default - Microphone Array (2- Realtek(R) Audio)" at bounding box center [804, 556] width 224 height 20
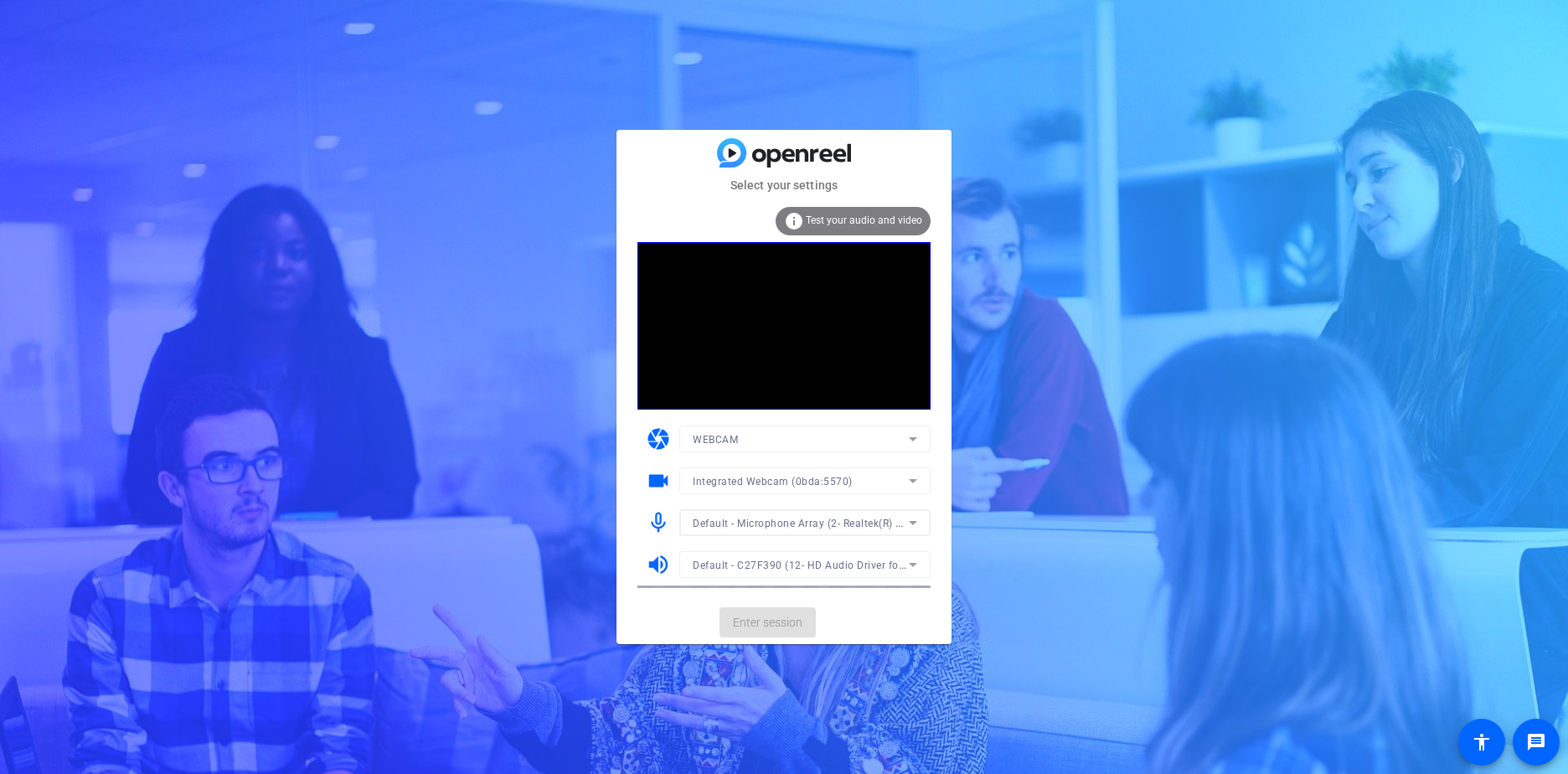
click at [759, 561] on mat-form-field "Default - C27F390 (12- HD Audio Driver for Display Audio)" at bounding box center [805, 564] width 251 height 27
click at [748, 569] on mat-form-field "Default - C27F390 (12- HD Audio Driver for Display Audio)" at bounding box center [805, 564] width 251 height 27
click at [914, 558] on icon at bounding box center [913, 564] width 20 height 20
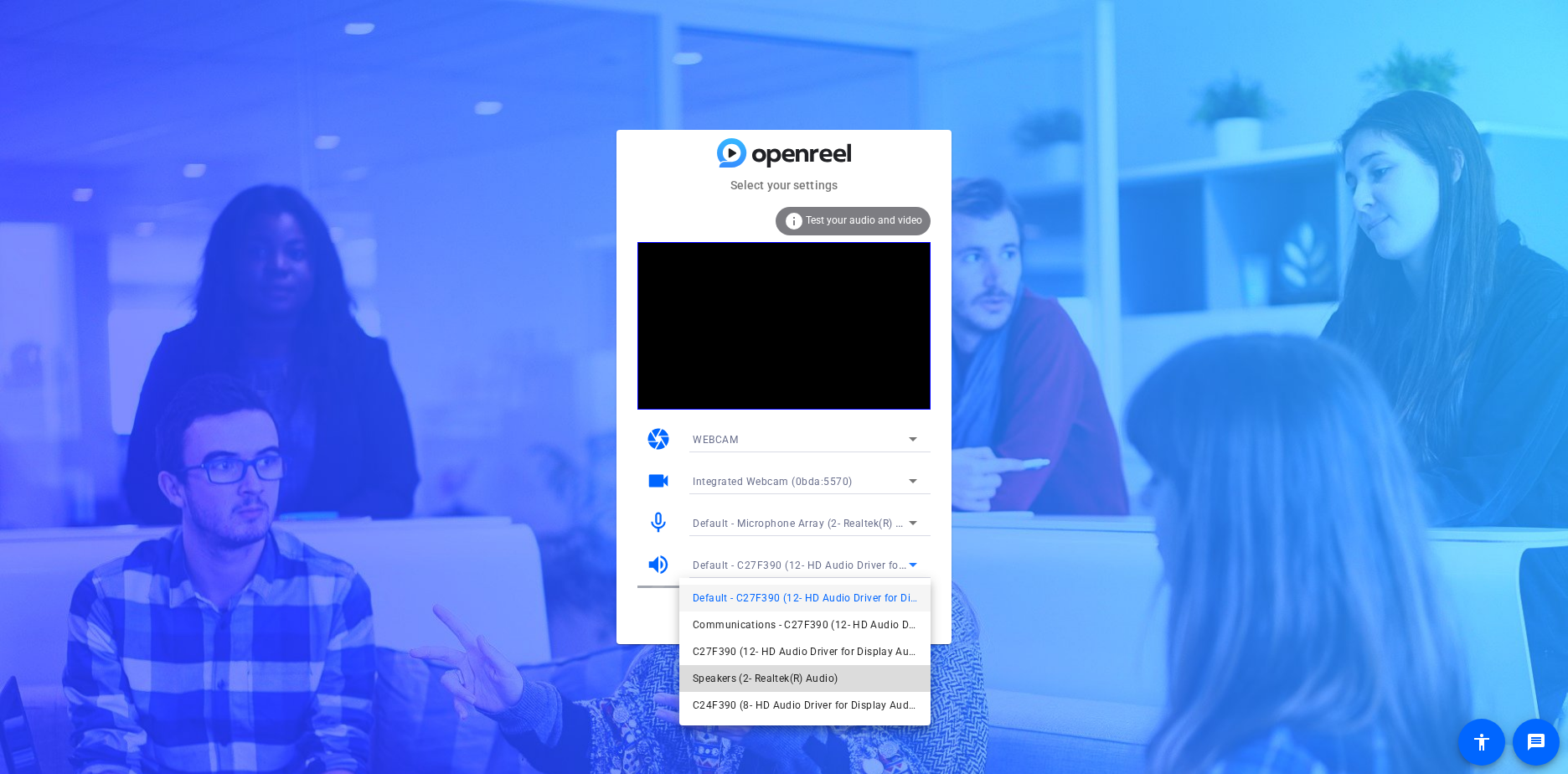
click at [766, 672] on span "Speakers (2- Realtek(R) Audio)" at bounding box center [765, 679] width 145 height 20
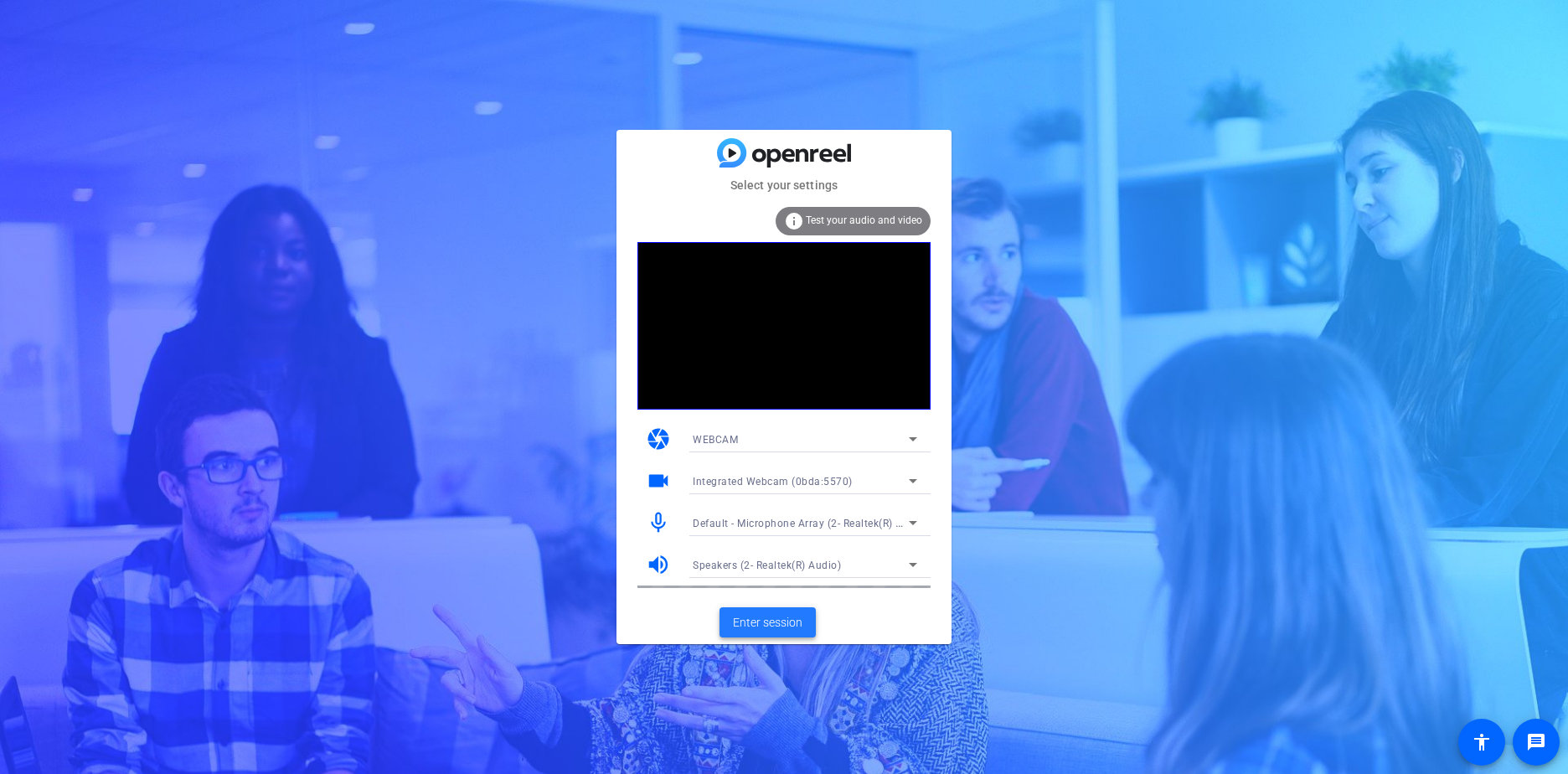
click at [780, 619] on span "Enter session" at bounding box center [768, 622] width 70 height 17
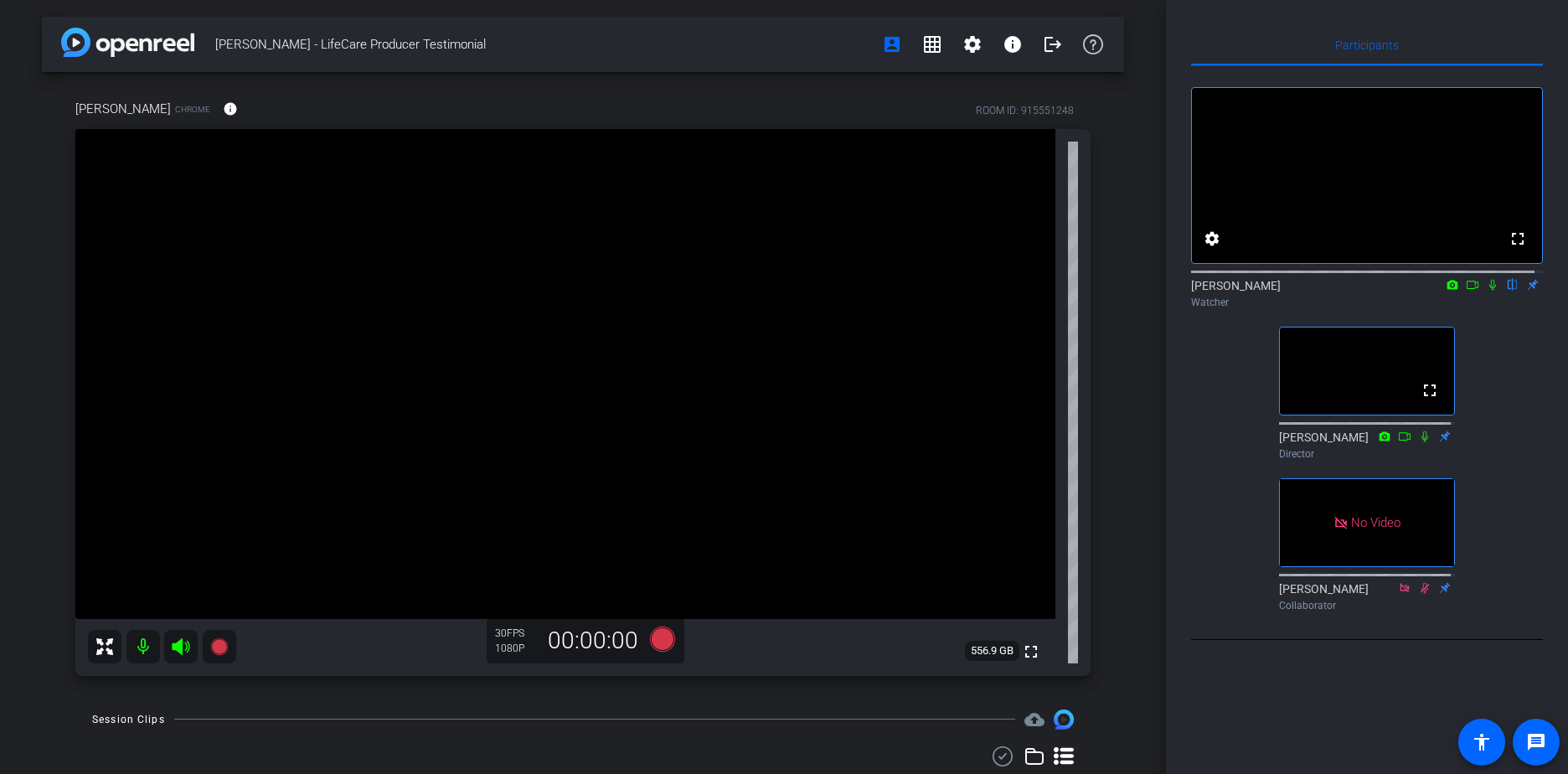
drag, startPoint x: 1479, startPoint y: 303, endPoint x: 1432, endPoint y: 465, distance: 168.7
click at [1486, 290] on icon at bounding box center [1492, 284] width 14 height 12
drag, startPoint x: 105, startPoint y: 538, endPoint x: 103, endPoint y: 551, distance: 13.2
click at [103, 551] on video at bounding box center [565, 374] width 980 height 490
click at [171, 658] on div at bounding box center [162, 647] width 148 height 34
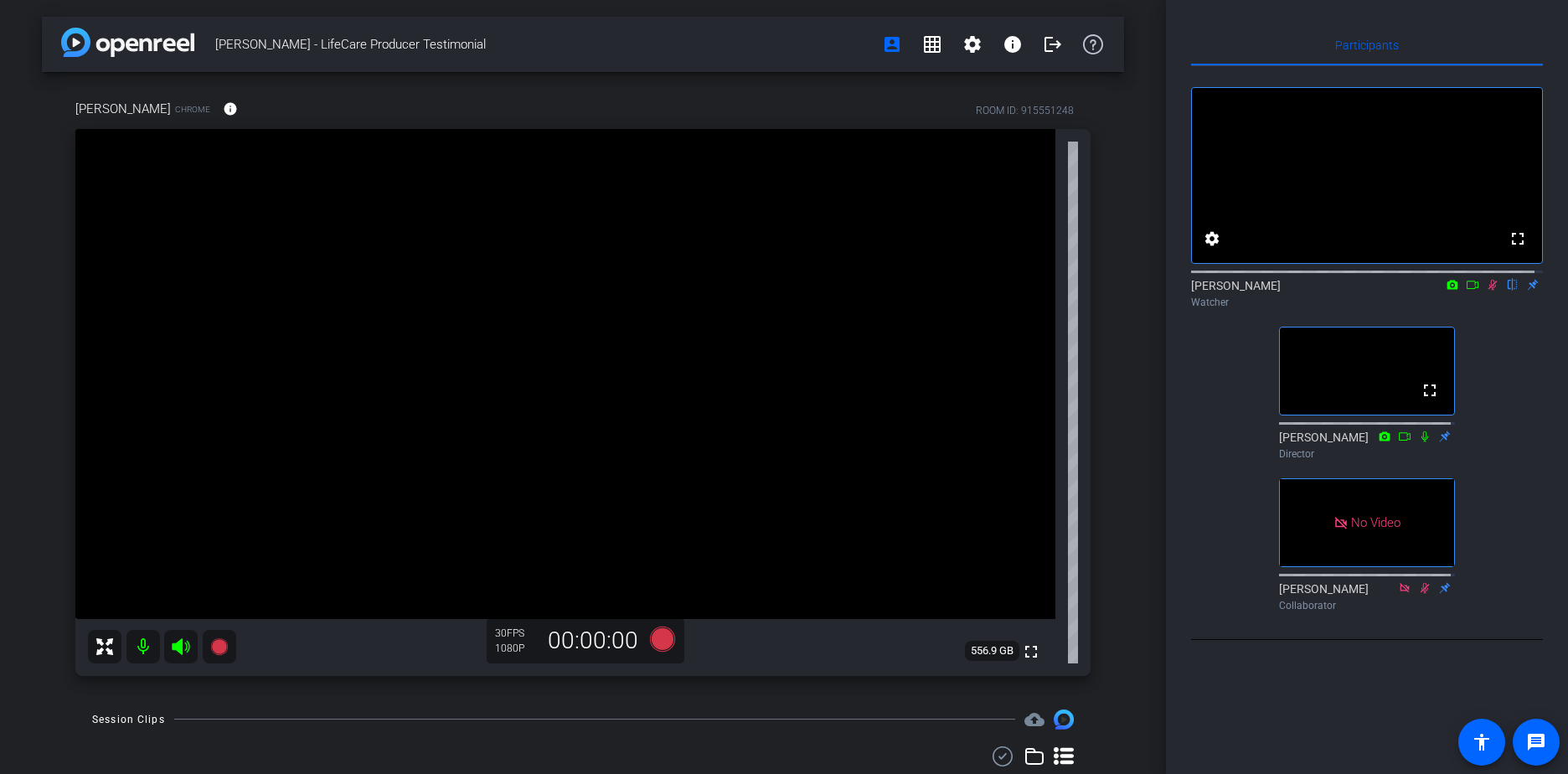
click at [179, 642] on div at bounding box center [162, 647] width 148 height 34
click at [170, 641] on div at bounding box center [162, 647] width 148 height 34
click at [175, 649] on div at bounding box center [162, 647] width 148 height 34
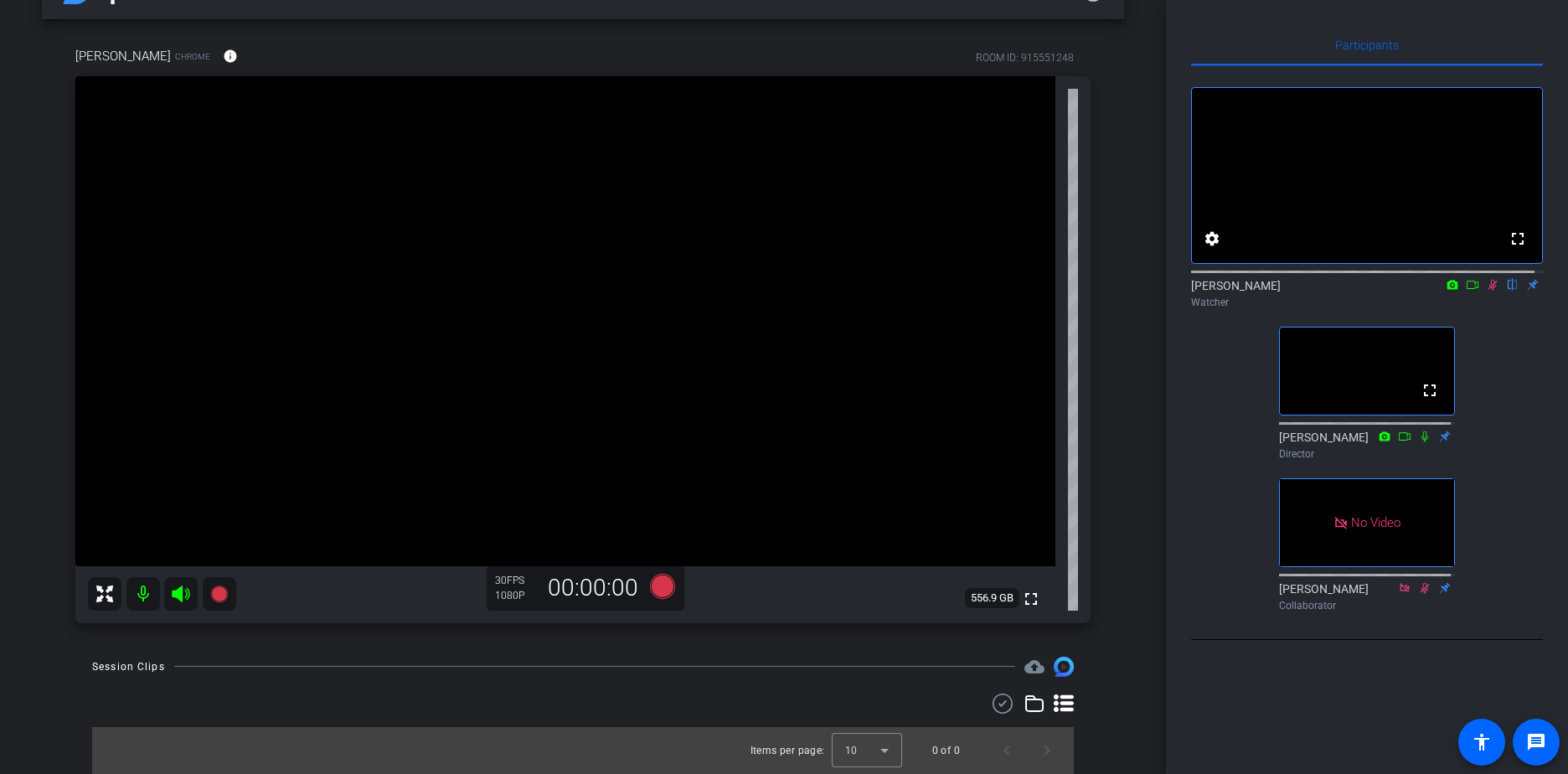
click at [1488, 290] on icon at bounding box center [1492, 284] width 14 height 12
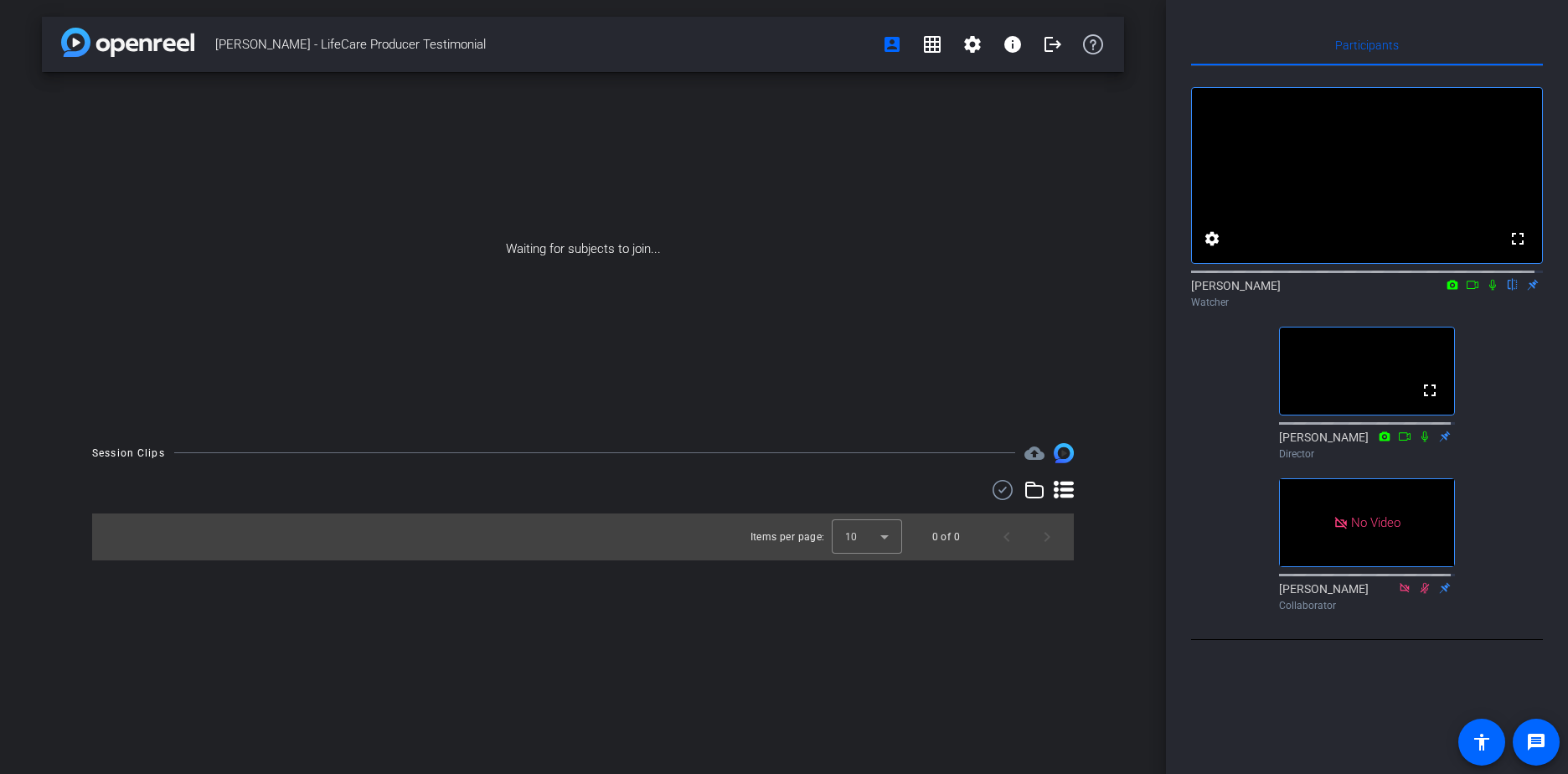
scroll to position [0, 0]
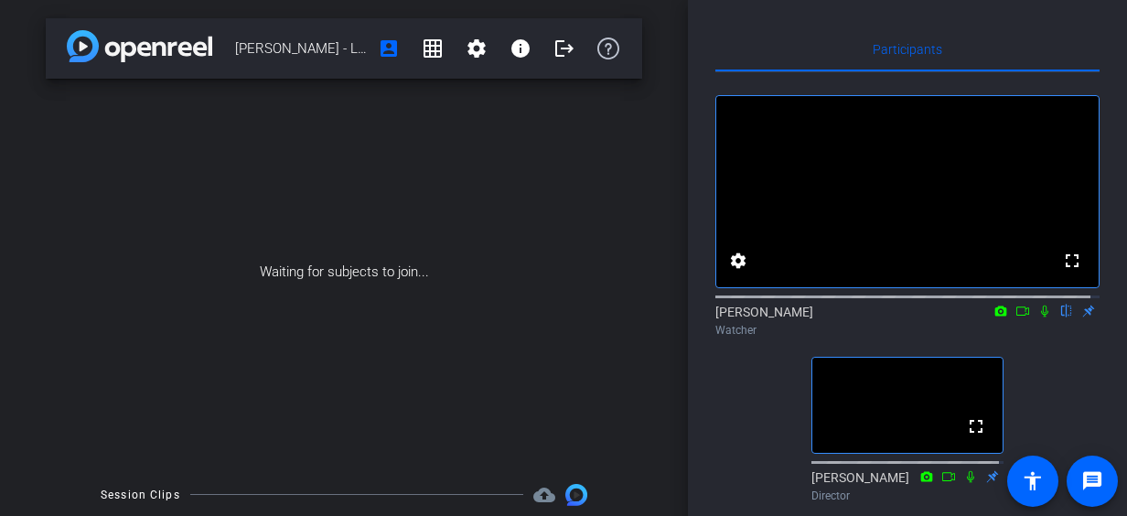
click at [523, 122] on div "Waiting for subjects to join..." at bounding box center [344, 272] width 596 height 387
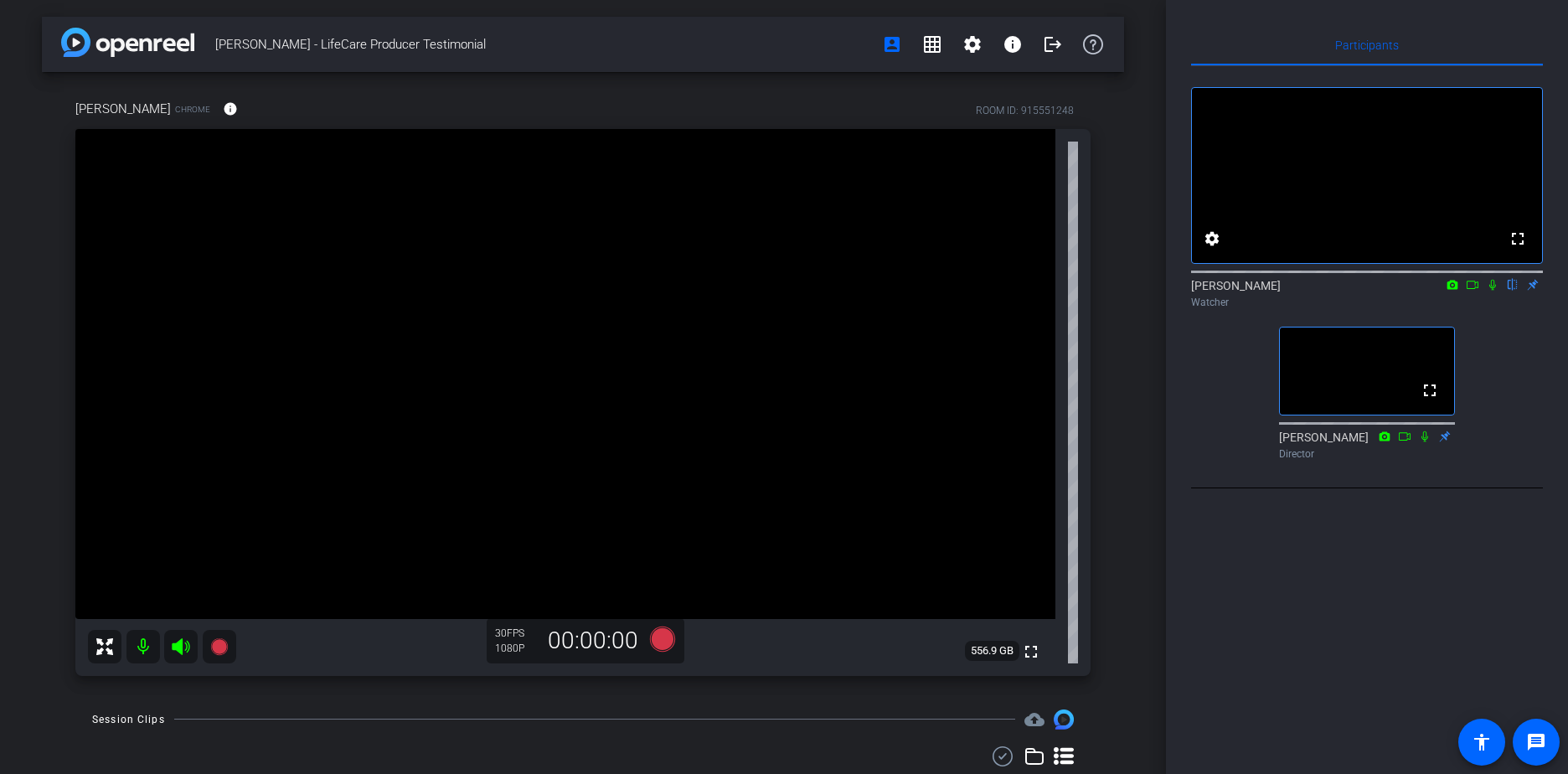
click at [1490, 290] on icon at bounding box center [1492, 284] width 14 height 12
click at [1495, 290] on icon at bounding box center [1492, 284] width 14 height 12
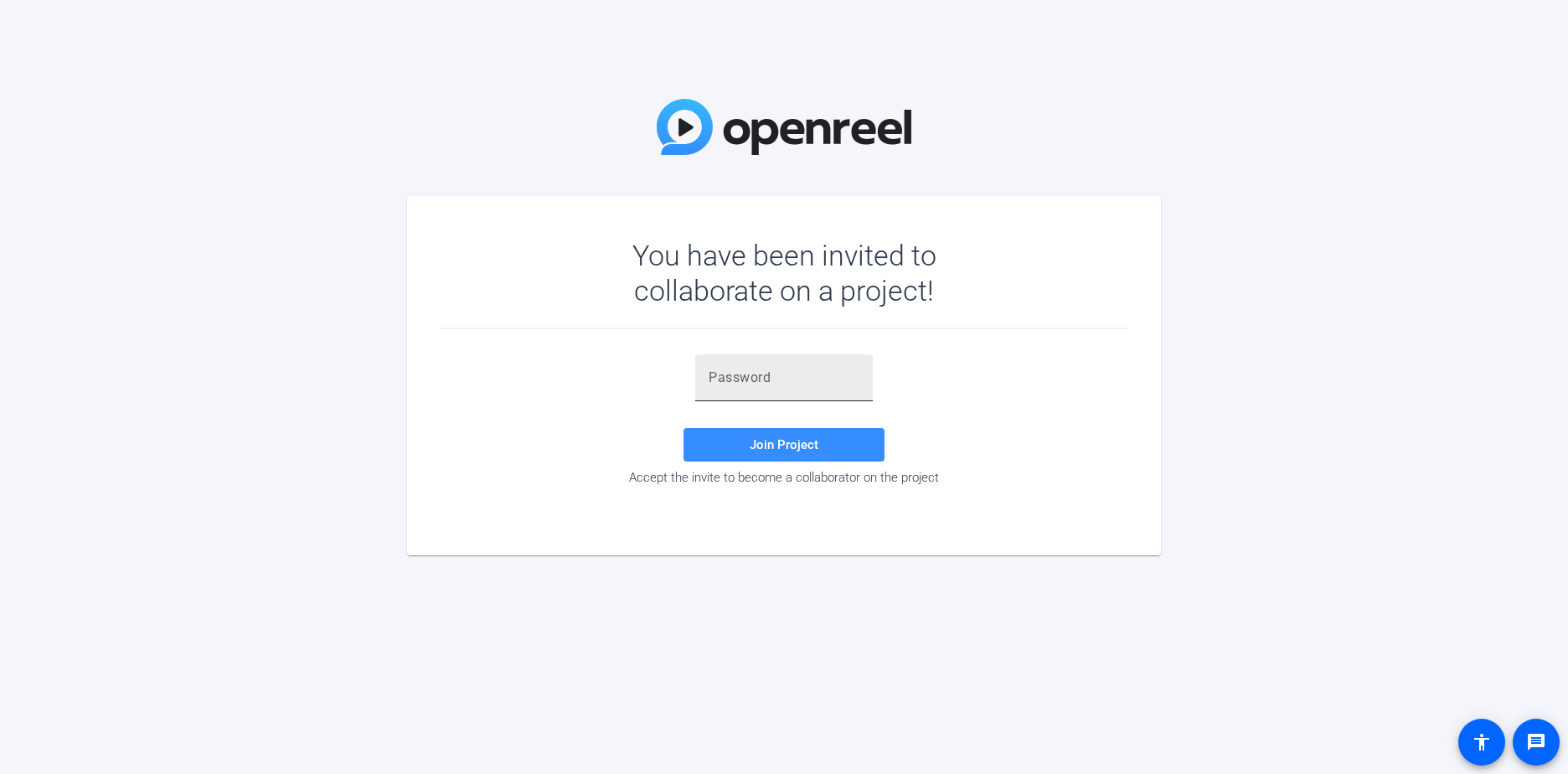
click at [752, 368] on input "text" at bounding box center [784, 377] width 151 height 20
paste input "}ydkr)"
click at [772, 442] on span "Join Project" at bounding box center [783, 444] width 69 height 15
click at [778, 387] on input "}ydkr)" at bounding box center [784, 377] width 151 height 20
type input "}ydkr)"
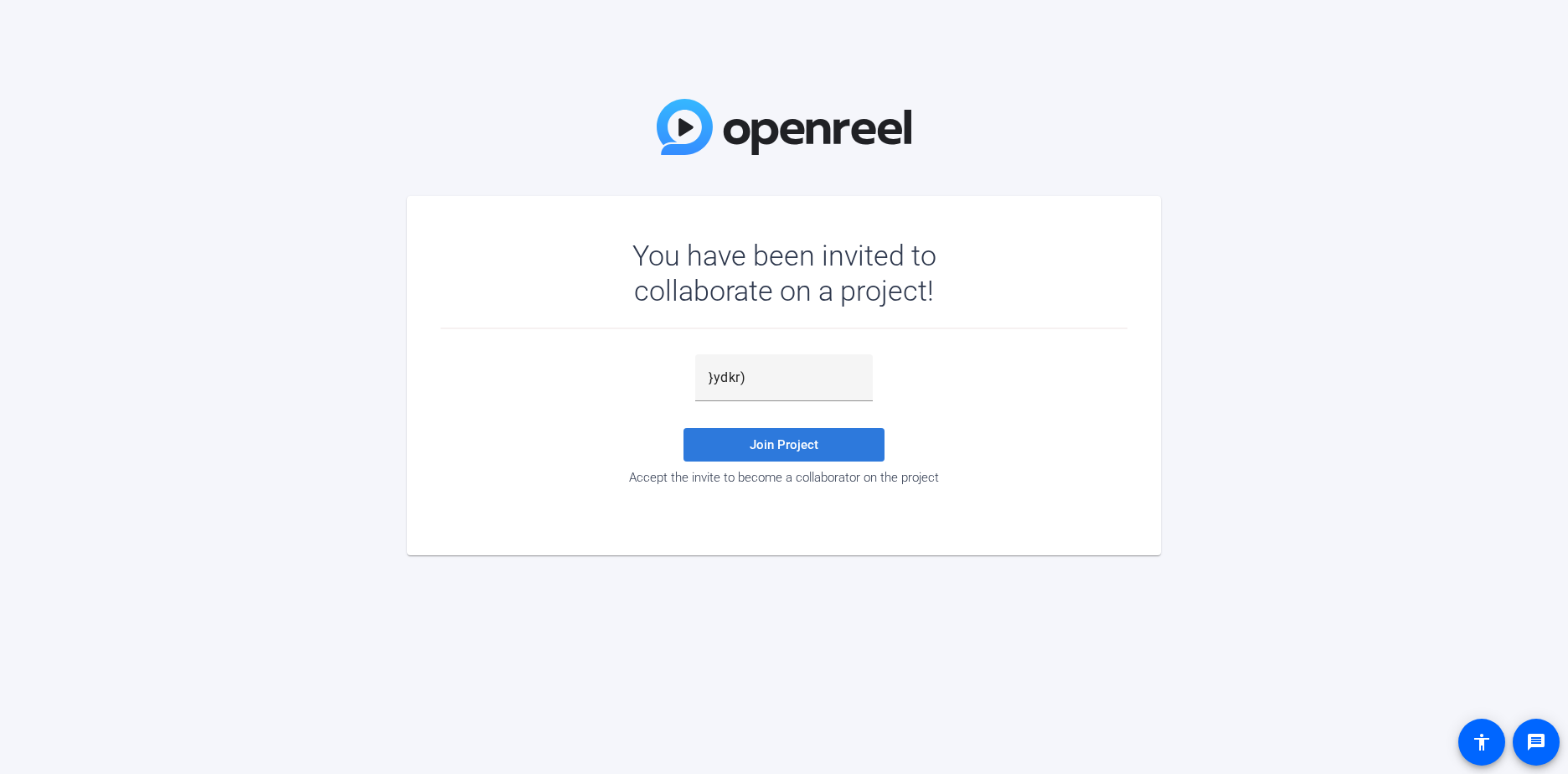
click at [818, 455] on span at bounding box center [783, 445] width 201 height 40
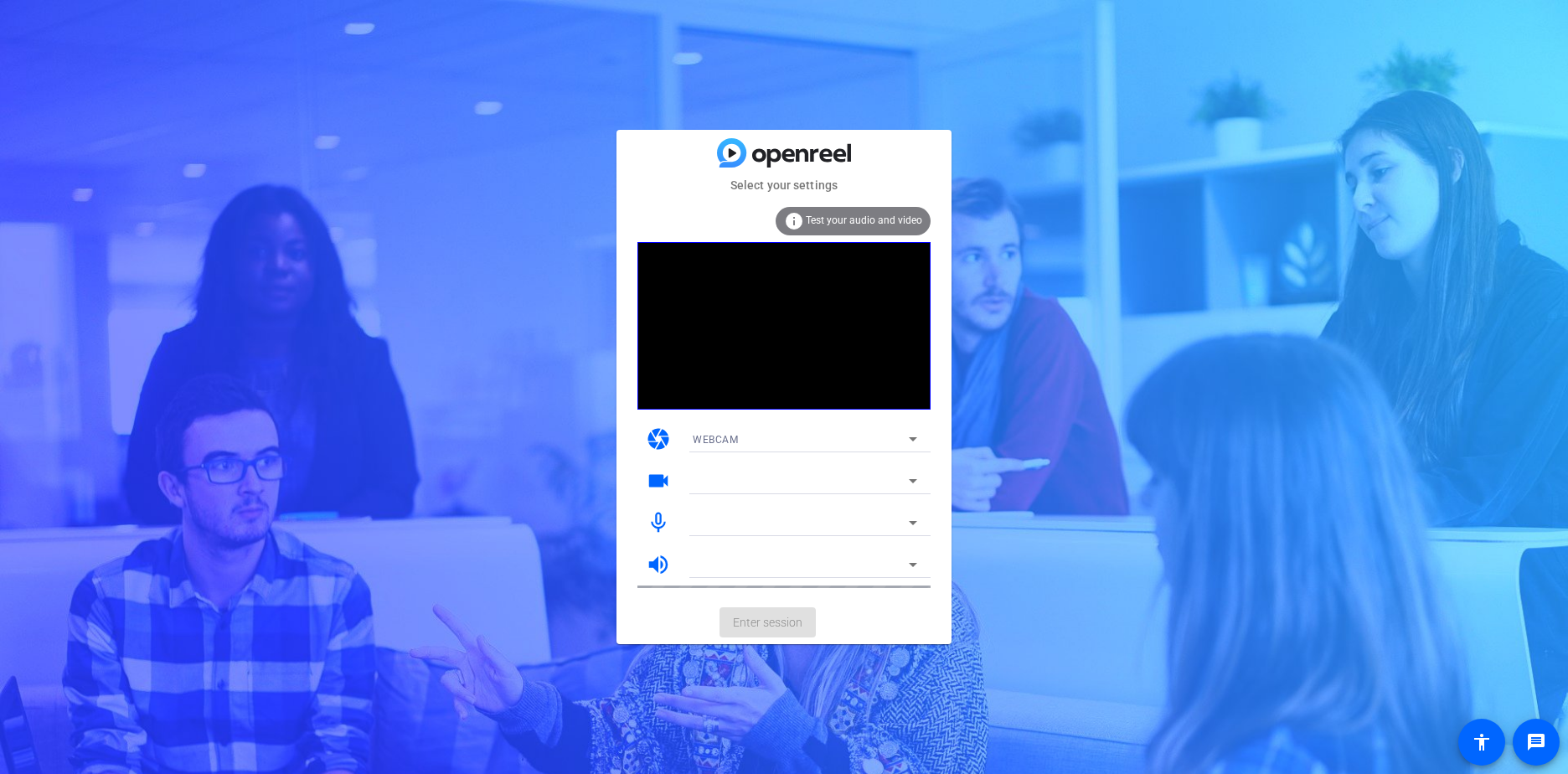
click at [724, 568] on div at bounding box center [800, 564] width 216 height 20
click at [843, 572] on mat-form-field "Default - C27F390 (12- HD Audio Driver for Display Audio)" at bounding box center [805, 564] width 251 height 27
click at [723, 561] on mat-form-field "Default - C27F390 (12- HD Audio Driver for Display Audio)" at bounding box center [805, 564] width 251 height 27
click at [912, 569] on icon at bounding box center [913, 564] width 20 height 20
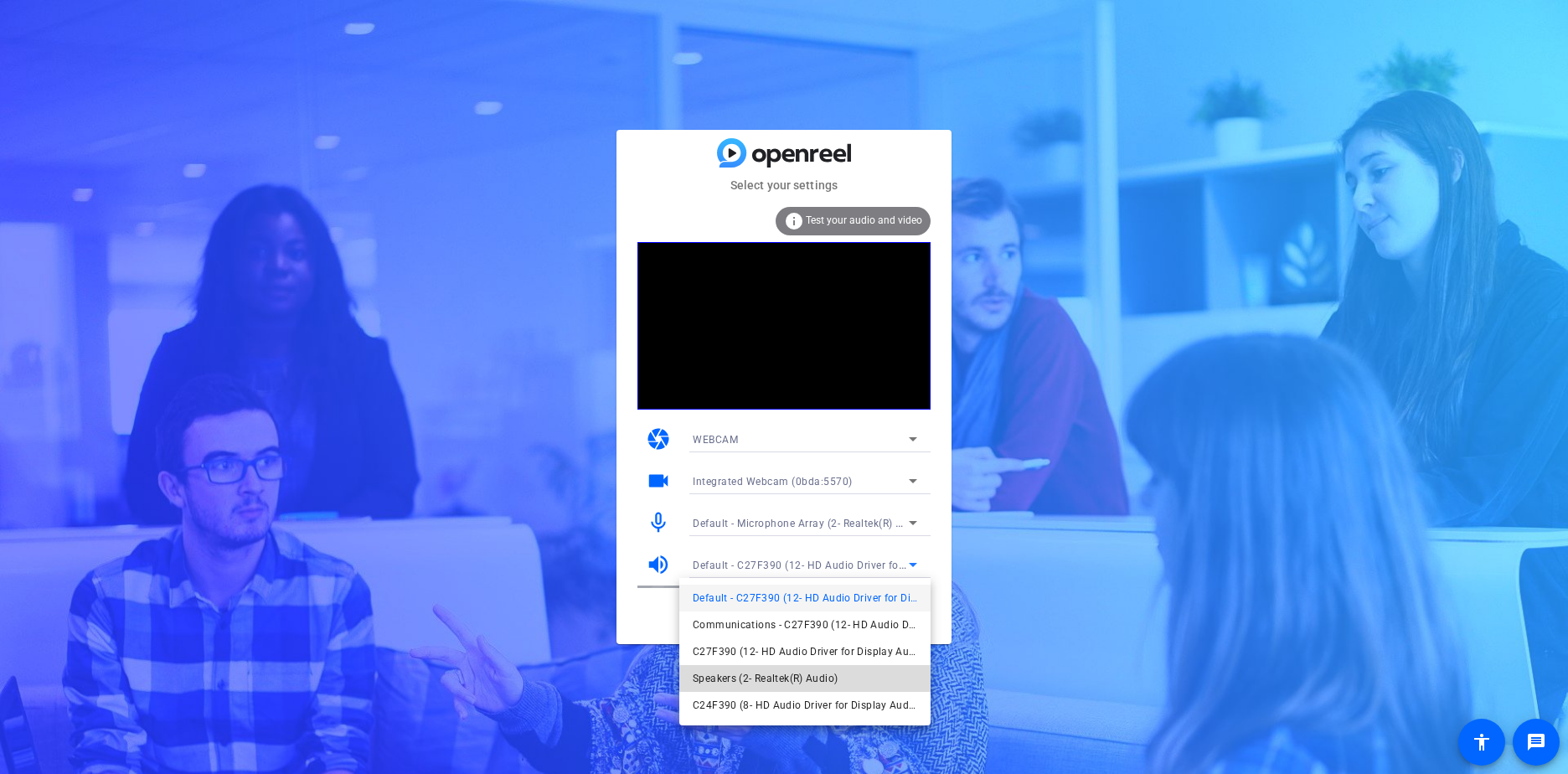
click at [775, 676] on span "Speakers (2- Realtek(R) Audio)" at bounding box center [765, 679] width 145 height 20
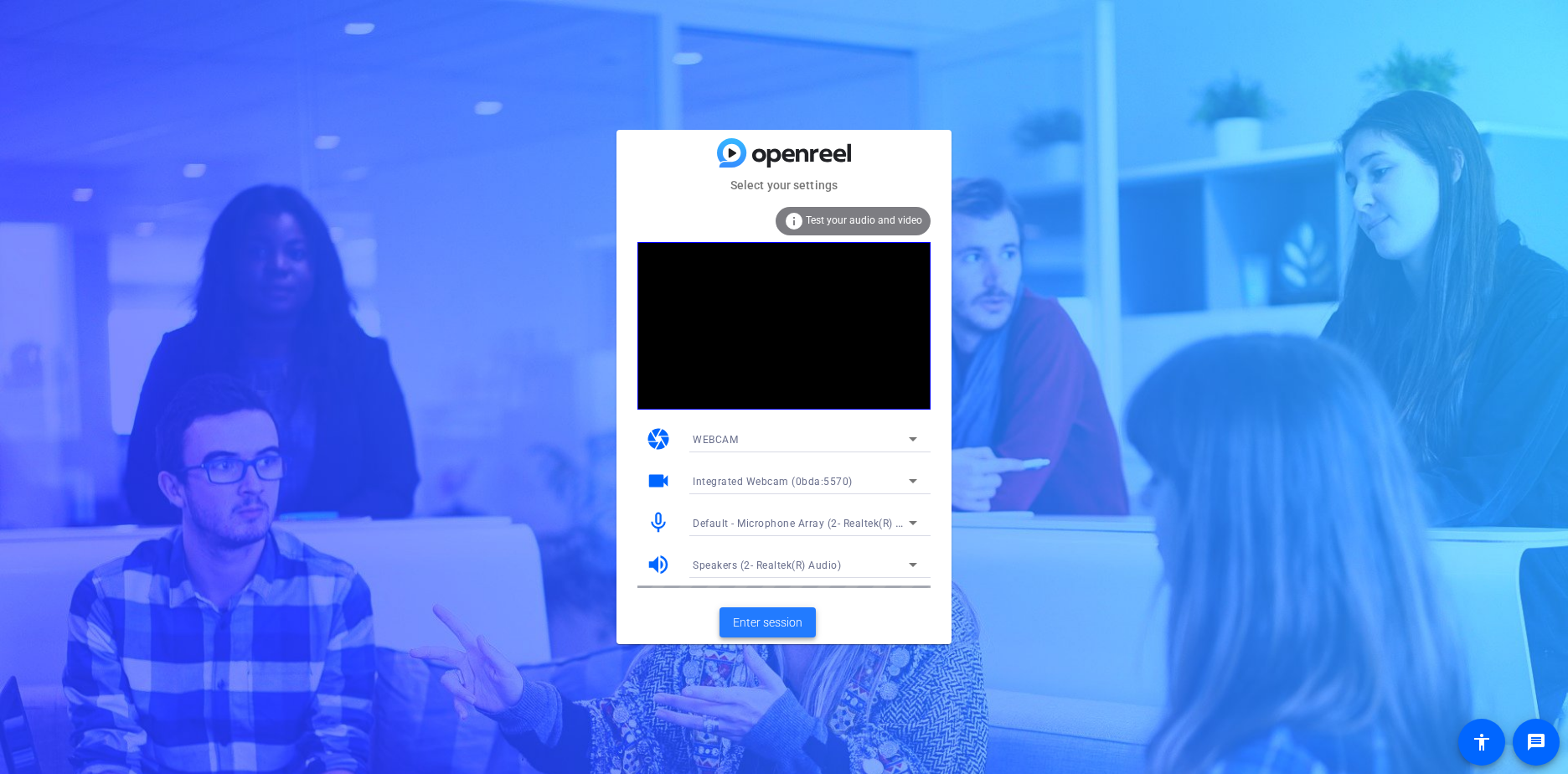
click at [771, 625] on span "Enter session" at bounding box center [768, 622] width 70 height 17
